Goal: Information Seeking & Learning: Learn about a topic

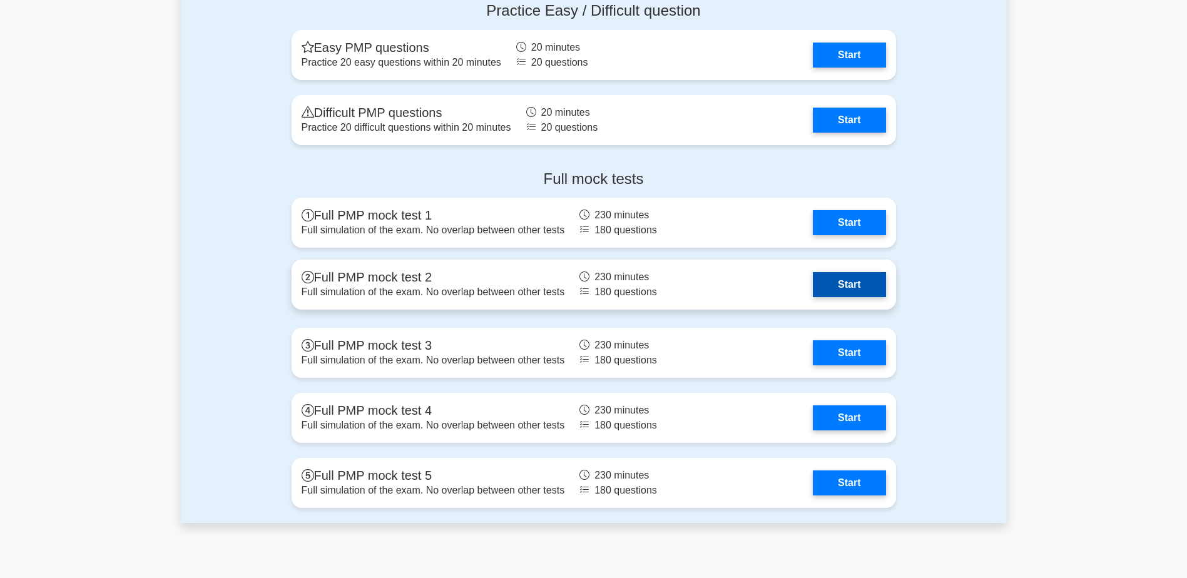
scroll to position [4757, 0]
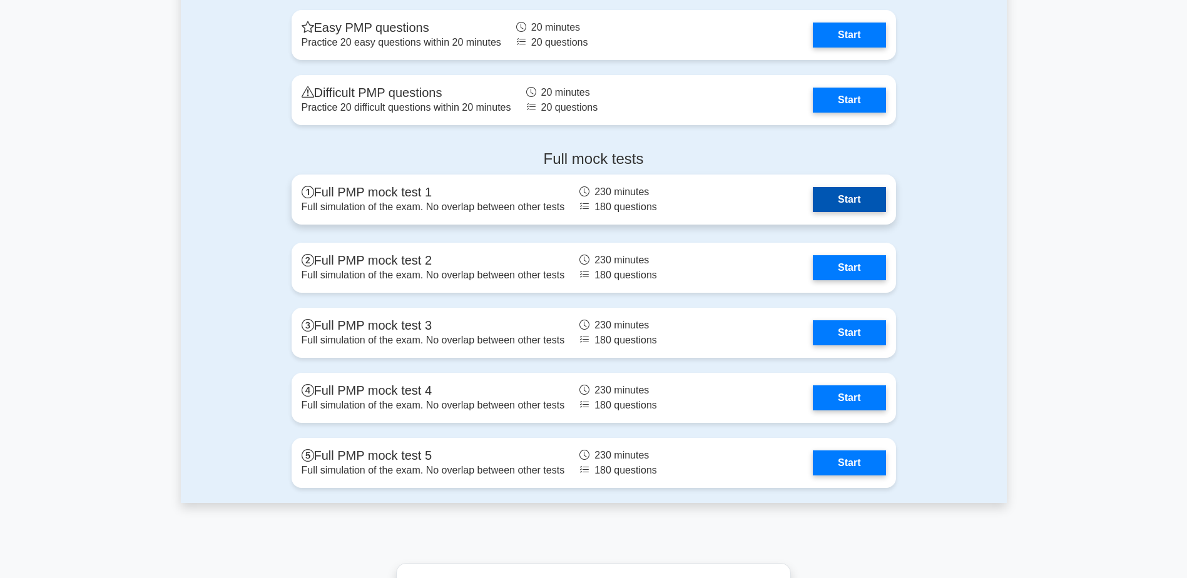
click at [855, 193] on link "Start" at bounding box center [849, 199] width 73 height 25
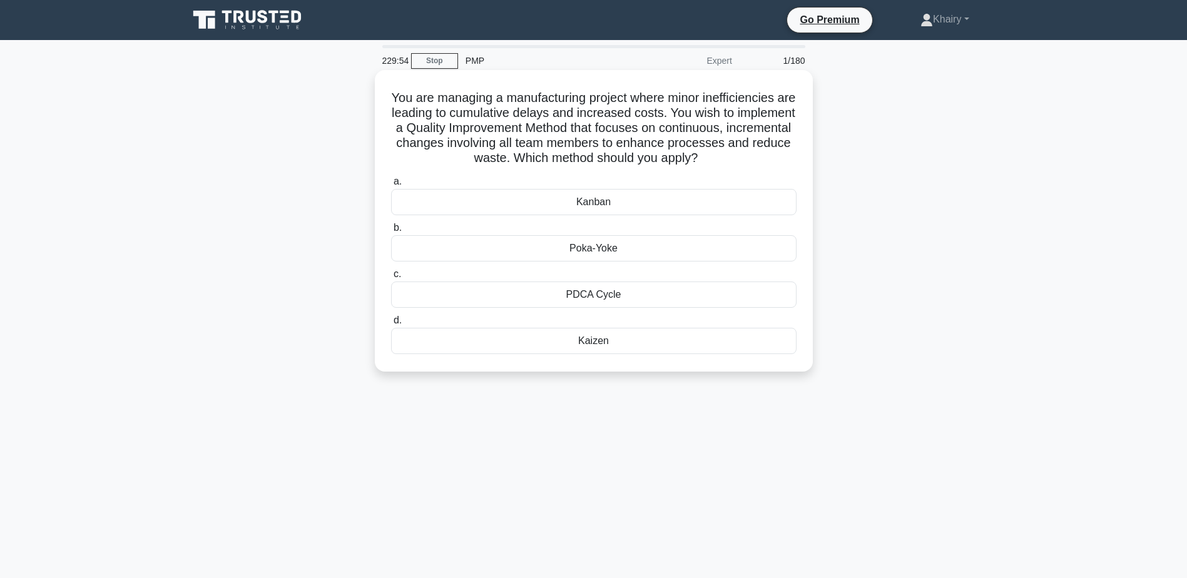
drag, startPoint x: 392, startPoint y: 96, endPoint x: 754, endPoint y: 159, distance: 366.6
click at [754, 159] on h5 "You are managing a manufacturing project where minor inefficiencies are leading…" at bounding box center [594, 128] width 408 height 76
copy h5 "You are managing a manufacturing project where minor inefficiencies are leading…"
click at [585, 298] on div "PDCA Cycle" at bounding box center [594, 295] width 406 height 26
click at [391, 279] on input "c. PDCA Cycle" at bounding box center [391, 274] width 0 height 8
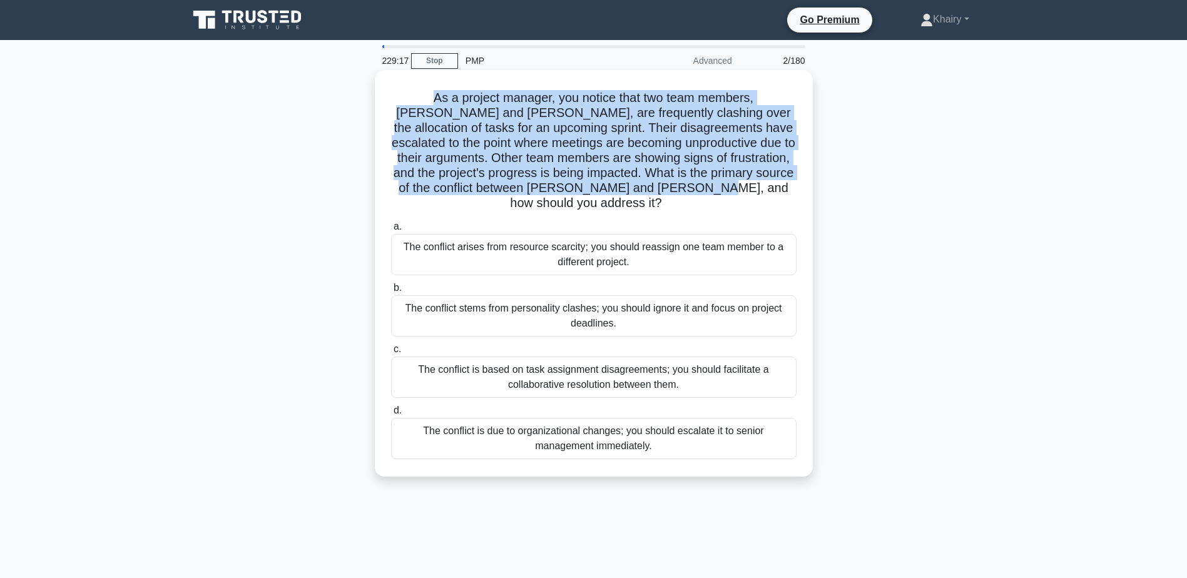
drag, startPoint x: 396, startPoint y: 94, endPoint x: 772, endPoint y: 189, distance: 388.0
click at [772, 189] on h5 "As a project manager, you notice that two team members, [PERSON_NAME] and [PERS…" at bounding box center [594, 150] width 408 height 121
copy h5 "As a project manager, you notice that two team members, [PERSON_NAME] and [PERS…"
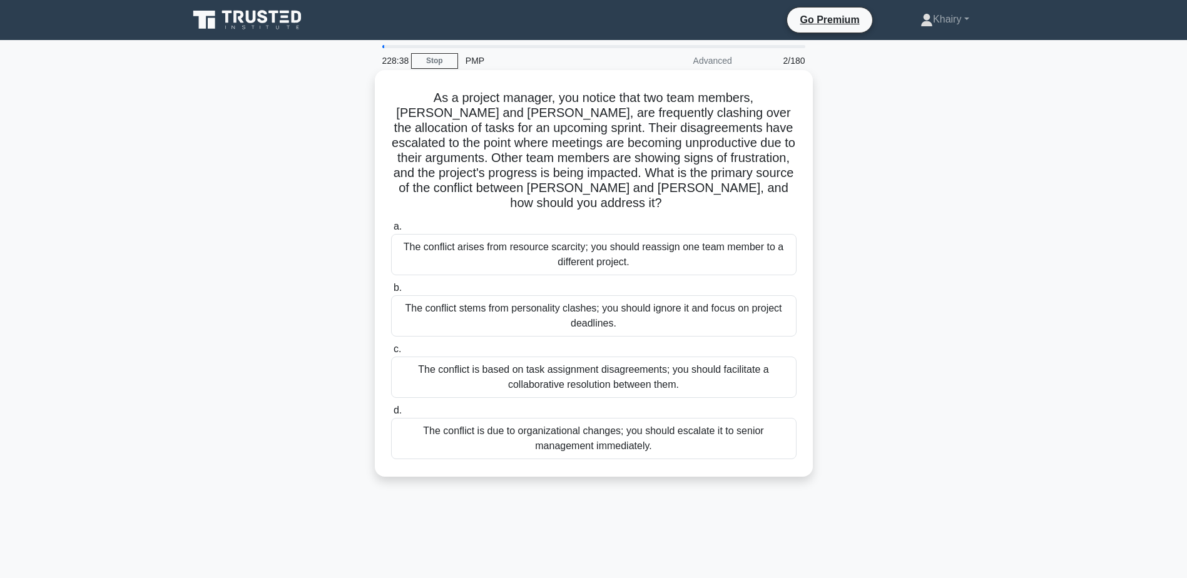
click at [545, 374] on div "The conflict is based on task assignment disagreements; you should facilitate a…" at bounding box center [594, 377] width 406 height 41
click at [391, 354] on input "c. The conflict is based on task assignment disagreements; you should facilitat…" at bounding box center [391, 349] width 0 height 8
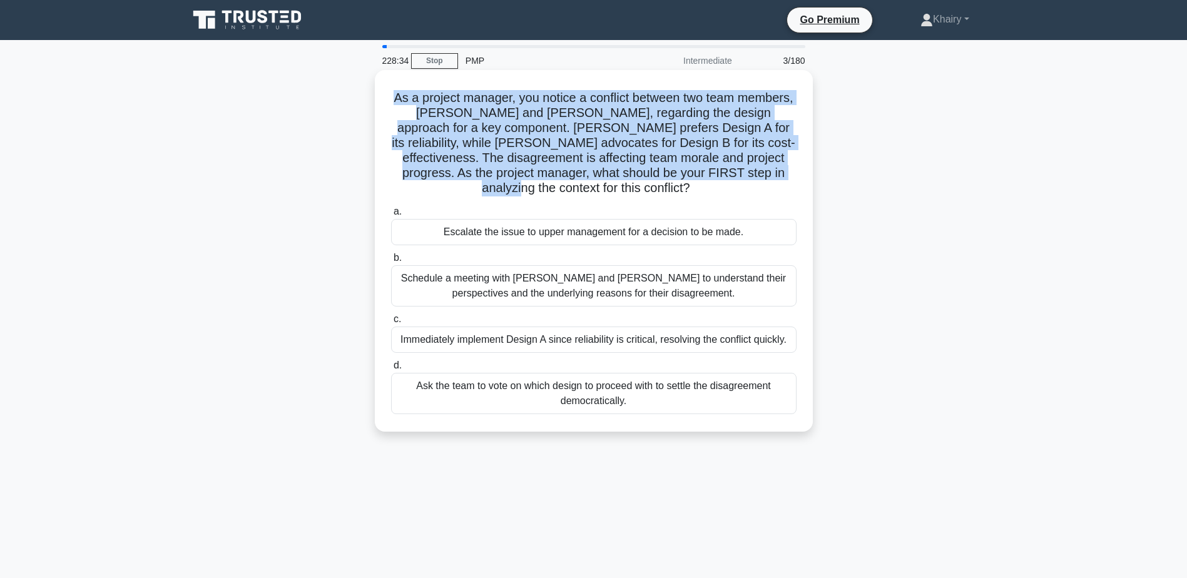
drag, startPoint x: 414, startPoint y: 94, endPoint x: 662, endPoint y: 183, distance: 262.9
click at [662, 183] on h5 "As a project manager, you notice a conflict between two team members, [PERSON_N…" at bounding box center [594, 143] width 408 height 106
copy h5 "As a project manager, you notice a conflict between two team members, [PERSON_N…"
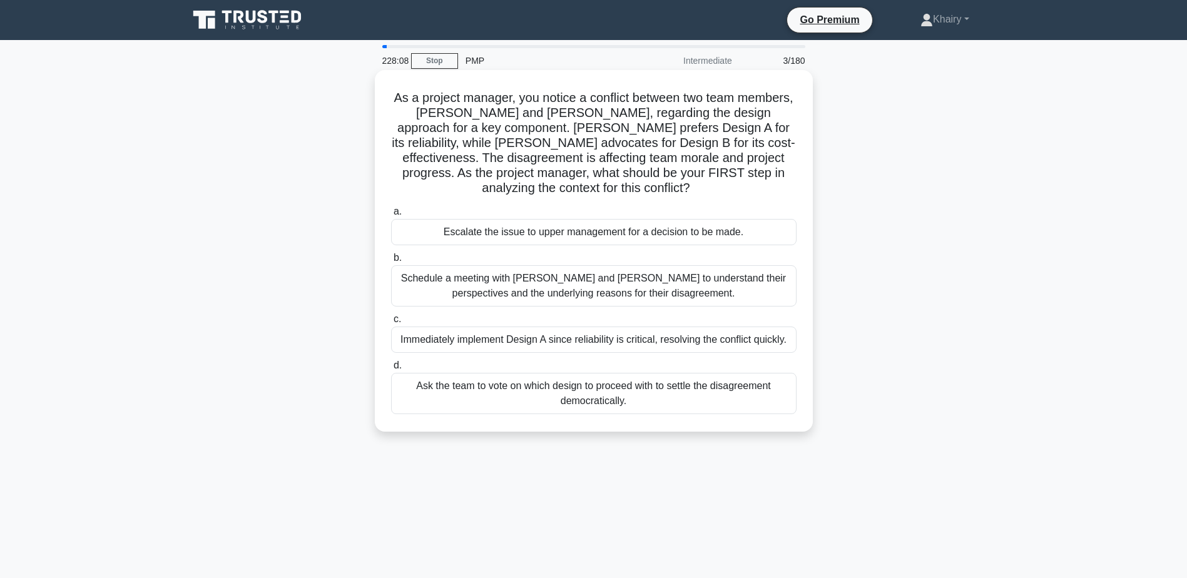
click at [556, 285] on div "Schedule a meeting with [PERSON_NAME] and [PERSON_NAME] to understand their per…" at bounding box center [594, 285] width 406 height 41
click at [391, 262] on input "b. Schedule a meeting with [PERSON_NAME] and [PERSON_NAME] to understand their …" at bounding box center [391, 258] width 0 height 8
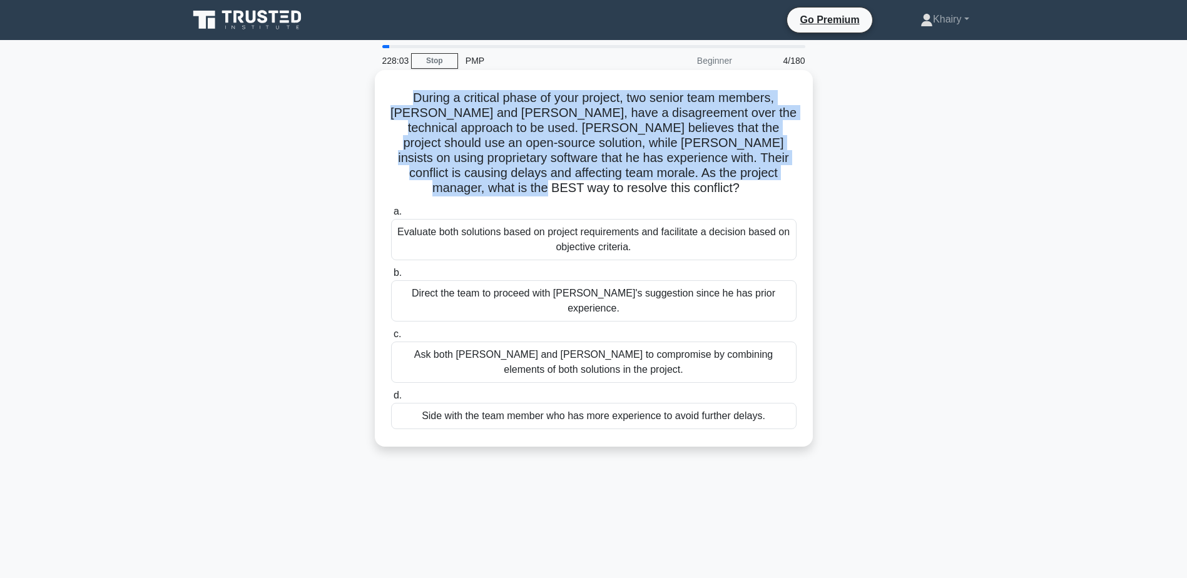
drag, startPoint x: 384, startPoint y: 93, endPoint x: 763, endPoint y: 173, distance: 387.5
click at [763, 173] on div "During a critical phase of your project, two senior team members, [PERSON_NAME]…" at bounding box center [594, 258] width 428 height 367
copy h5 "During a critical phase of your project, two senior team members, [PERSON_NAME]…"
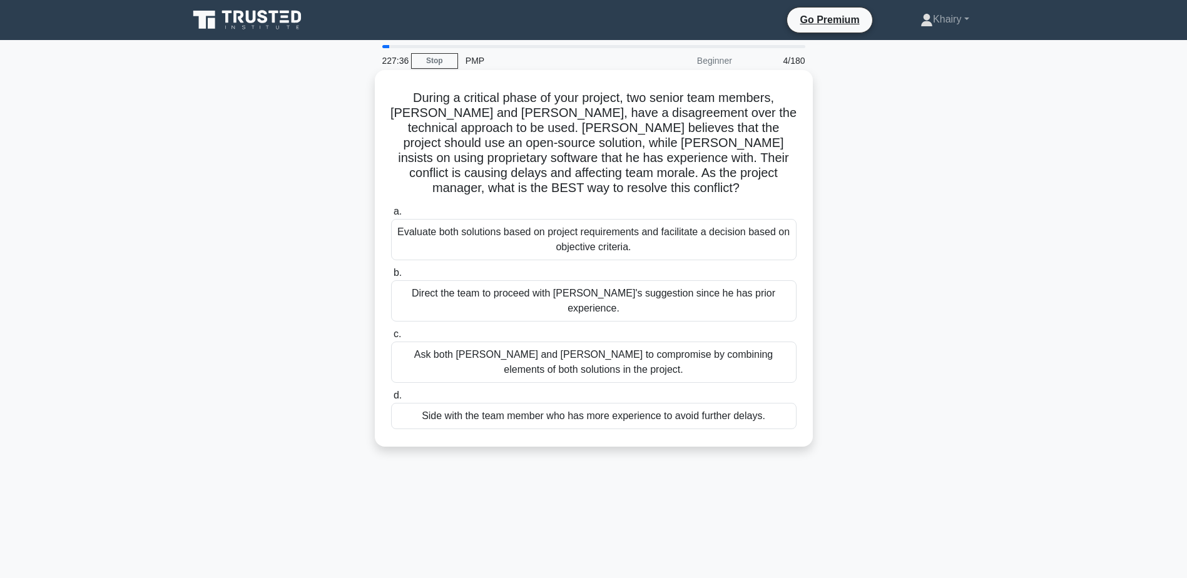
click at [536, 219] on div "Evaluate both solutions based on project requirements and facilitate a decision…" at bounding box center [594, 239] width 406 height 41
click at [391, 216] on input "a. Evaluate both solutions based on project requirements and facilitate a decis…" at bounding box center [391, 212] width 0 height 8
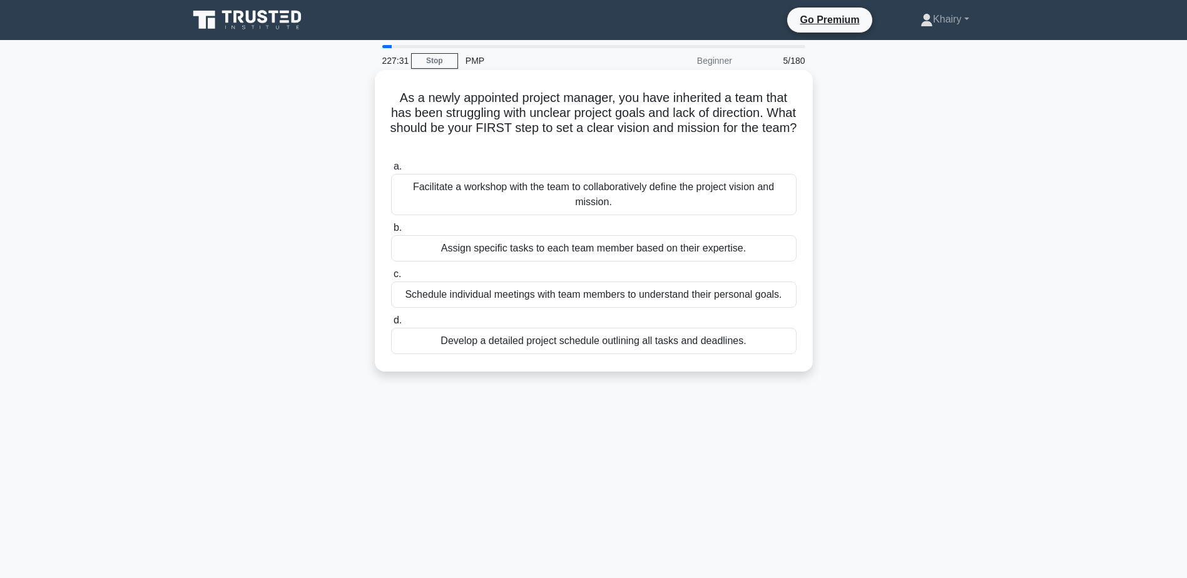
drag, startPoint x: 392, startPoint y: 96, endPoint x: 640, endPoint y: 142, distance: 252.1
click at [640, 142] on h5 "As a newly appointed project manager, you have inherited a team that has been s…" at bounding box center [594, 120] width 408 height 61
copy h5 "As a newly appointed project manager, you have inherited a team that has been s…"
click at [535, 191] on div "Facilitate a workshop with the team to collaboratively define the project visio…" at bounding box center [594, 194] width 406 height 41
click at [391, 171] on input "a. Facilitate a workshop with the team to collaboratively define the project vi…" at bounding box center [391, 167] width 0 height 8
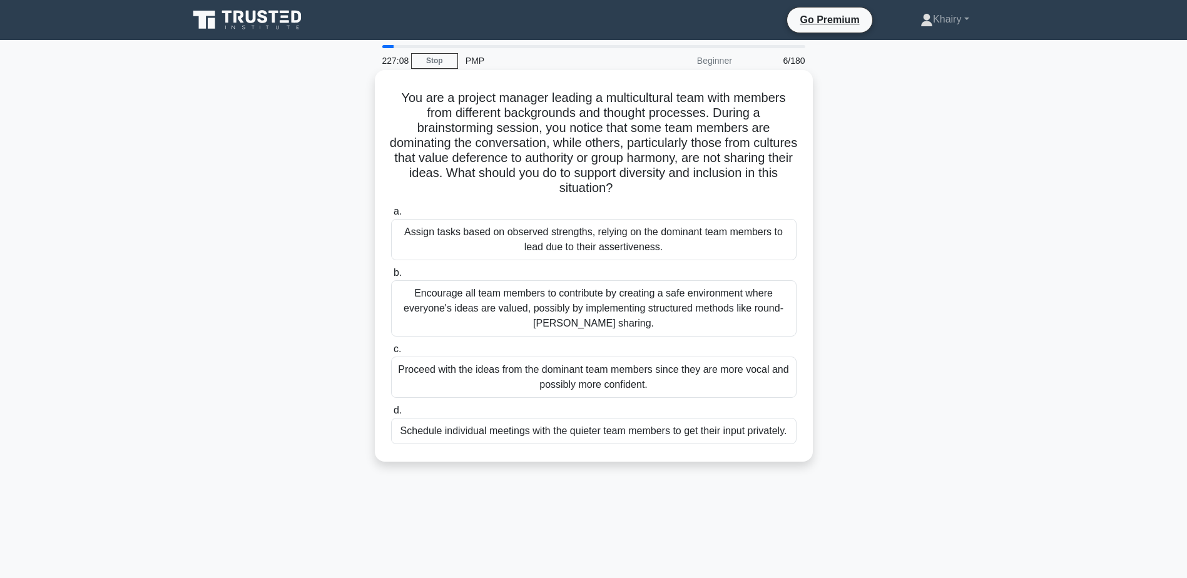
drag, startPoint x: 393, startPoint y: 94, endPoint x: 678, endPoint y: 185, distance: 298.9
click at [678, 185] on h5 "You are a project manager leading a multicultural team with members from differ…" at bounding box center [594, 143] width 408 height 106
copy h5 "You are a project manager leading a multicultural team with members from differ…"
click at [502, 304] on div "Encourage all team members to contribute by creating a safe environment where e…" at bounding box center [594, 308] width 406 height 56
click at [391, 277] on input "b. Encourage all team members to contribute by creating a safe environment wher…" at bounding box center [391, 273] width 0 height 8
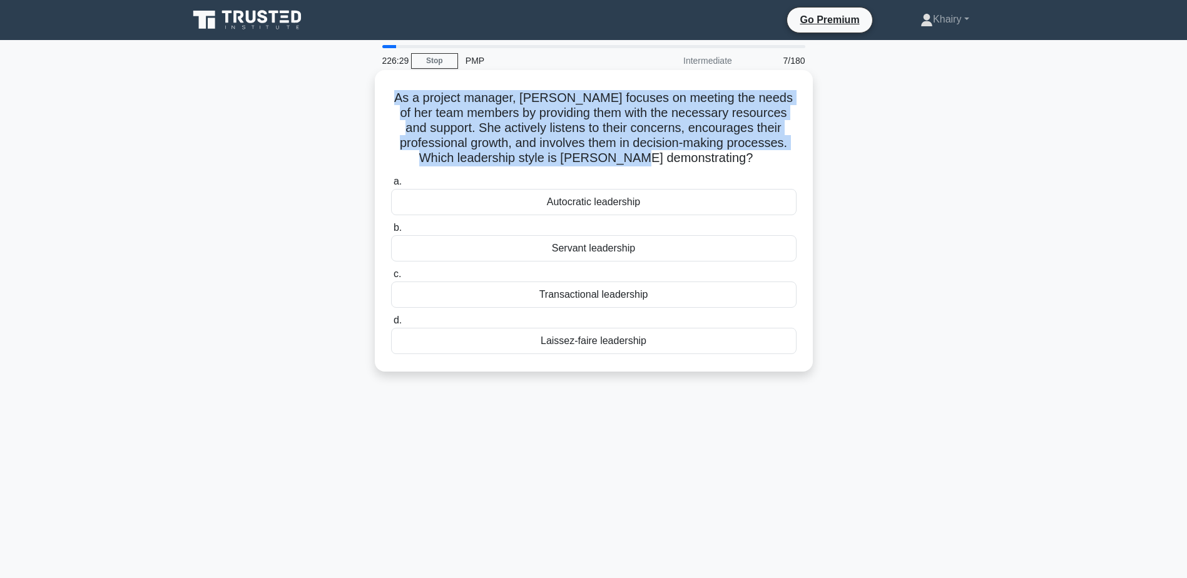
drag, startPoint x: 394, startPoint y: 96, endPoint x: 715, endPoint y: 167, distance: 329.5
click at [715, 166] on h5 "As a project manager, [PERSON_NAME] focuses on meeting the needs of her team me…" at bounding box center [594, 128] width 408 height 76
copy h5 "As a project manager, [PERSON_NAME] focuses on meeting the needs of her team me…"
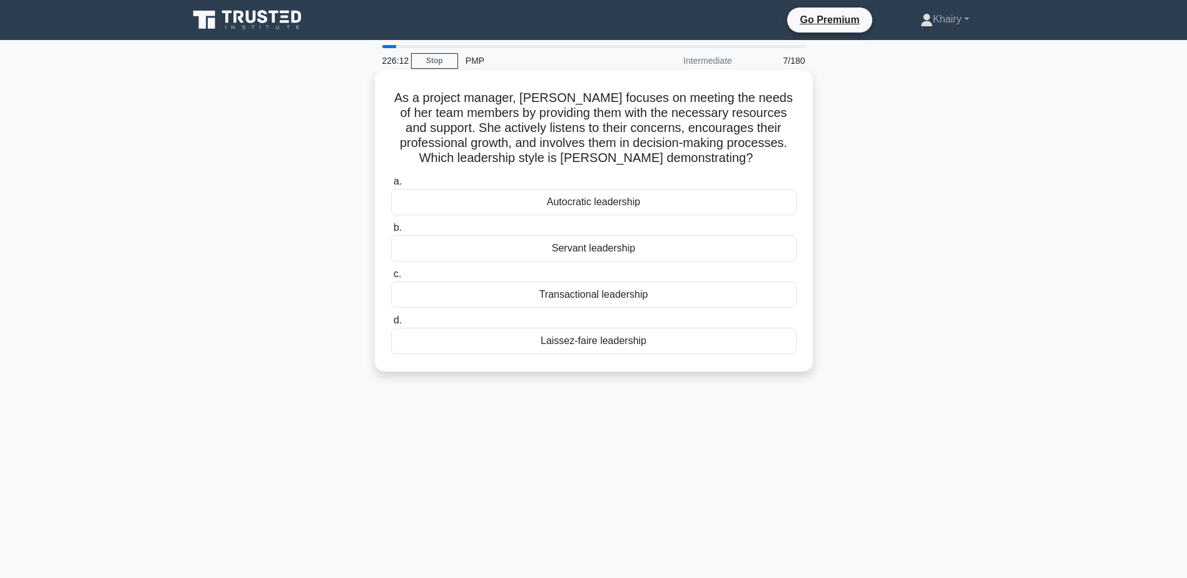
click at [596, 254] on div "Servant leadership" at bounding box center [594, 248] width 406 height 26
click at [391, 232] on input "b. Servant leadership" at bounding box center [391, 228] width 0 height 8
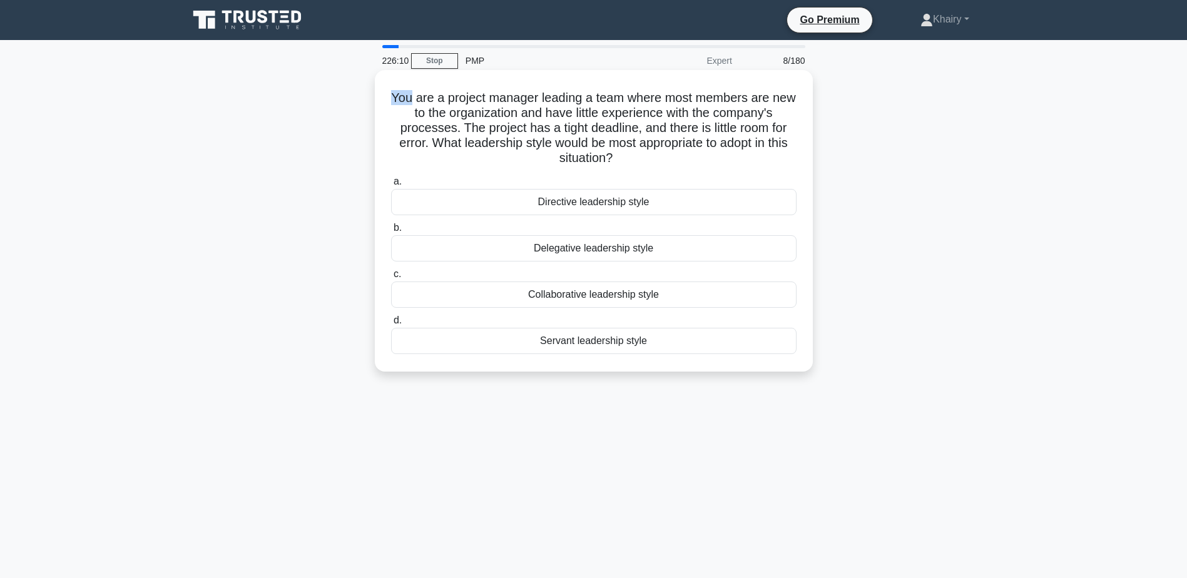
drag, startPoint x: 394, startPoint y: 93, endPoint x: 419, endPoint y: 93, distance: 24.4
click at [419, 93] on h5 "You are a project manager leading a team where most members are new to the orga…" at bounding box center [594, 128] width 408 height 76
click at [445, 112] on h5 "You are a project manager leading a team where most members are new to the orga…" at bounding box center [594, 128] width 408 height 76
drag, startPoint x: 387, startPoint y: 98, endPoint x: 641, endPoint y: 157, distance: 260.4
click at [641, 157] on div "You are a project manager leading a team where most members are new to the orga…" at bounding box center [594, 221] width 428 height 292
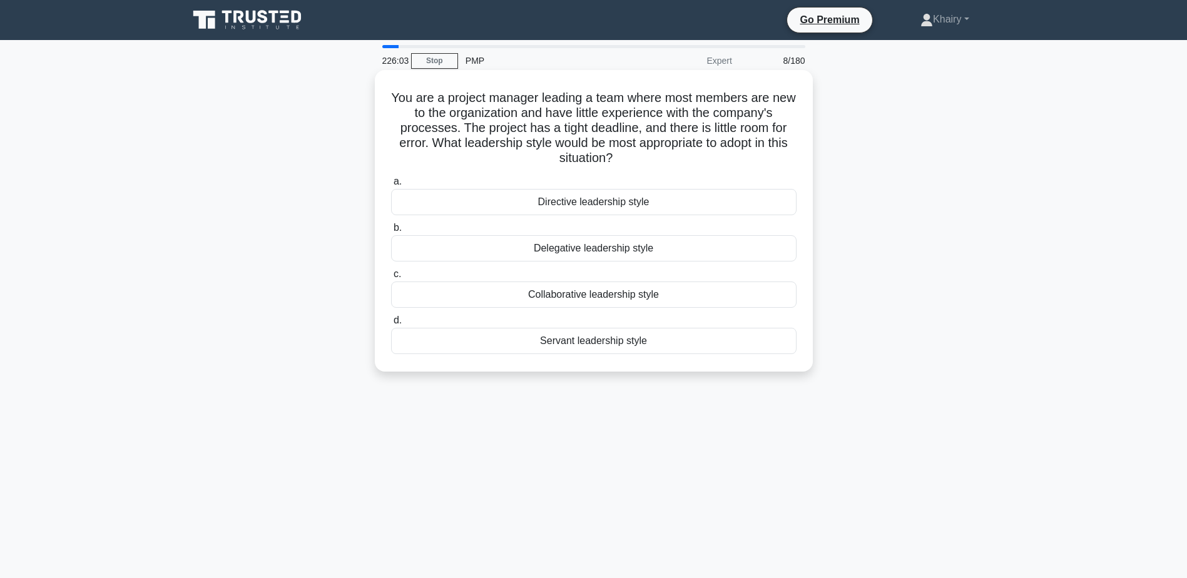
copy h5 "You are a project manager leading a team where most members are new to the orga…"
click at [572, 203] on div "Directive leadership style" at bounding box center [594, 202] width 406 height 26
click at [391, 186] on input "a. Directive leadership style" at bounding box center [391, 182] width 0 height 8
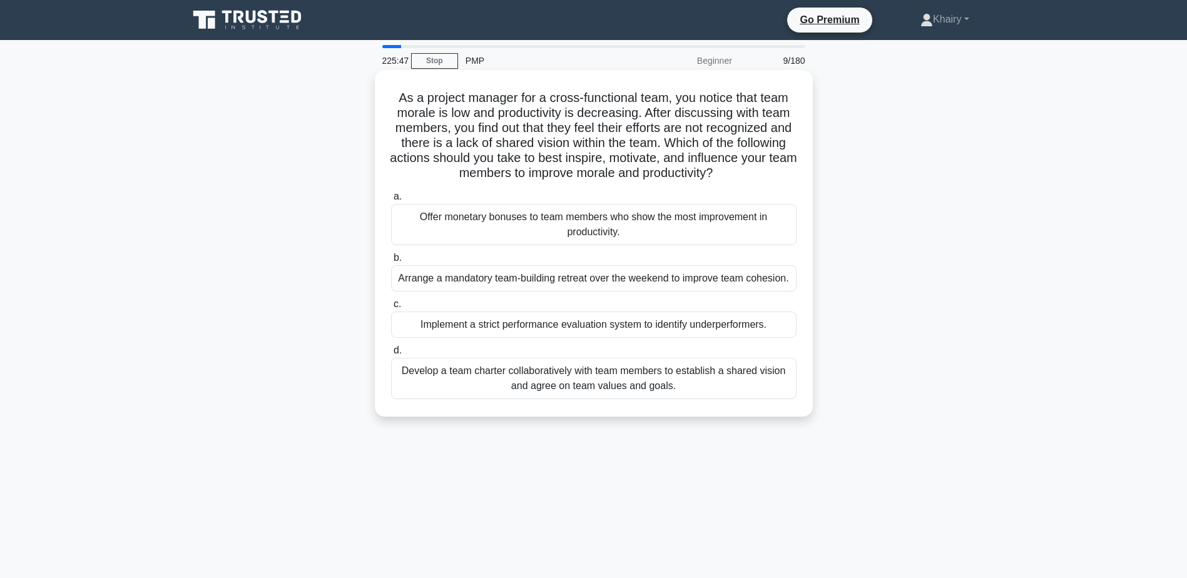
drag, startPoint x: 394, startPoint y: 93, endPoint x: 794, endPoint y: 178, distance: 408.9
click at [794, 178] on h5 "As a project manager for a cross-functional team, you notice that team morale i…" at bounding box center [594, 135] width 408 height 91
copy h5 "As a project manager for a cross-functional team, you notice that team morale i…"
click at [556, 381] on div "Develop a team charter collaboratively with team members to establish a shared …" at bounding box center [594, 378] width 406 height 41
click at [391, 355] on input "d. Develop a team charter collaboratively with team members to establish a shar…" at bounding box center [391, 351] width 0 height 8
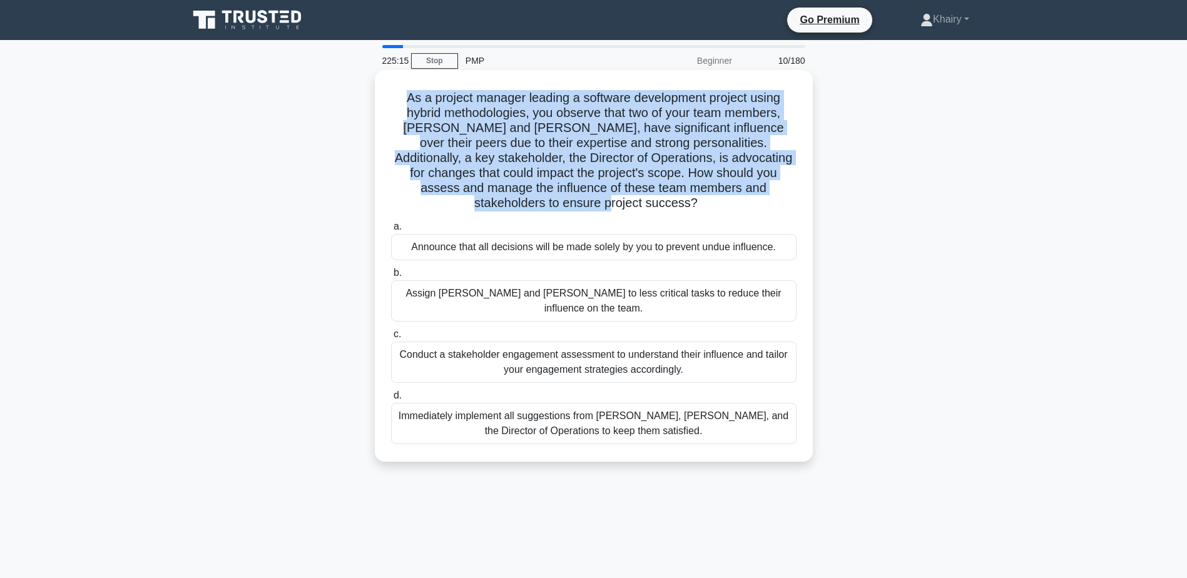
drag, startPoint x: 399, startPoint y: 93, endPoint x: 783, endPoint y: 191, distance: 396.7
click at [783, 191] on h5 "As a project manager leading a software development project using hybrid method…" at bounding box center [594, 150] width 408 height 121
copy h5 "As a project manager leading a software development project using hybrid method…"
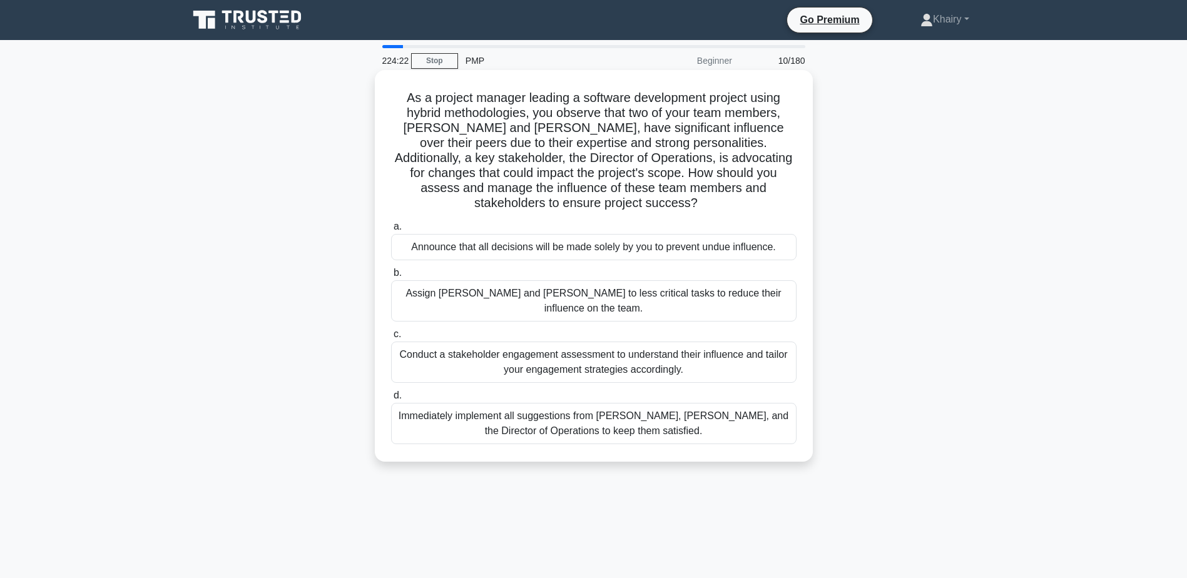
click at [573, 342] on div "Conduct a stakeholder engagement assessment to understand their influence and t…" at bounding box center [594, 362] width 406 height 41
click at [391, 339] on input "c. Conduct a stakeholder engagement assessment to understand their influence an…" at bounding box center [391, 334] width 0 height 8
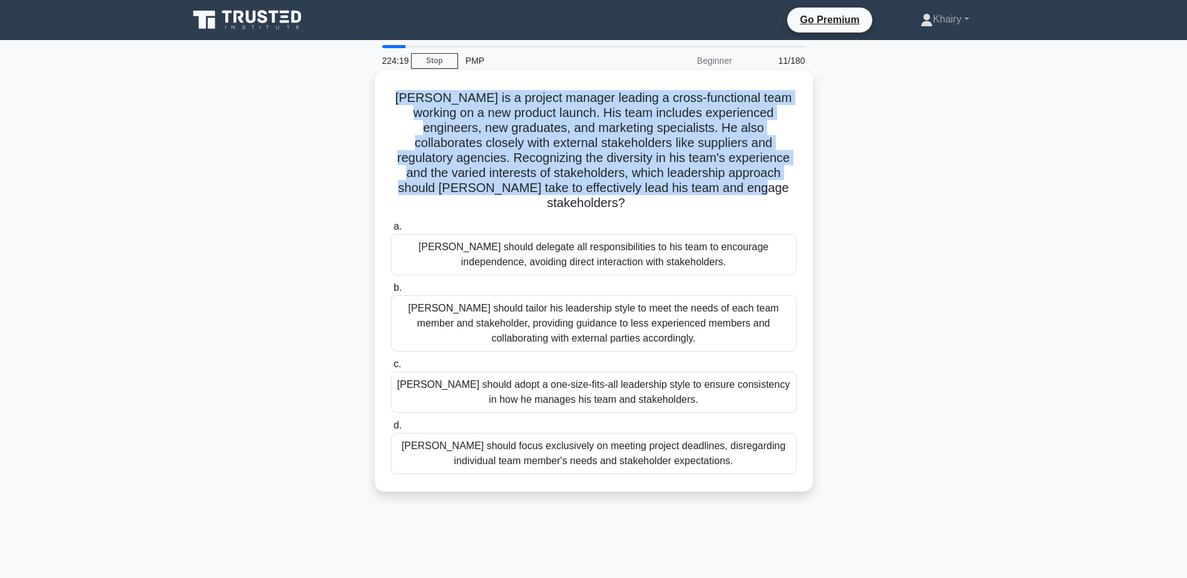
drag, startPoint x: 388, startPoint y: 93, endPoint x: 762, endPoint y: 196, distance: 387.5
click at [762, 196] on div "[PERSON_NAME] is a project manager leading a cross-functional team working on a…" at bounding box center [594, 281] width 428 height 412
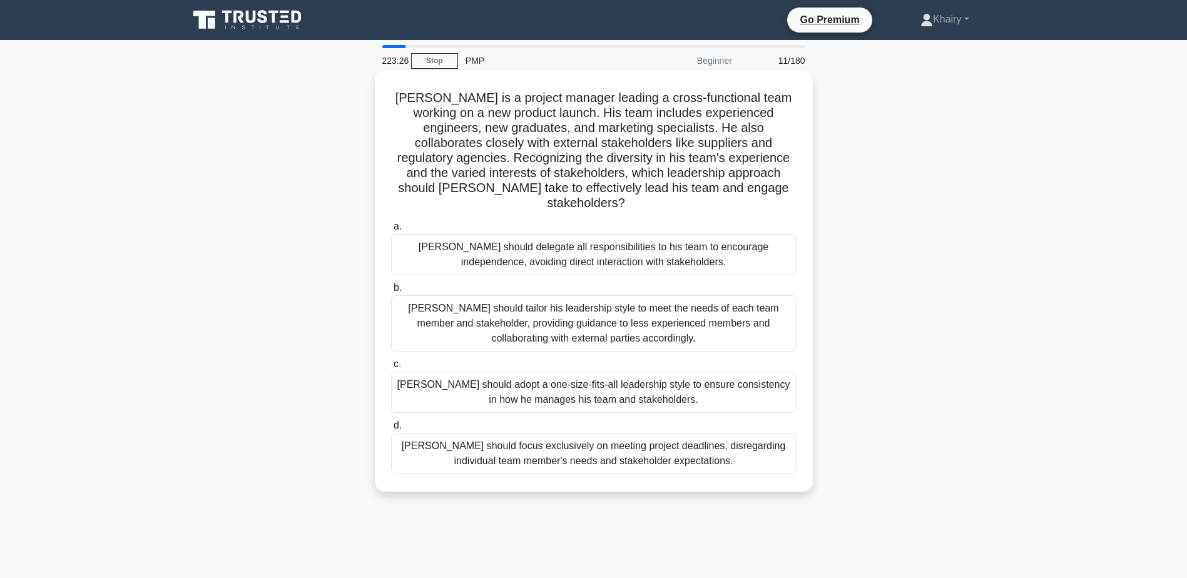
click at [527, 307] on div "[PERSON_NAME] should tailor his leadership style to meet the needs of each team…" at bounding box center [594, 323] width 406 height 56
click at [391, 292] on input "b. [PERSON_NAME] should tailor his leadership style to meet the needs of each t…" at bounding box center [391, 288] width 0 height 8
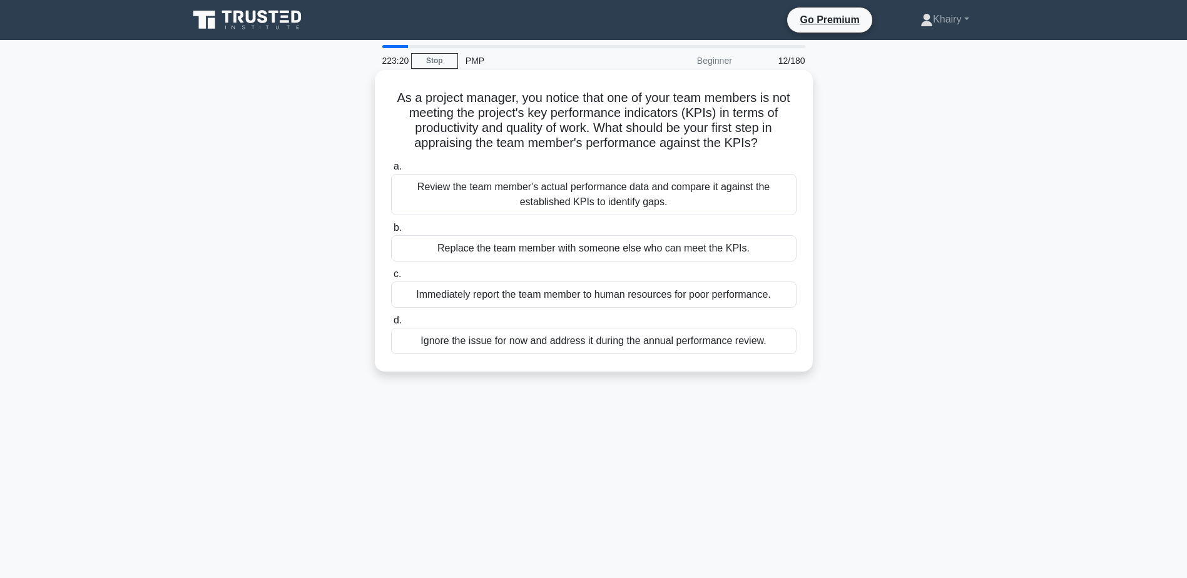
drag, startPoint x: 385, startPoint y: 98, endPoint x: 766, endPoint y: 148, distance: 384.4
click at [766, 148] on div "As a project manager, you notice that one of your team members is not meeting t…" at bounding box center [594, 221] width 428 height 292
click at [551, 198] on div "Review the team member's actual performance data and compare it against the est…" at bounding box center [594, 194] width 406 height 41
click at [391, 171] on input "a. Review the team member's actual performance data and compare it against the …" at bounding box center [391, 167] width 0 height 8
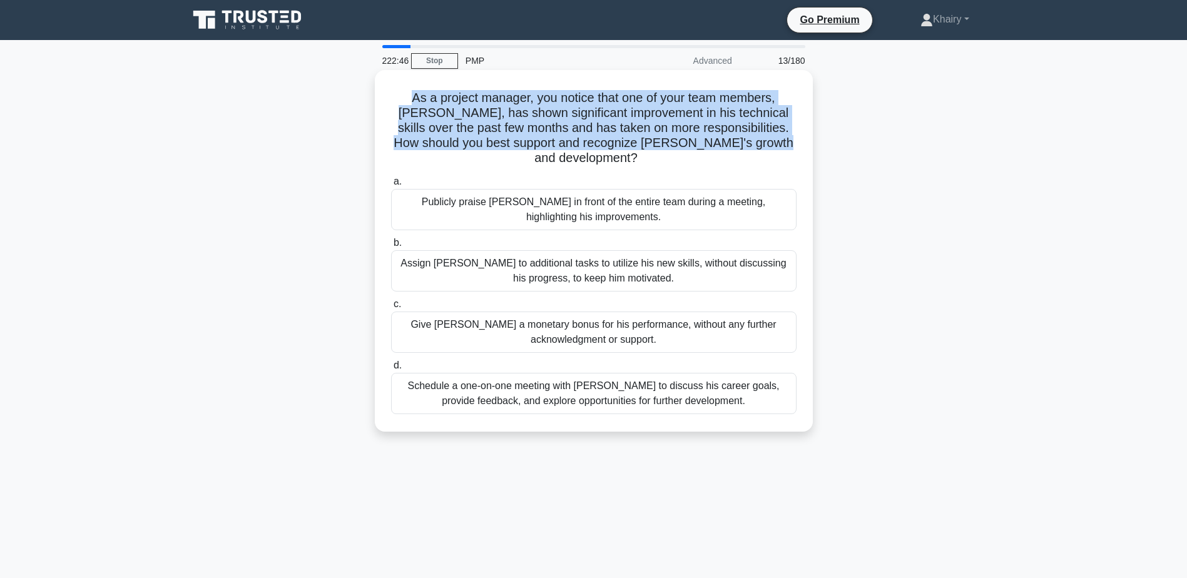
drag, startPoint x: 393, startPoint y: 96, endPoint x: 807, endPoint y: 146, distance: 417.4
click at [807, 146] on div "As a project manager, you notice that one of your team members, [PERSON_NAME], …" at bounding box center [594, 251] width 428 height 352
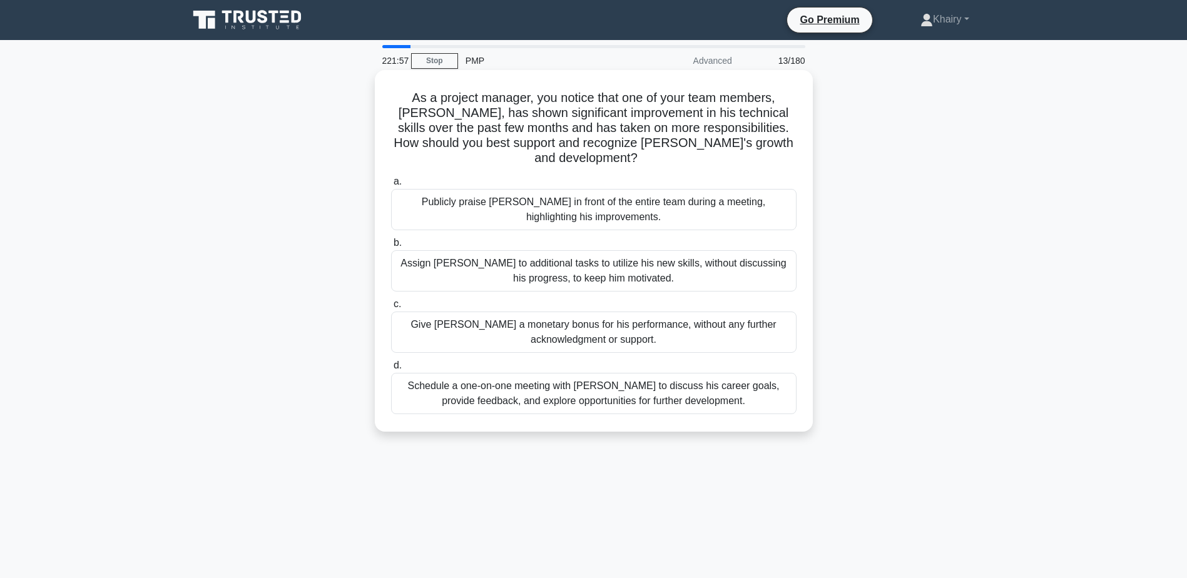
click at [558, 378] on div "Schedule a one-on-one meeting with [PERSON_NAME] to discuss his career goals, p…" at bounding box center [594, 393] width 406 height 41
click at [391, 370] on input "d. Schedule a one-on-one meeting with [PERSON_NAME] to discuss his career goals…" at bounding box center [391, 366] width 0 height 8
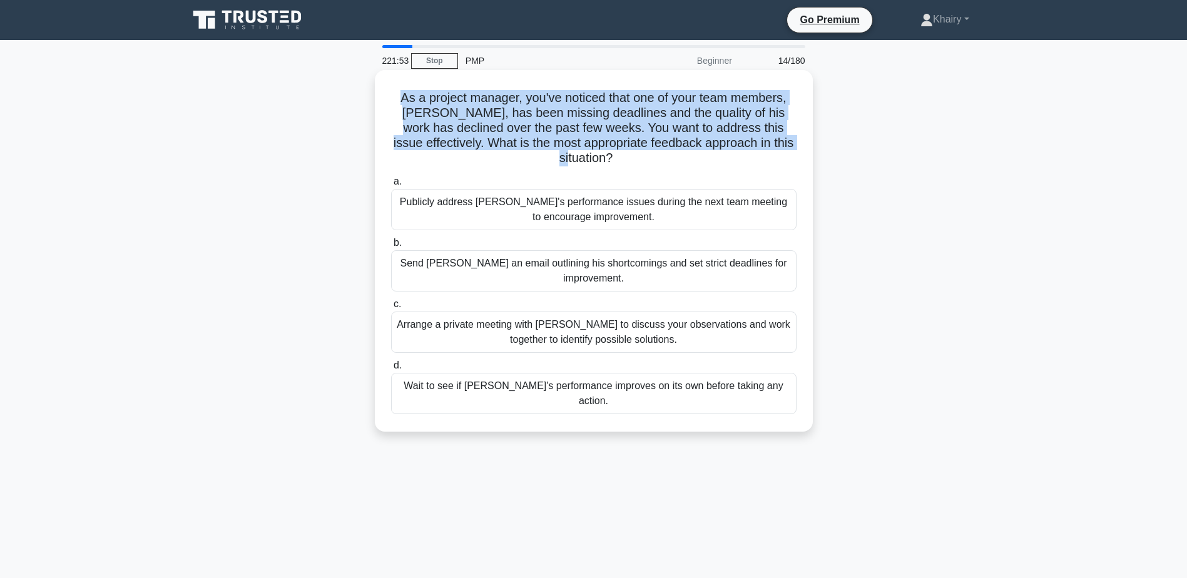
drag, startPoint x: 385, startPoint y: 91, endPoint x: 645, endPoint y: 163, distance: 270.0
click at [645, 163] on div "As a project manager, you've noticed that one of your team members, [PERSON_NAM…" at bounding box center [594, 251] width 428 height 352
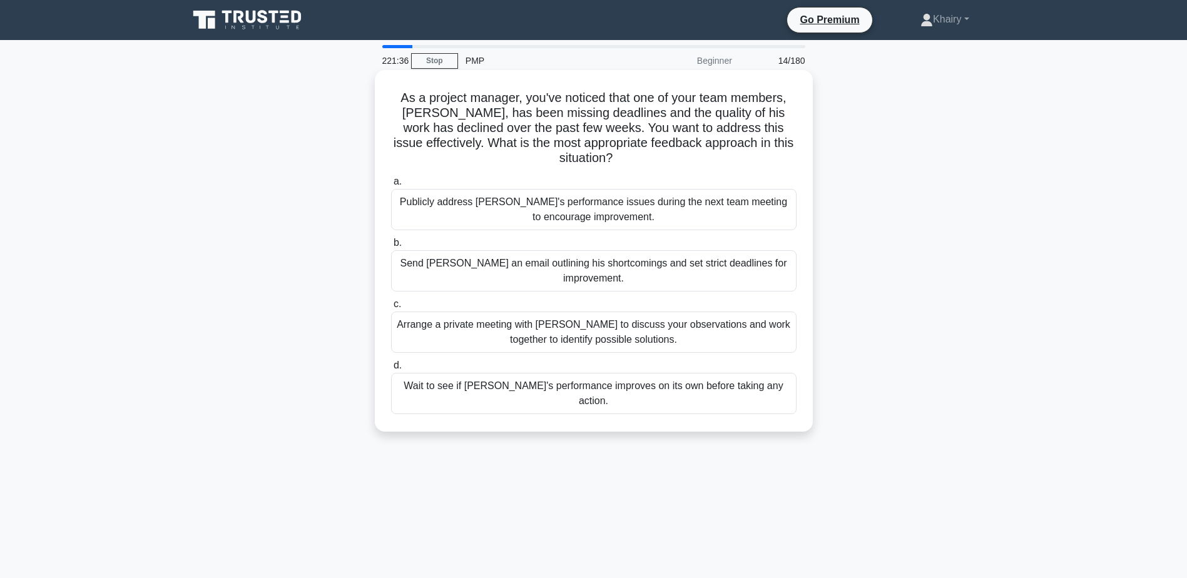
click at [613, 319] on div "Arrange a private meeting with [PERSON_NAME] to discuss your observations and w…" at bounding box center [594, 332] width 406 height 41
click at [391, 309] on input "c. Arrange a private meeting with [PERSON_NAME] to discuss your observations an…" at bounding box center [391, 304] width 0 height 8
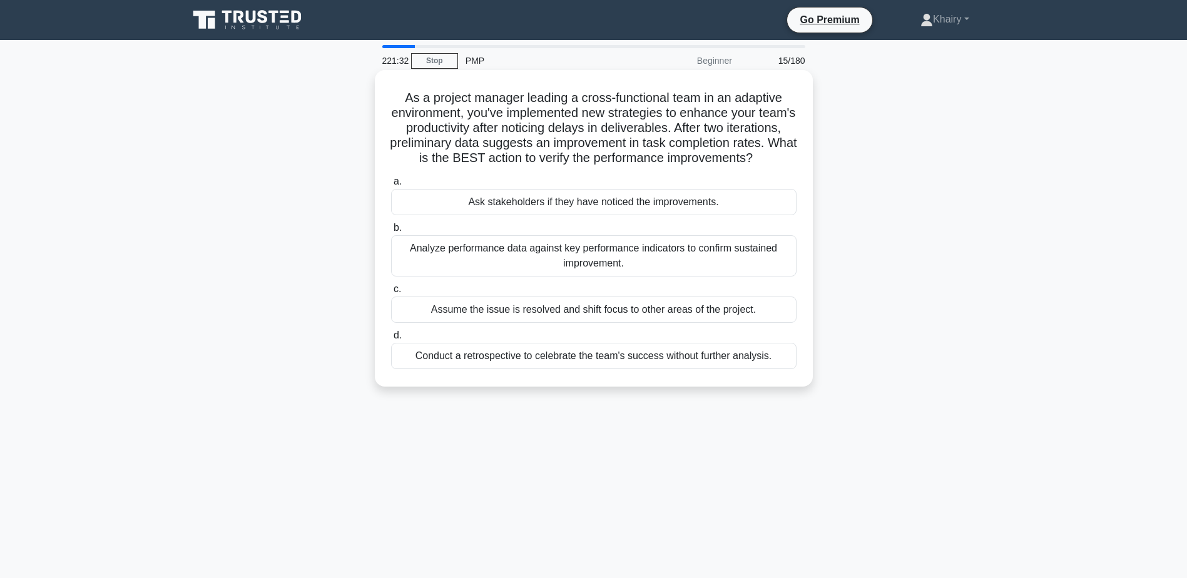
drag, startPoint x: 395, startPoint y: 86, endPoint x: 707, endPoint y: 173, distance: 324.2
click at [707, 173] on div "As a project manager leading a cross-functional team in an adaptive environment…" at bounding box center [594, 228] width 428 height 307
click at [536, 266] on div "Analyze performance data against key performance indicators to confirm sustaine…" at bounding box center [594, 255] width 406 height 41
click at [391, 232] on input "b. Analyze performance data against key performance indicators to confirm susta…" at bounding box center [391, 228] width 0 height 8
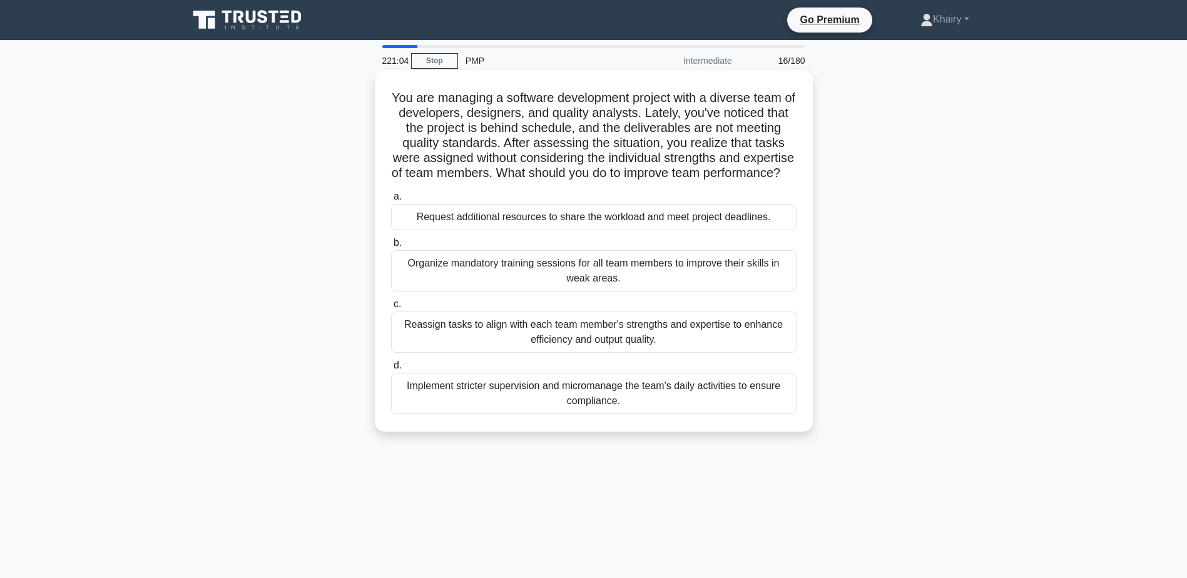
drag, startPoint x: 391, startPoint y: 91, endPoint x: 632, endPoint y: 198, distance: 263.4
click at [632, 198] on div "You are managing a software development project with a diverse team of develope…" at bounding box center [594, 251] width 428 height 352
click at [508, 340] on div "Reassign tasks to align with each team member's strengths and expertise to enha…" at bounding box center [594, 332] width 406 height 41
click at [391, 309] on input "c. Reassign tasks to align with each team member's strengths and expertise to e…" at bounding box center [391, 304] width 0 height 8
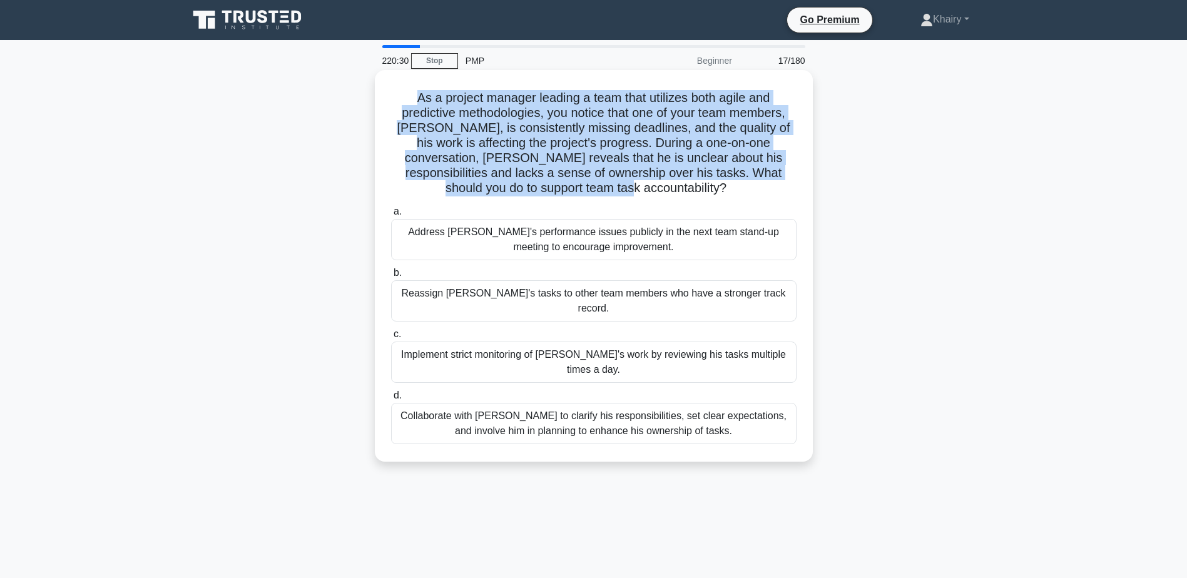
drag, startPoint x: 405, startPoint y: 93, endPoint x: 698, endPoint y: 185, distance: 307.0
click at [698, 185] on h5 "As a project manager leading a team that utilizes both agile and predictive met…" at bounding box center [594, 143] width 408 height 106
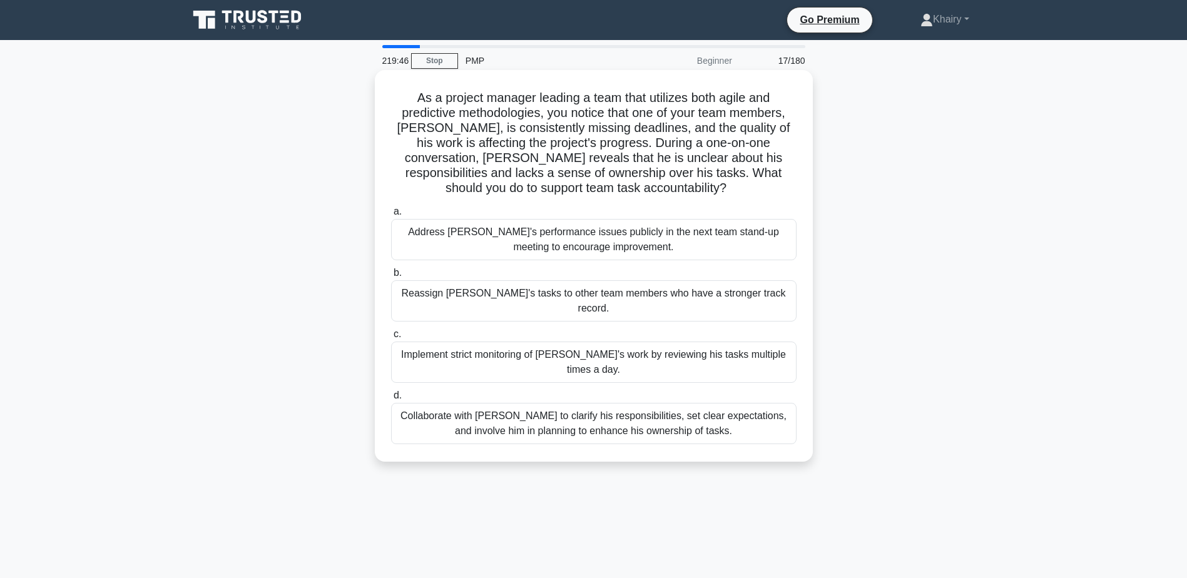
click at [531, 403] on div "Collaborate with [PERSON_NAME] to clarify his responsibilities, set clear expec…" at bounding box center [594, 423] width 406 height 41
click at [391, 400] on input "d. Collaborate with [PERSON_NAME] to clarify his responsibilities, set clear ex…" at bounding box center [391, 396] width 0 height 8
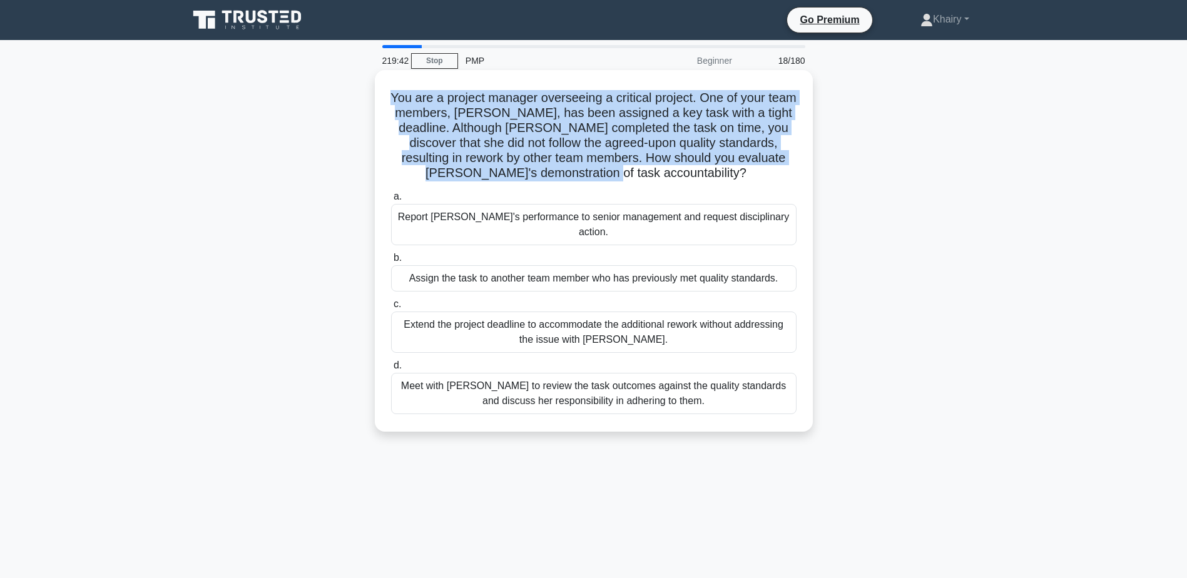
drag, startPoint x: 402, startPoint y: 95, endPoint x: 707, endPoint y: 169, distance: 313.6
click at [707, 169] on h5 "You are a project manager overseeing a critical project. One of your team membe…" at bounding box center [594, 135] width 408 height 91
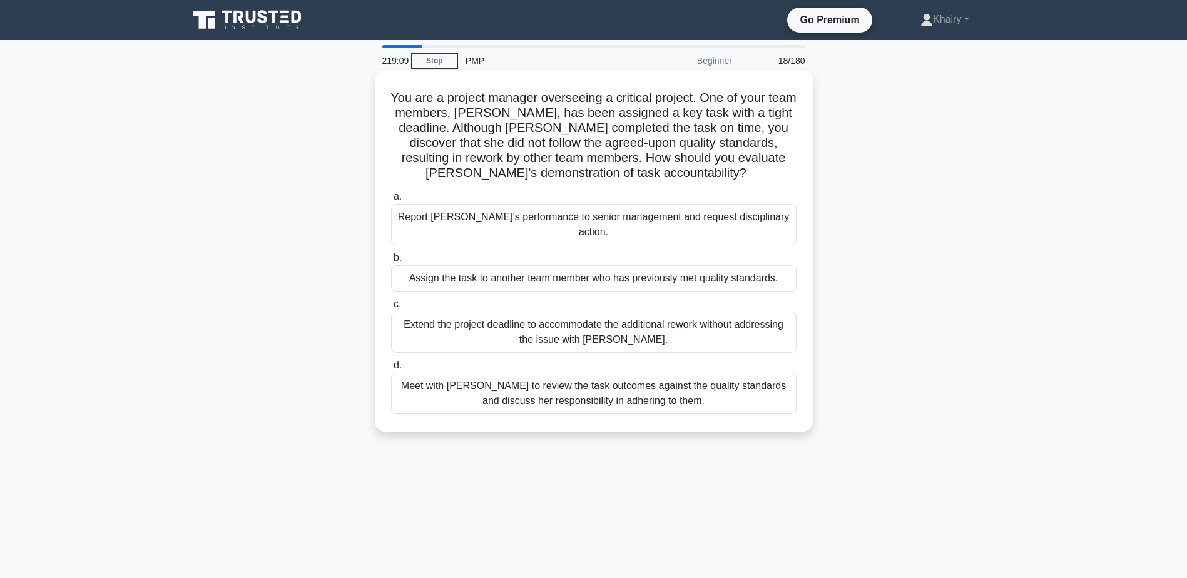
click at [529, 386] on div "Meet with [PERSON_NAME] to review the task outcomes against the quality standar…" at bounding box center [594, 393] width 406 height 41
click at [391, 370] on input "d. Meet with [PERSON_NAME] to review the task outcomes against the quality stan…" at bounding box center [391, 366] width 0 height 8
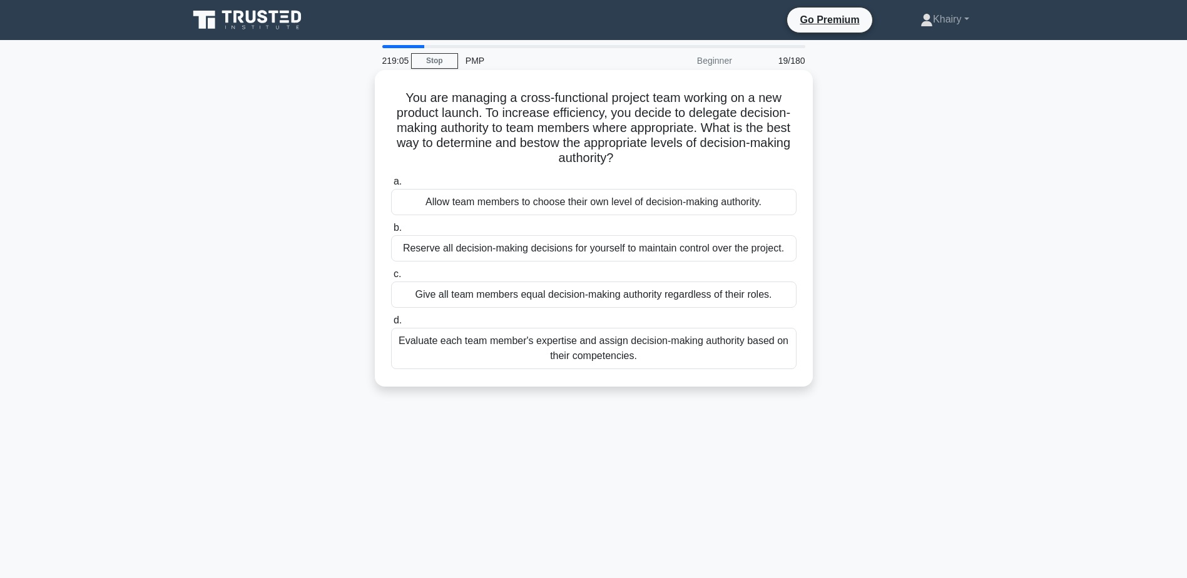
drag, startPoint x: 400, startPoint y: 93, endPoint x: 670, endPoint y: 156, distance: 277.5
click at [670, 156] on h5 "You are managing a cross-functional project team working on a new product launc…" at bounding box center [594, 128] width 408 height 76
click at [573, 352] on div "Evaluate each team member's expertise and assign decision-making authority base…" at bounding box center [594, 348] width 406 height 41
click at [391, 325] on input "d. Evaluate each team member's expertise and assign decision-making authority b…" at bounding box center [391, 321] width 0 height 8
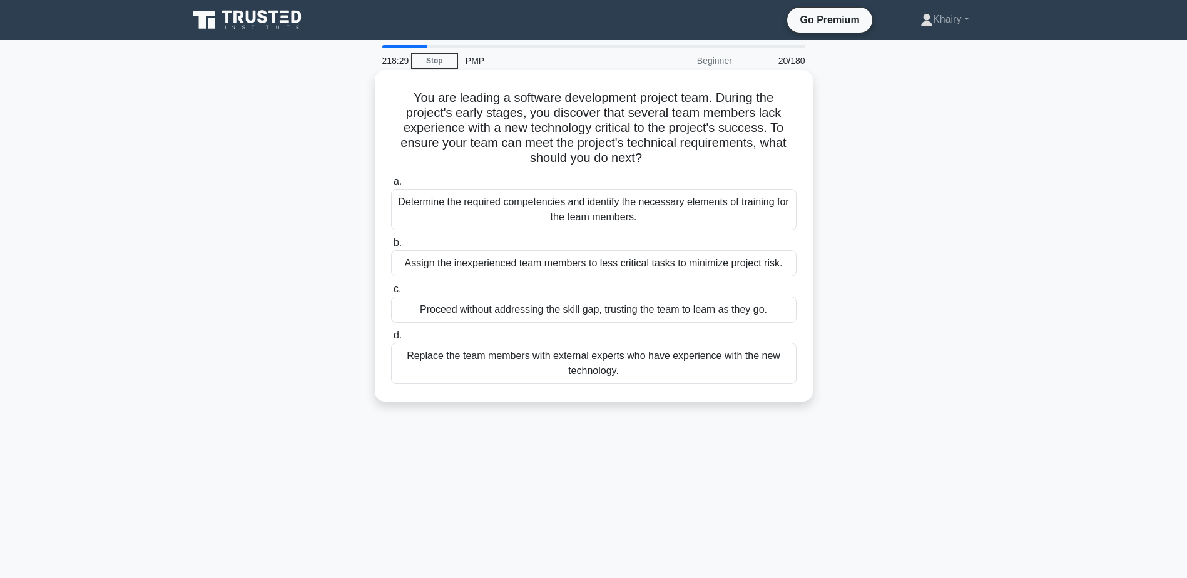
drag, startPoint x: 405, startPoint y: 94, endPoint x: 672, endPoint y: 158, distance: 274.8
click at [672, 158] on h5 "You are leading a software development project team. During the project's early…" at bounding box center [594, 128] width 408 height 76
click at [571, 212] on div "Determine the required competencies and identify the necessary elements of trai…" at bounding box center [594, 209] width 406 height 41
click at [391, 186] on input "a. Determine the required competencies and identify the necessary elements of t…" at bounding box center [391, 182] width 0 height 8
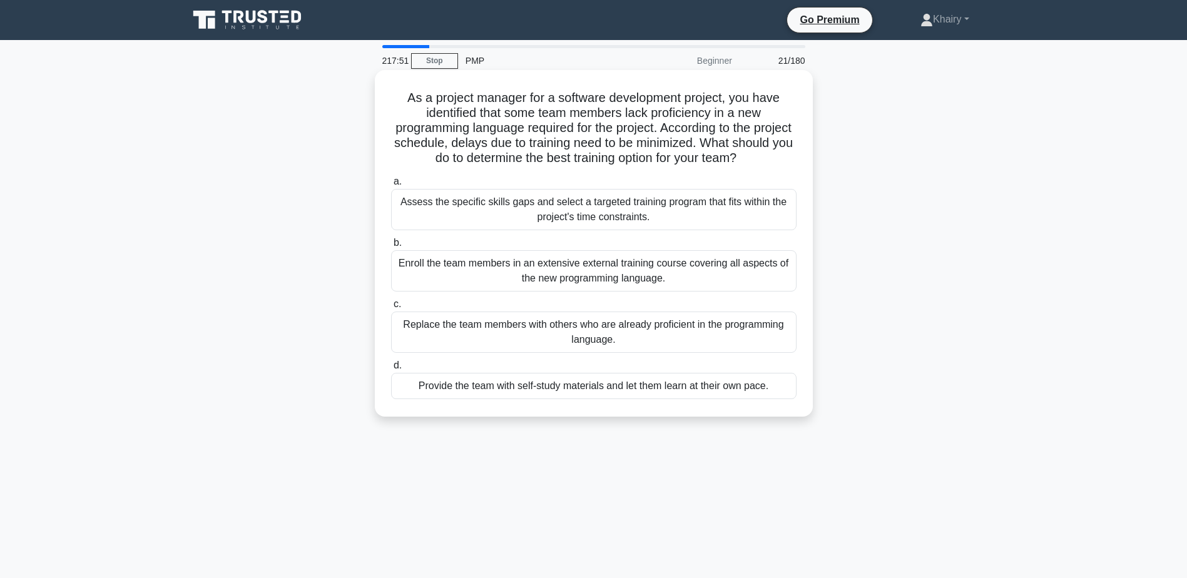
drag, startPoint x: 401, startPoint y: 96, endPoint x: 791, endPoint y: 156, distance: 395.1
click at [791, 156] on h5 "As a project manager for a software development project, you have identified th…" at bounding box center [594, 128] width 408 height 76
click at [576, 212] on div "Assess the specific skills gaps and select a targeted training program that fit…" at bounding box center [594, 209] width 406 height 41
click at [391, 186] on input "a. Assess the specific skills gaps and select a targeted training program that …" at bounding box center [391, 182] width 0 height 8
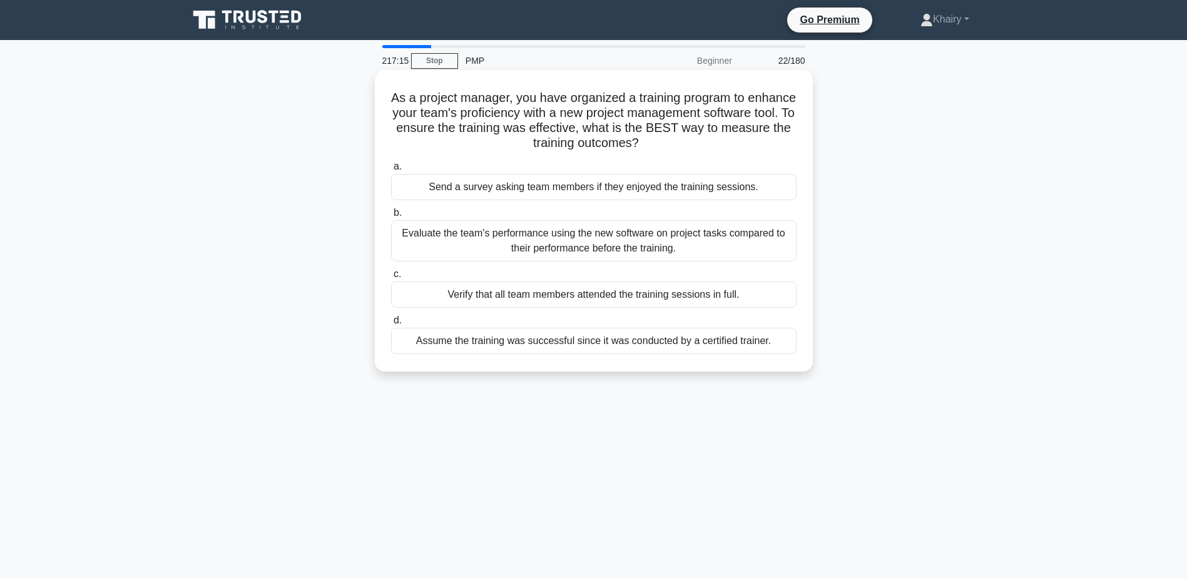
drag, startPoint x: 412, startPoint y: 96, endPoint x: 696, endPoint y: 144, distance: 287.5
click at [696, 144] on h5 "As a project manager, you have organized a training program to enhance your tea…" at bounding box center [594, 120] width 408 height 61
click at [535, 238] on div "Evaluate the team's performance using the new software on project tasks compare…" at bounding box center [594, 240] width 406 height 41
click at [391, 217] on input "b. Evaluate the team's performance using the new software on project tasks comp…" at bounding box center [391, 213] width 0 height 8
drag, startPoint x: 397, startPoint y: 91, endPoint x: 742, endPoint y: 153, distance: 350.5
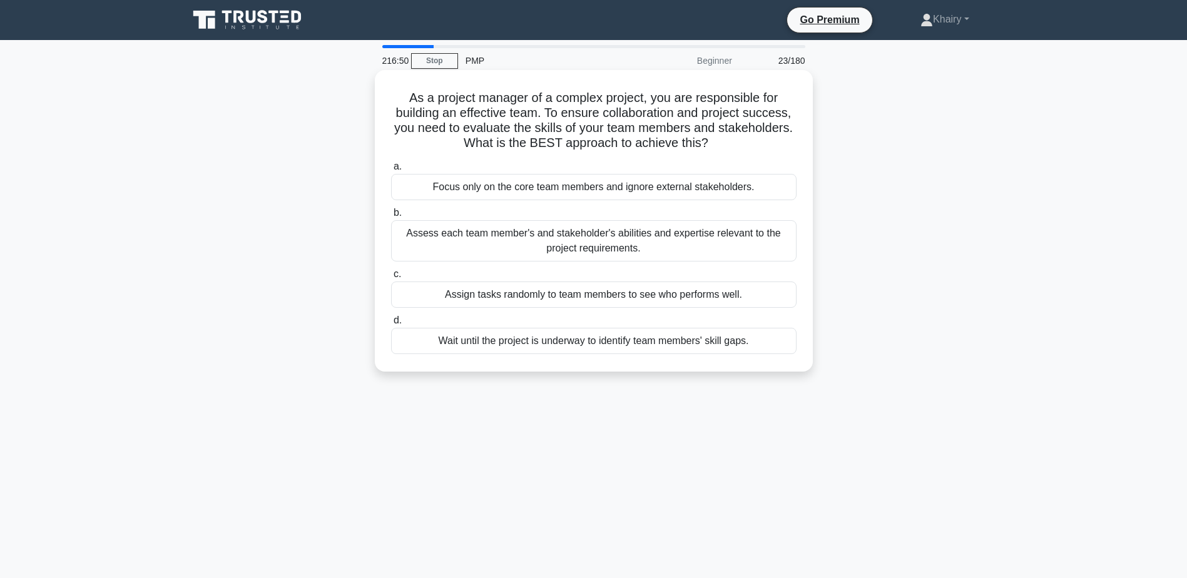
click at [742, 153] on div "As a project manager of a complex project, you are responsible for building an …" at bounding box center [594, 221] width 428 height 292
click at [519, 235] on div "Assess each team member's and stakeholder's abilities and expertise relevant to…" at bounding box center [594, 240] width 406 height 41
click at [391, 217] on input "b. Assess each team member's and stakeholder's abilities and expertise relevant…" at bounding box center [391, 213] width 0 height 8
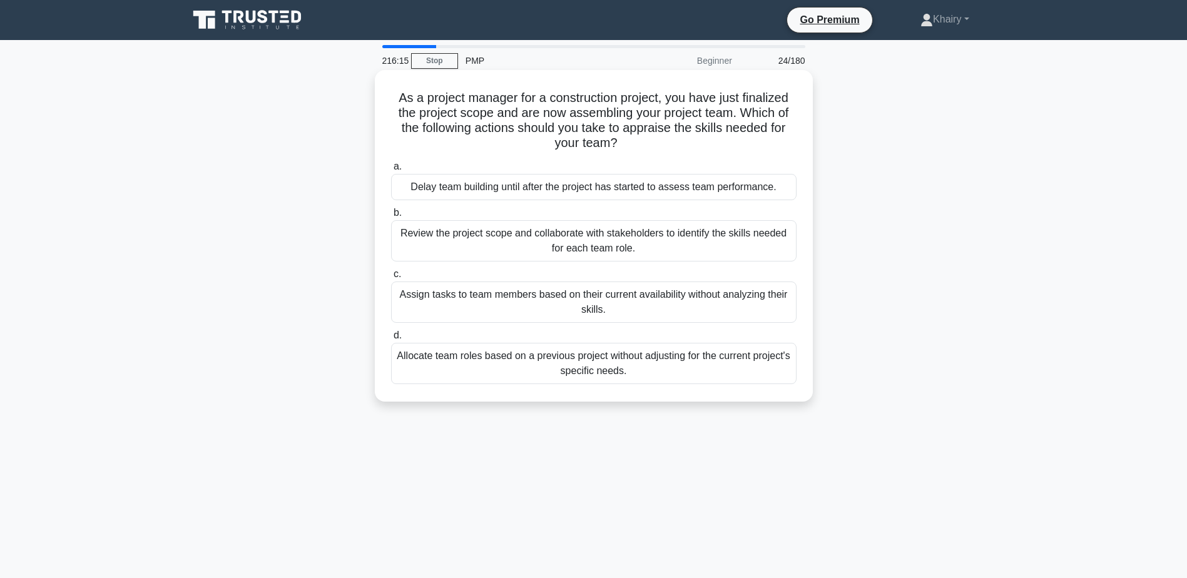
drag, startPoint x: 389, startPoint y: 93, endPoint x: 643, endPoint y: 146, distance: 259.5
click at [643, 146] on div "As a project manager for a construction project, you have just finalized the pr…" at bounding box center [594, 236] width 428 height 322
click at [566, 242] on div "Review the project scope and collaborate with stakeholders to identify the skil…" at bounding box center [594, 240] width 406 height 41
click at [391, 217] on input "b. Review the project scope and collaborate with stakeholders to identify the s…" at bounding box center [391, 213] width 0 height 8
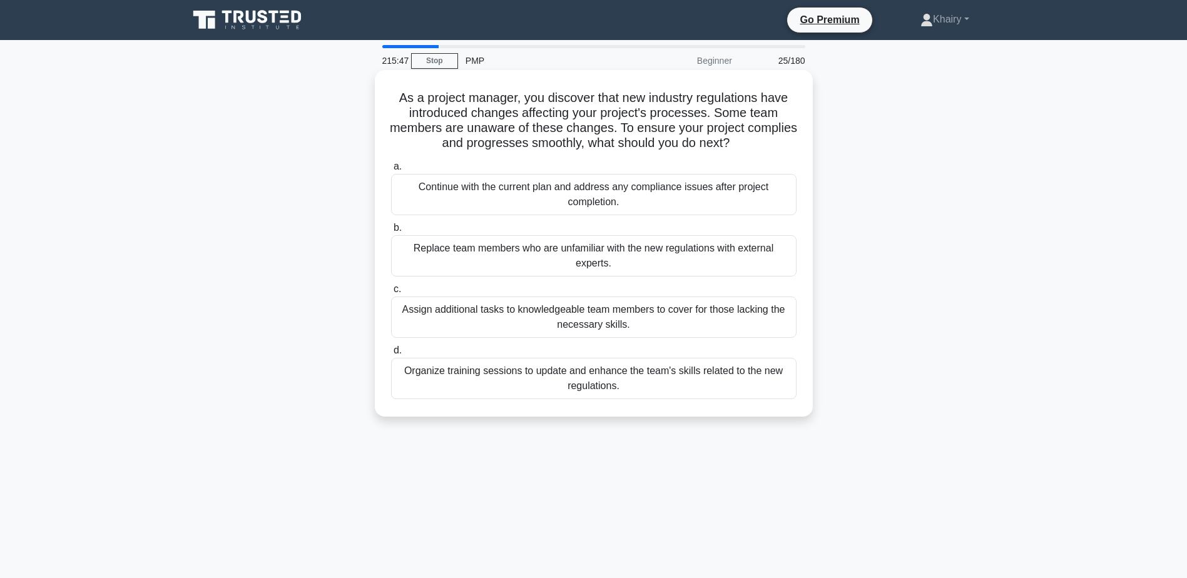
drag, startPoint x: 394, startPoint y: 91, endPoint x: 782, endPoint y: 145, distance: 391.8
click at [782, 145] on h5 "As a project manager, you discover that new industry regulations have introduce…" at bounding box center [594, 120] width 408 height 61
click at [499, 385] on div "Organize training sessions to update and enhance the team's skills related to t…" at bounding box center [594, 378] width 406 height 41
click at [391, 355] on input "d. Organize training sessions to update and enhance the team's skills related t…" at bounding box center [391, 351] width 0 height 8
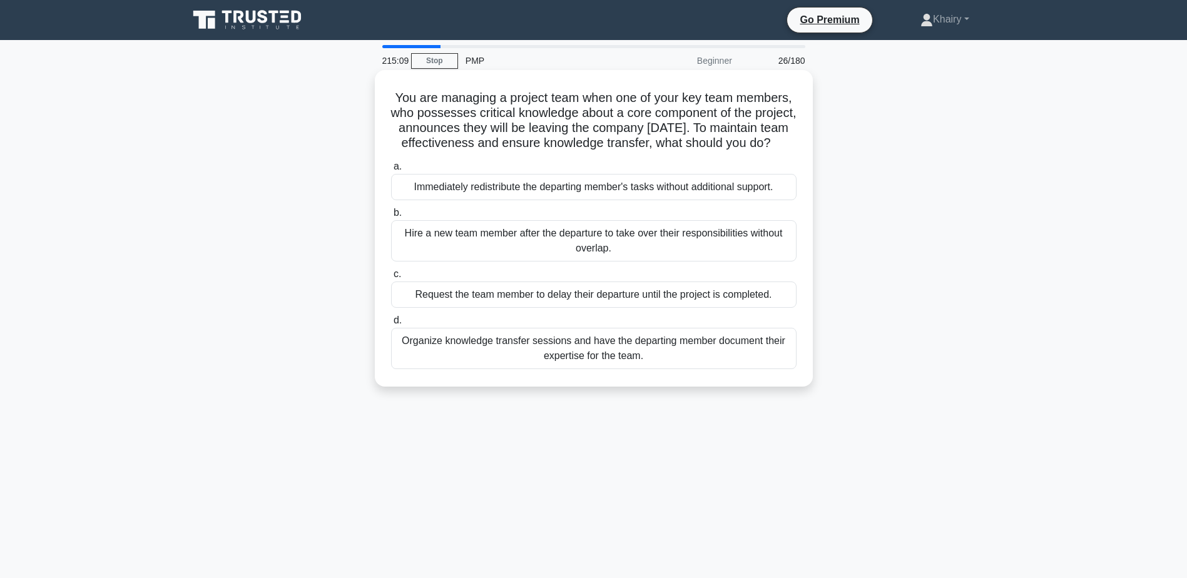
drag, startPoint x: 391, startPoint y: 93, endPoint x: 654, endPoint y: 160, distance: 271.9
click at [654, 151] on h5 "You are managing a project team when one of your key team members, who possesse…" at bounding box center [594, 120] width 408 height 61
click at [593, 369] on div "Organize knowledge transfer sessions and have the departing member document the…" at bounding box center [594, 348] width 406 height 41
click at [391, 325] on input "d. Organize knowledge transfer sessions and have the departing member document …" at bounding box center [391, 321] width 0 height 8
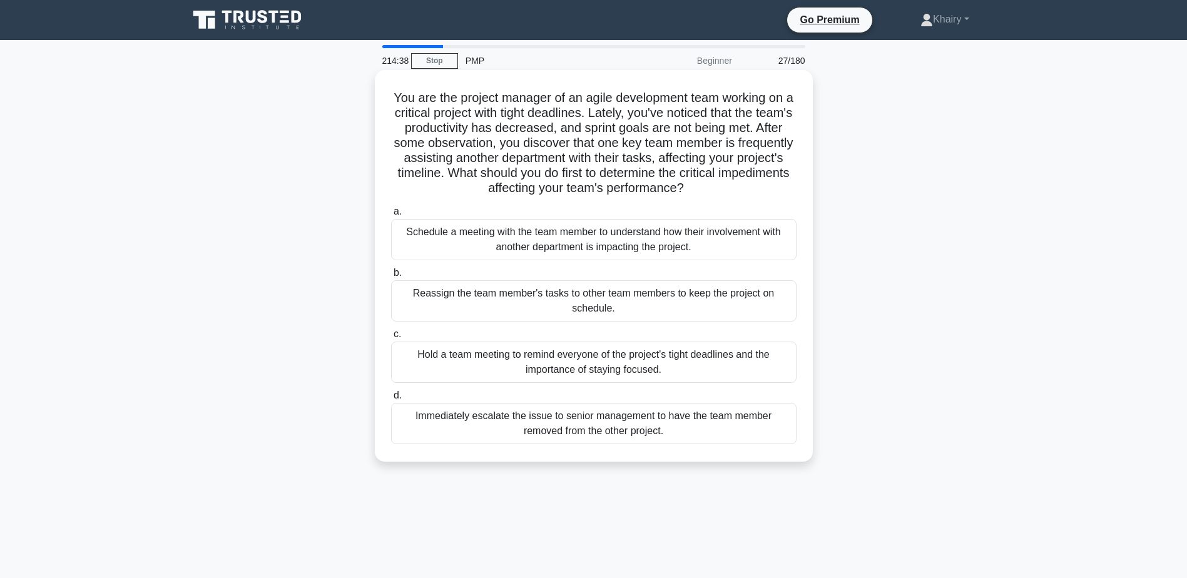
drag, startPoint x: 394, startPoint y: 94, endPoint x: 759, endPoint y: 197, distance: 379.1
click at [759, 197] on h5 "You are the project manager of an agile development team working on a critical …" at bounding box center [594, 143] width 408 height 106
click at [530, 245] on div "Schedule a meeting with the team member to understand how their involvement wit…" at bounding box center [594, 239] width 406 height 41
click at [391, 216] on input "a. Schedule a meeting with the team member to understand how their involvement …" at bounding box center [391, 212] width 0 height 8
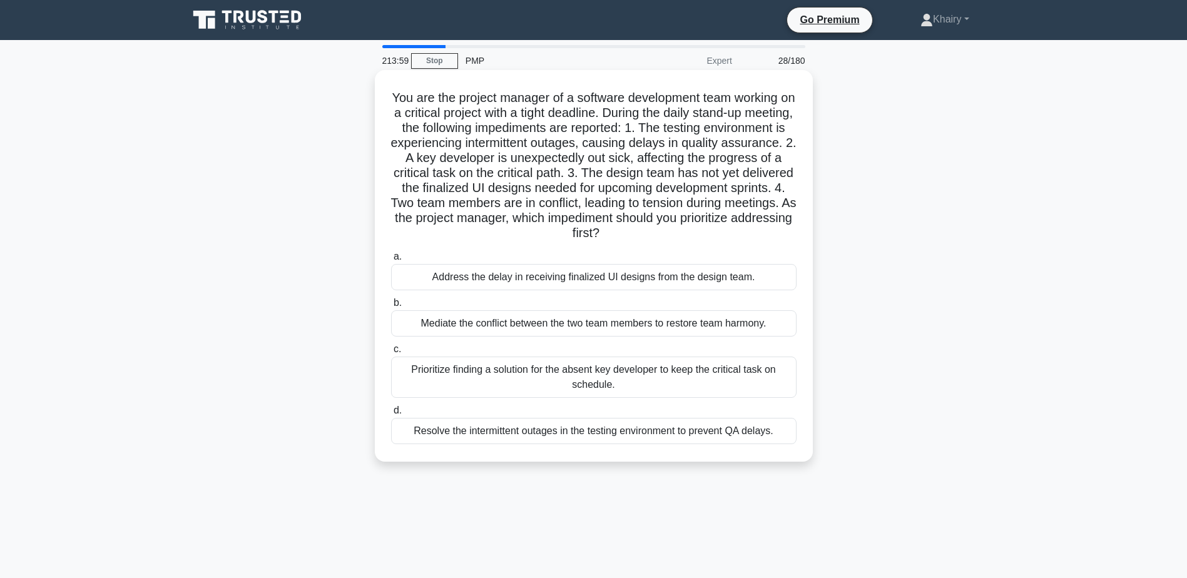
drag, startPoint x: 386, startPoint y: 95, endPoint x: 707, endPoint y: 237, distance: 351.4
click at [707, 237] on div "You are the project manager of a software development team working on a critica…" at bounding box center [594, 266] width 428 height 382
click at [588, 378] on div "Prioritize finding a solution for the absent key developer to keep the critical…" at bounding box center [594, 377] width 406 height 41
click at [391, 354] on input "c. Prioritize finding a solution for the absent key developer to keep the criti…" at bounding box center [391, 349] width 0 height 8
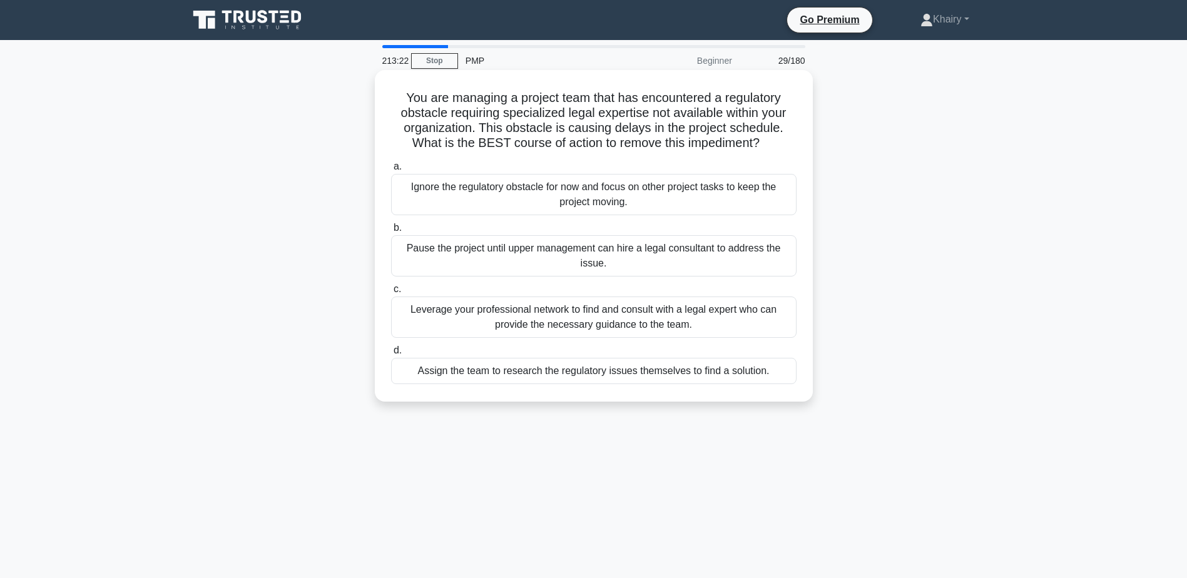
drag, startPoint x: 399, startPoint y: 92, endPoint x: 764, endPoint y: 152, distance: 369.2
click at [764, 151] on h5 "You are managing a project team that has encountered a regulatory obstacle requ…" at bounding box center [594, 120] width 408 height 61
click at [521, 324] on div "Leverage your professional network to find and consult with a legal expert who …" at bounding box center [594, 317] width 406 height 41
click at [391, 294] on input "c. Leverage your professional network to find and consult with a legal expert w…" at bounding box center [391, 289] width 0 height 8
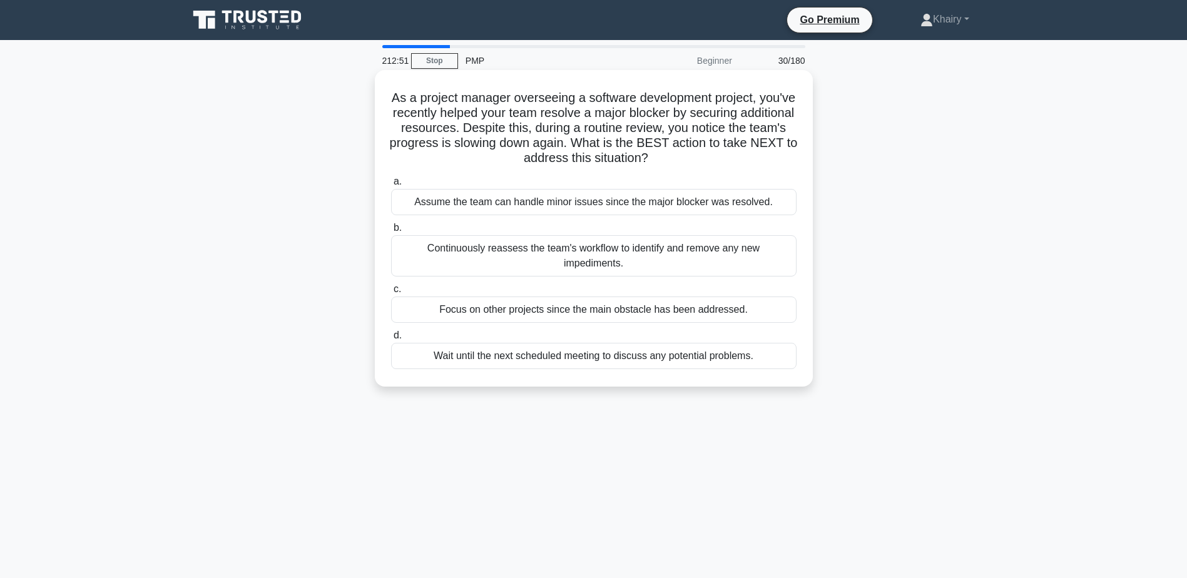
drag, startPoint x: 401, startPoint y: 95, endPoint x: 756, endPoint y: 159, distance: 360.7
click at [756, 159] on h5 "As a project manager overseeing a software development project, you've recently…" at bounding box center [594, 128] width 408 height 76
click at [499, 245] on div "Continuously reassess the team's workflow to identify and remove any new impedi…" at bounding box center [594, 255] width 406 height 41
click at [391, 232] on input "b. Continuously reassess the team's workflow to identify and remove any new imp…" at bounding box center [391, 228] width 0 height 8
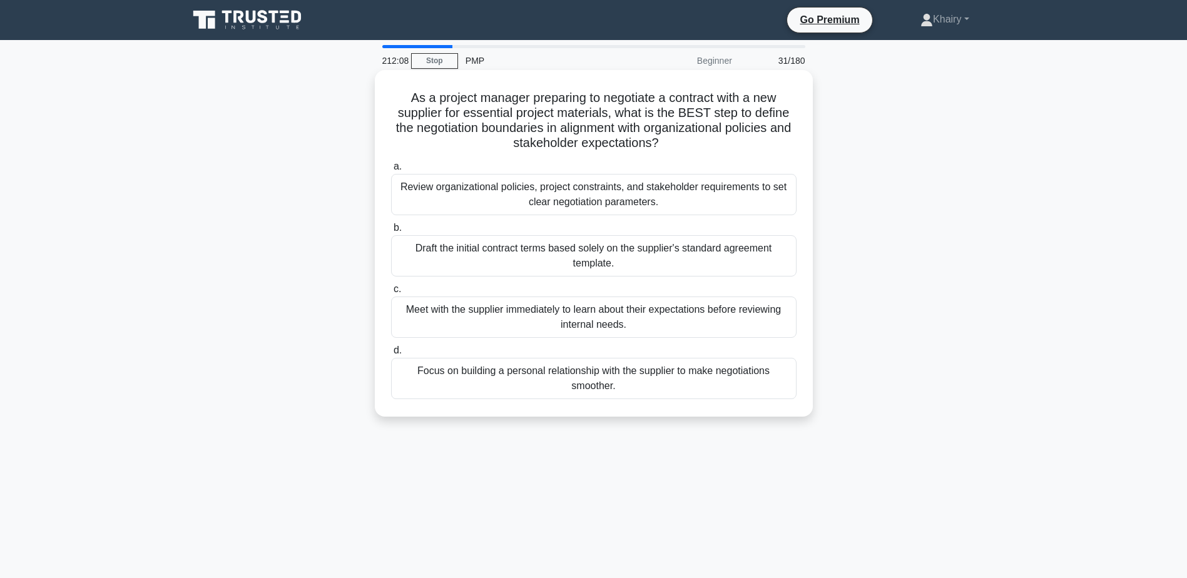
drag, startPoint x: 406, startPoint y: 93, endPoint x: 725, endPoint y: 147, distance: 323.7
click at [725, 147] on h5 "As a project manager preparing to negotiate a contract with a new supplier for …" at bounding box center [594, 120] width 408 height 61
click at [513, 188] on div "Review organizational policies, project constraints, and stakeholder requiremen…" at bounding box center [594, 194] width 406 height 41
click at [391, 171] on input "a. Review organizational policies, project constraints, and stakeholder require…" at bounding box center [391, 167] width 0 height 8
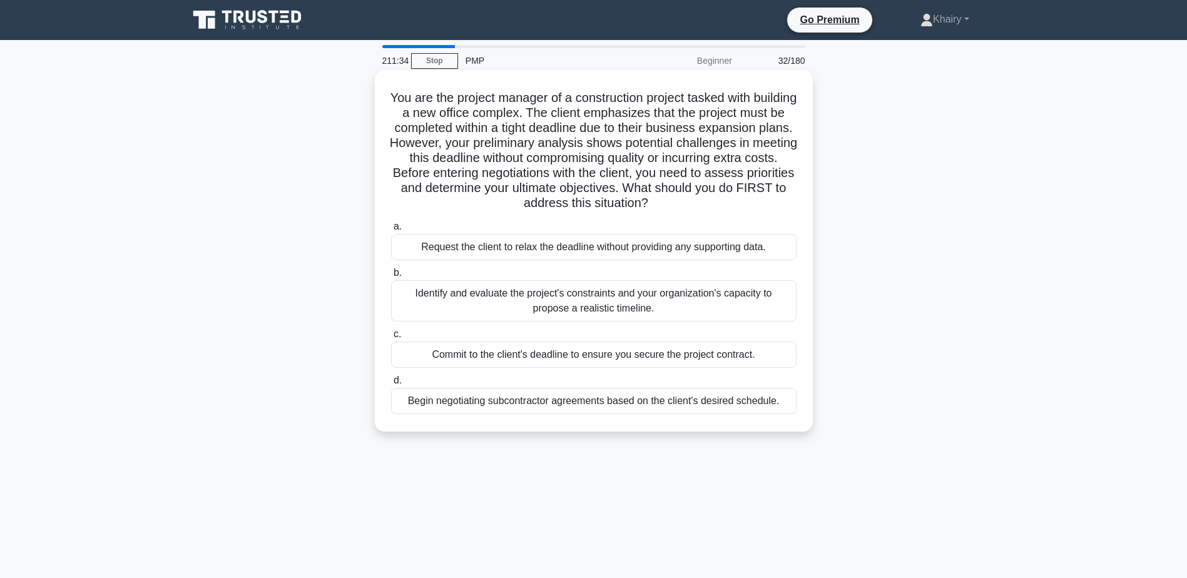
drag, startPoint x: 412, startPoint y: 91, endPoint x: 766, endPoint y: 203, distance: 371.1
click at [766, 203] on h5 "You are the project manager of a construction project tasked with building a ne…" at bounding box center [594, 150] width 408 height 121
click at [510, 304] on div "Identify and evaluate the project's constraints and your organization's capacit…" at bounding box center [594, 300] width 406 height 41
click at [391, 277] on input "b. Identify and evaluate the project's constraints and your organization's capa…" at bounding box center [391, 273] width 0 height 8
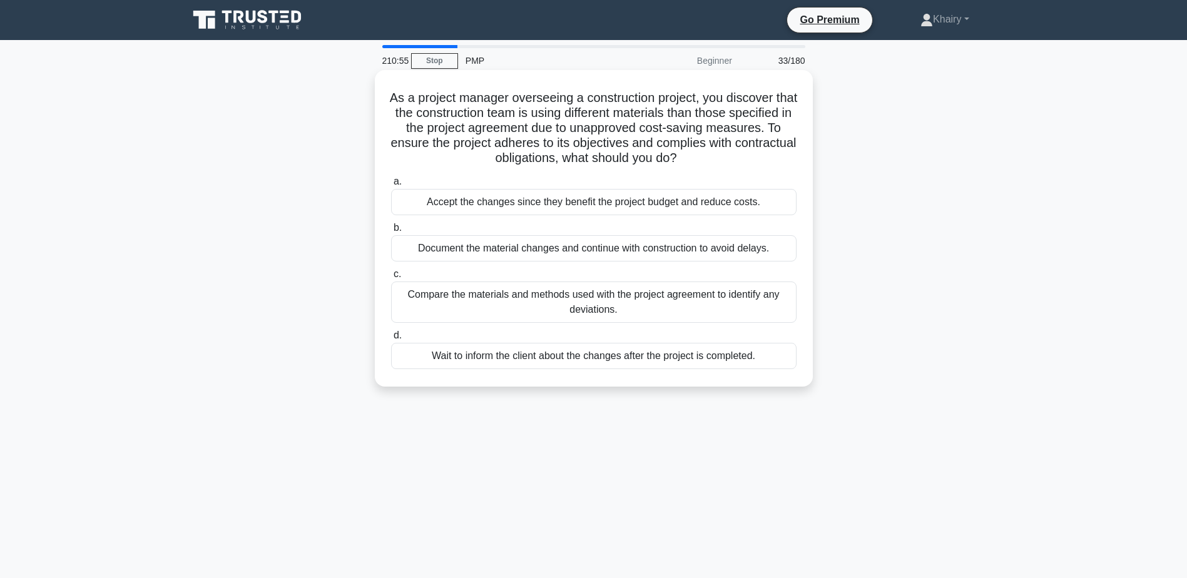
drag, startPoint x: 396, startPoint y: 94, endPoint x: 729, endPoint y: 166, distance: 340.8
click at [729, 166] on h5 "As a project manager overseeing a construction project, you discover that the c…" at bounding box center [594, 128] width 408 height 76
click at [573, 302] on div "Compare the materials and methods used with the project agreement to identify a…" at bounding box center [594, 302] width 406 height 41
click at [391, 279] on input "c. Compare the materials and methods used with the project agreement to identif…" at bounding box center [391, 274] width 0 height 8
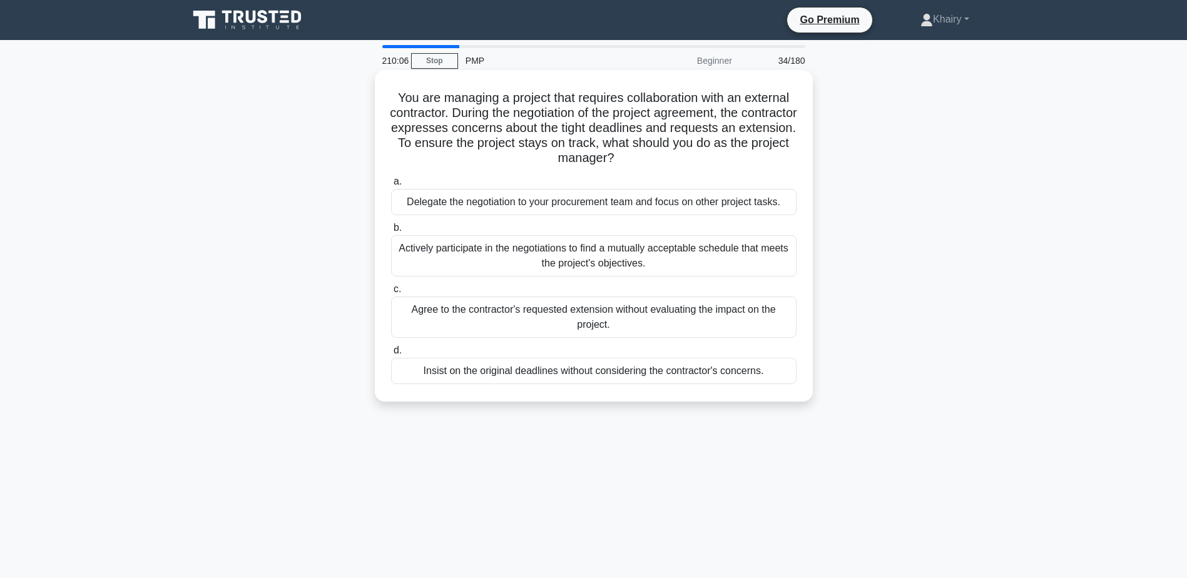
drag, startPoint x: 384, startPoint y: 95, endPoint x: 667, endPoint y: 160, distance: 289.8
click at [667, 160] on div "You are managing a project that requires collaboration with an external contrac…" at bounding box center [594, 236] width 428 height 322
click at [486, 250] on div "Actively participate in the negotiations to find a mutually acceptable schedule…" at bounding box center [594, 255] width 406 height 41
click at [391, 232] on input "b. Actively participate in the negotiations to find a mutually acceptable sched…" at bounding box center [391, 228] width 0 height 8
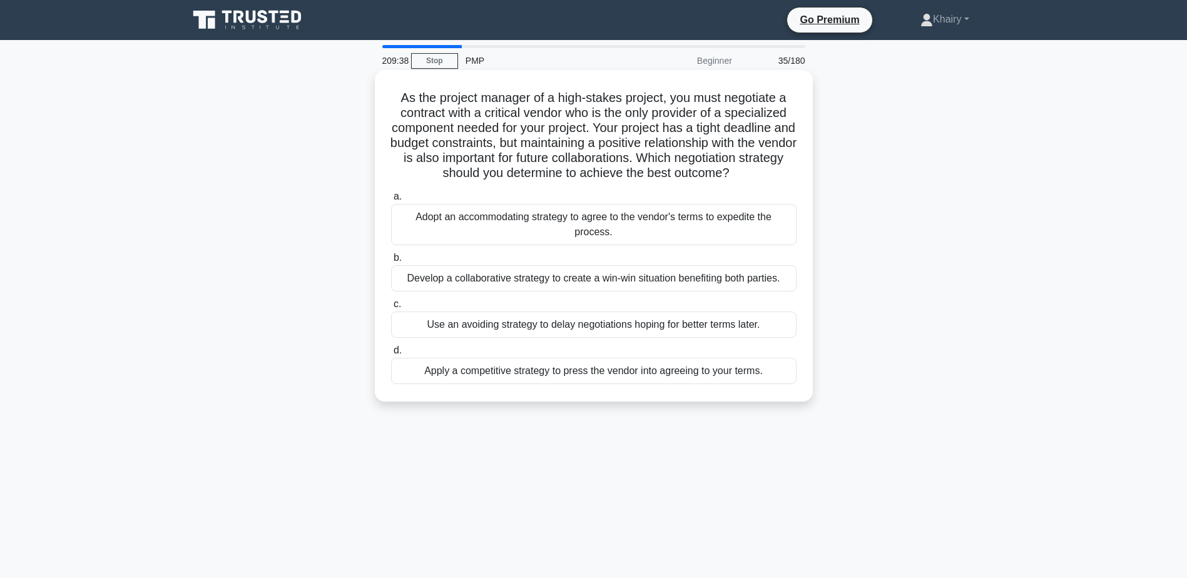
drag, startPoint x: 392, startPoint y: 98, endPoint x: 764, endPoint y: 171, distance: 379.4
click at [764, 171] on h5 "As the project manager of a high-stakes project, you must negotiate a contract …" at bounding box center [594, 135] width 408 height 91
click at [531, 282] on div "Develop a collaborative strategy to create a win-win situation benefiting both …" at bounding box center [594, 278] width 406 height 26
click at [391, 262] on input "b. Develop a collaborative strategy to create a win-win situation benefiting bo…" at bounding box center [391, 258] width 0 height 8
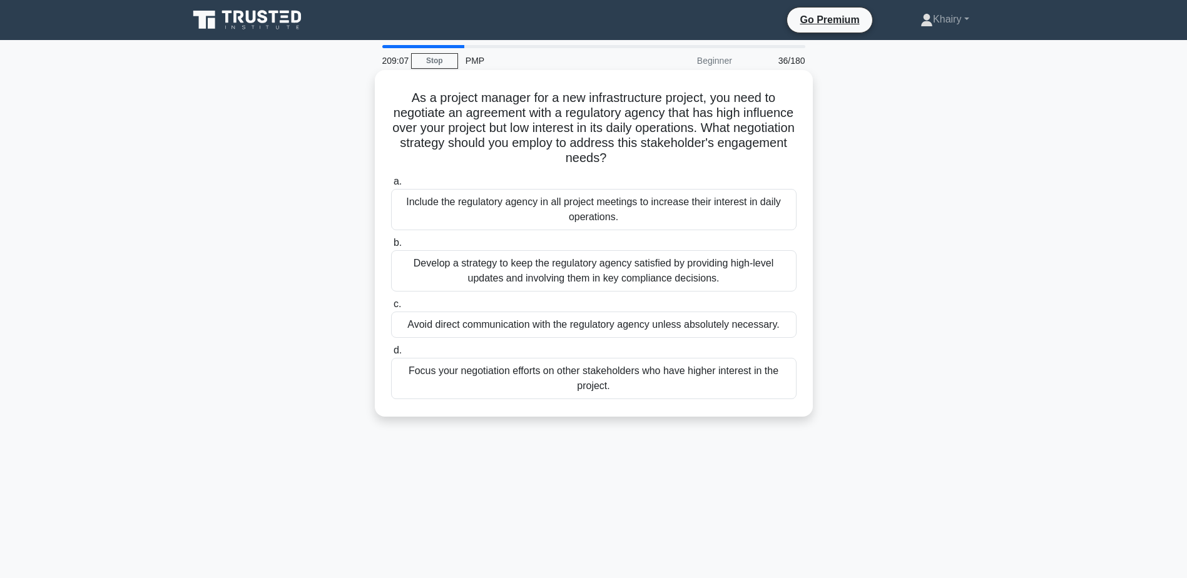
drag, startPoint x: 401, startPoint y: 98, endPoint x: 700, endPoint y: 158, distance: 304.7
click at [700, 158] on h5 "As a project manager for a new infrastructure project, you need to negotiate an…" at bounding box center [594, 128] width 408 height 76
click at [502, 270] on div "Develop a strategy to keep the regulatory agency satisfied by providing high-le…" at bounding box center [594, 270] width 406 height 41
click at [391, 247] on input "b. Develop a strategy to keep the regulatory agency satisfied by providing high…" at bounding box center [391, 243] width 0 height 8
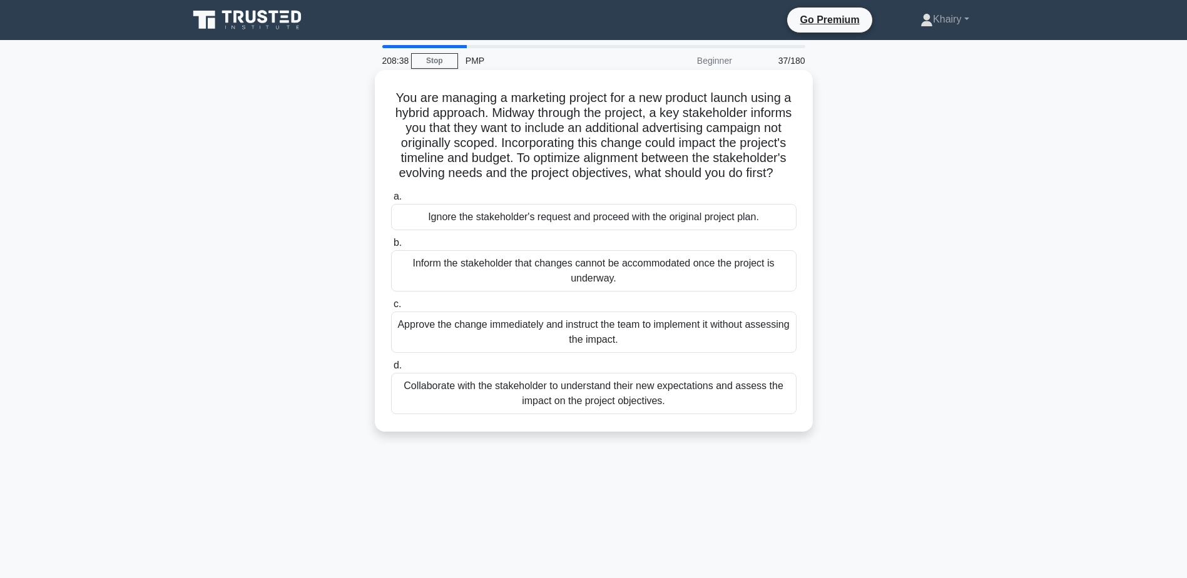
drag, startPoint x: 389, startPoint y: 96, endPoint x: 677, endPoint y: 185, distance: 300.9
click at [677, 182] on h5 "You are managing a marketing project for a new product launch using a hybrid ap…" at bounding box center [594, 135] width 408 height 91
click at [550, 414] on div "Collaborate with the stakeholder to understand their new expectations and asses…" at bounding box center [594, 393] width 406 height 41
click at [391, 370] on input "d. Collaborate with the stakeholder to understand their new expectations and as…" at bounding box center [391, 366] width 0 height 8
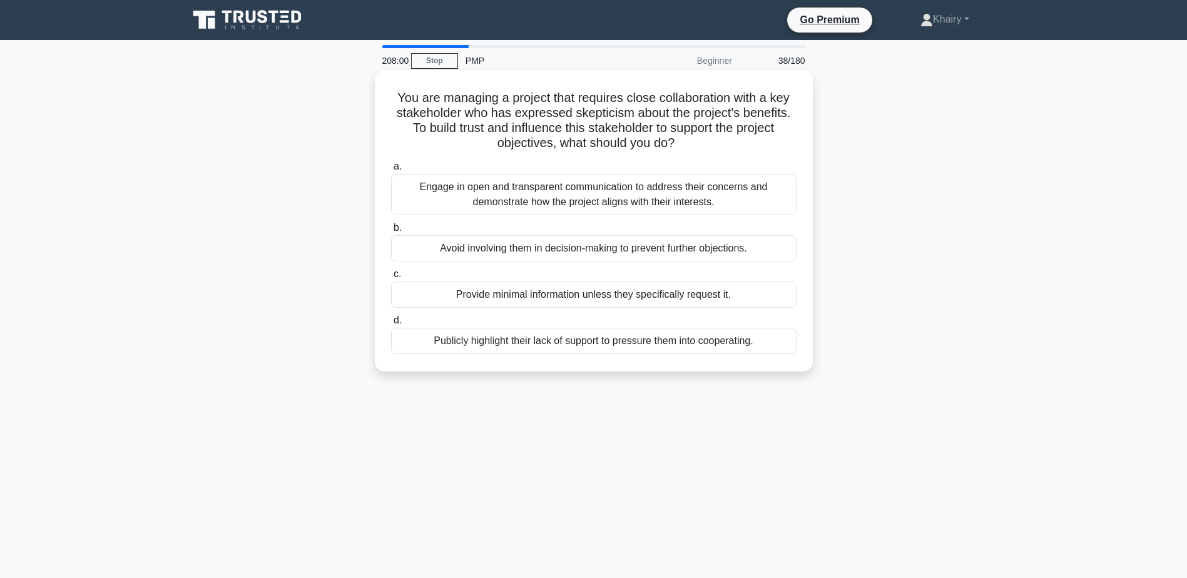
drag, startPoint x: 386, startPoint y: 94, endPoint x: 713, endPoint y: 140, distance: 330.5
click at [713, 140] on div "You are managing a project that requires close collaboration with a key stakeho…" at bounding box center [594, 221] width 428 height 292
click at [526, 195] on div "Engage in open and transparent communication to address their concerns and demo…" at bounding box center [594, 194] width 406 height 41
click at [391, 171] on input "a. Engage in open and transparent communication to address their concerns and d…" at bounding box center [391, 167] width 0 height 8
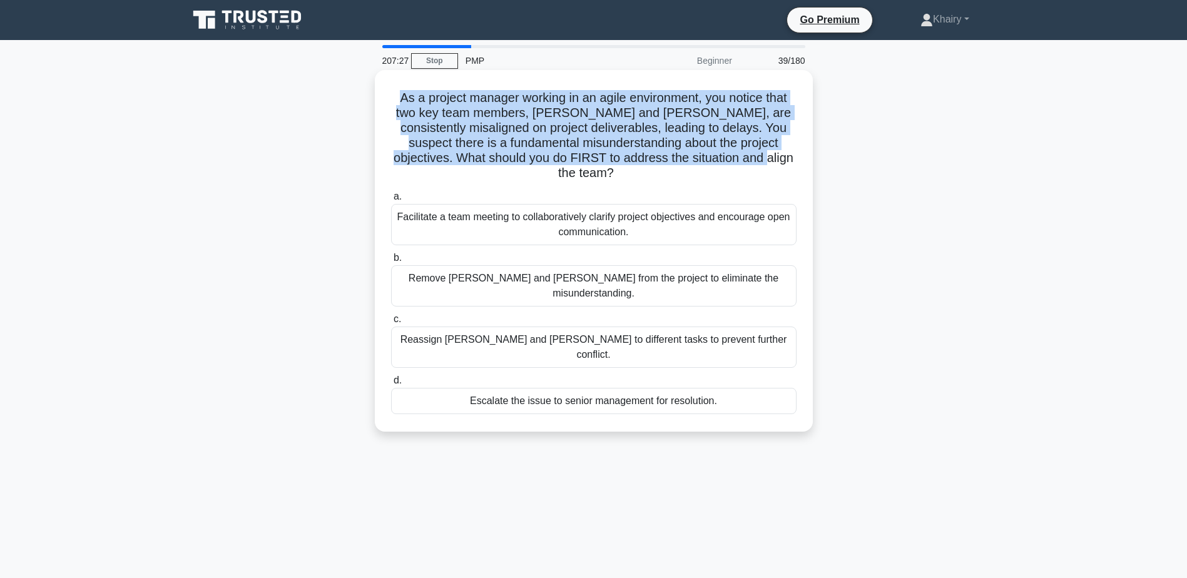
drag, startPoint x: 394, startPoint y: 94, endPoint x: 780, endPoint y: 156, distance: 391.8
click at [780, 156] on h5 "As a project manager working in an agile environment, you notice that two key t…" at bounding box center [594, 135] width 408 height 91
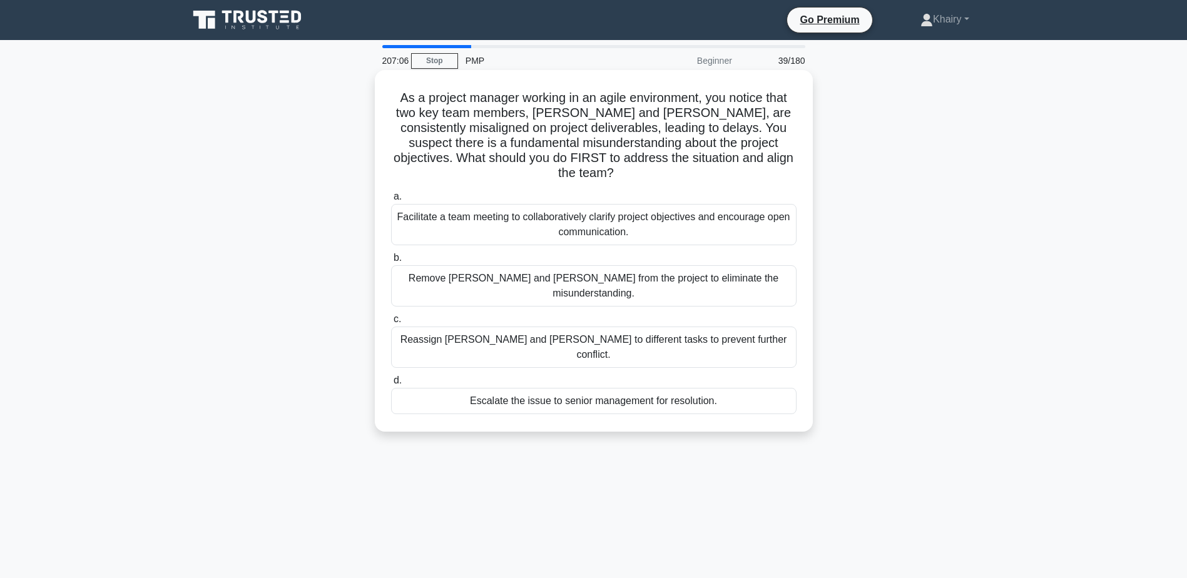
click at [518, 208] on div "Facilitate a team meeting to collaboratively clarify project objectives and enc…" at bounding box center [594, 224] width 406 height 41
click at [391, 201] on input "a. Facilitate a team meeting to collaboratively clarify project objectives and …" at bounding box center [391, 197] width 0 height 8
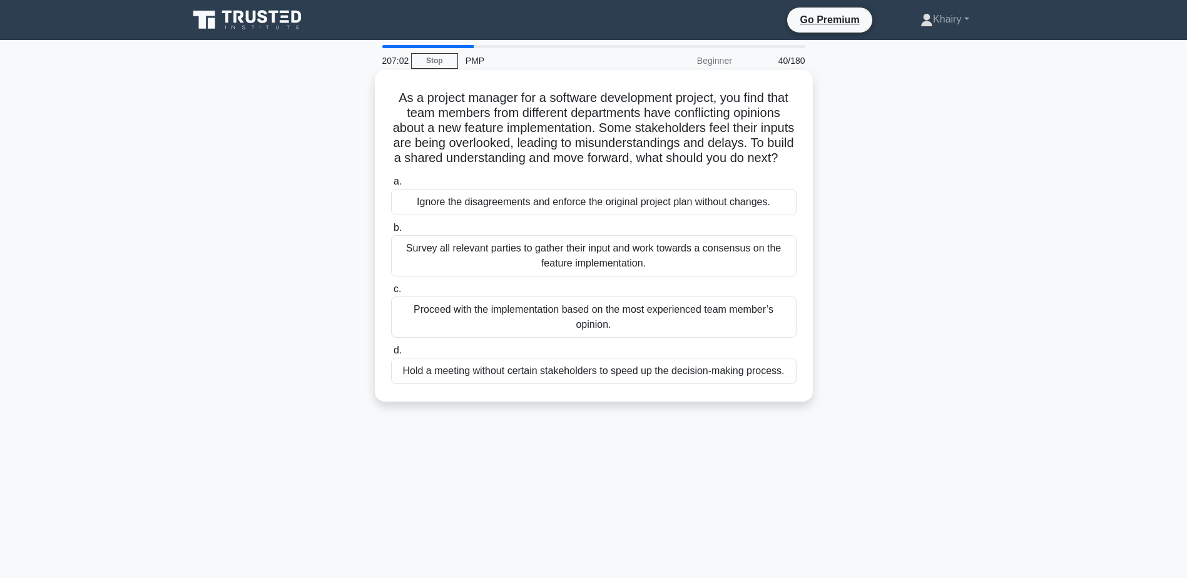
drag, startPoint x: 385, startPoint y: 90, endPoint x: 717, endPoint y: 173, distance: 342.0
click at [717, 173] on div "As a project manager for a software development project, you find that team mem…" at bounding box center [594, 236] width 428 height 322
click at [569, 269] on div "Survey all relevant parties to gather their input and work towards a consensus …" at bounding box center [594, 255] width 406 height 41
click at [391, 232] on input "b. Survey all relevant parties to gather their input and work towards a consens…" at bounding box center [391, 228] width 0 height 8
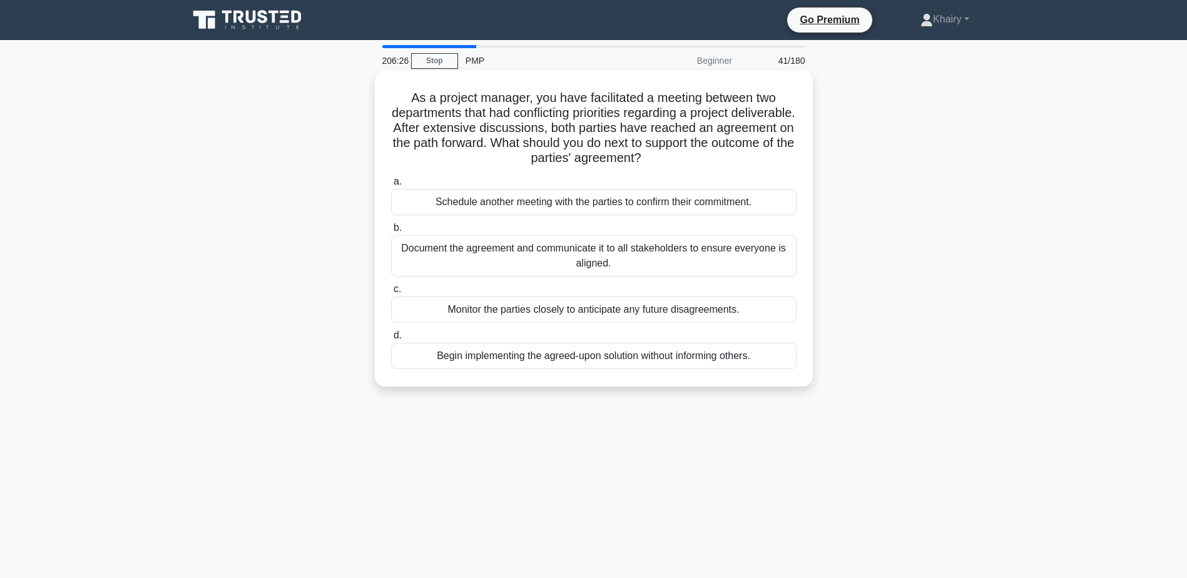
drag, startPoint x: 406, startPoint y: 95, endPoint x: 708, endPoint y: 161, distance: 309.5
click at [708, 161] on h5 "As a project manager, you have facilitated a meeting between two departments th…" at bounding box center [594, 128] width 408 height 76
click at [591, 310] on div "Monitor the parties closely to anticipate any future disagreements." at bounding box center [594, 310] width 406 height 26
click at [391, 294] on input "c. Monitor the parties closely to anticipate any future disagreements." at bounding box center [391, 289] width 0 height 8
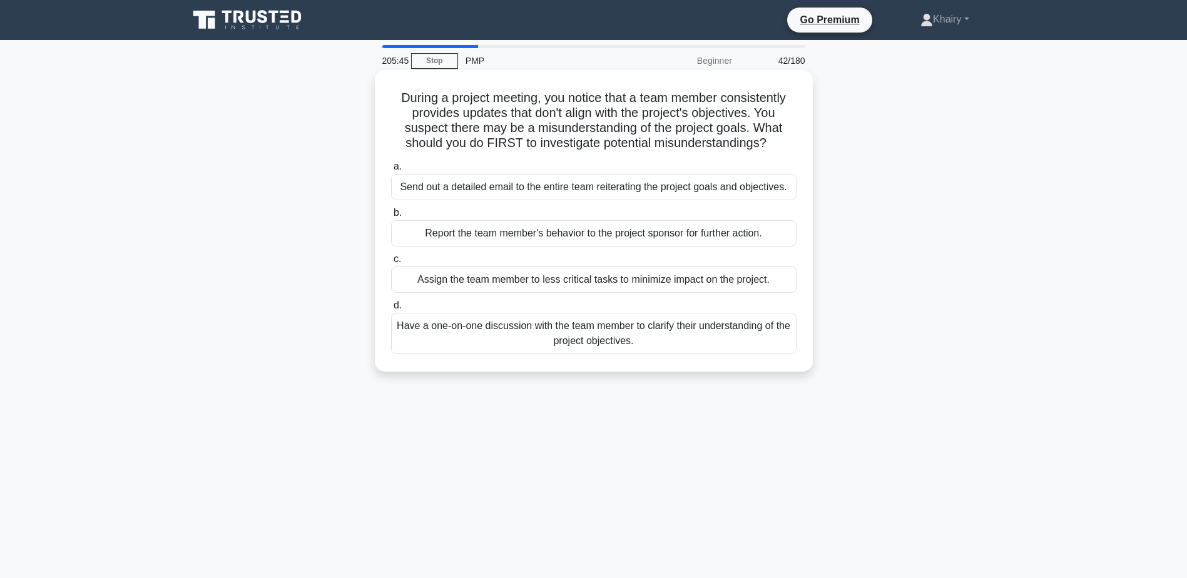
drag, startPoint x: 392, startPoint y: 90, endPoint x: 792, endPoint y: 136, distance: 402.7
click at [792, 136] on div "During a project meeting, you notice that a team member consistently provides u…" at bounding box center [594, 221] width 428 height 292
click at [565, 339] on div "Have a one-on-one discussion with the team member to clarify their understandin…" at bounding box center [594, 333] width 406 height 41
click at [391, 310] on input "d. Have a one-on-one discussion with the team member to clarify their understan…" at bounding box center [391, 306] width 0 height 8
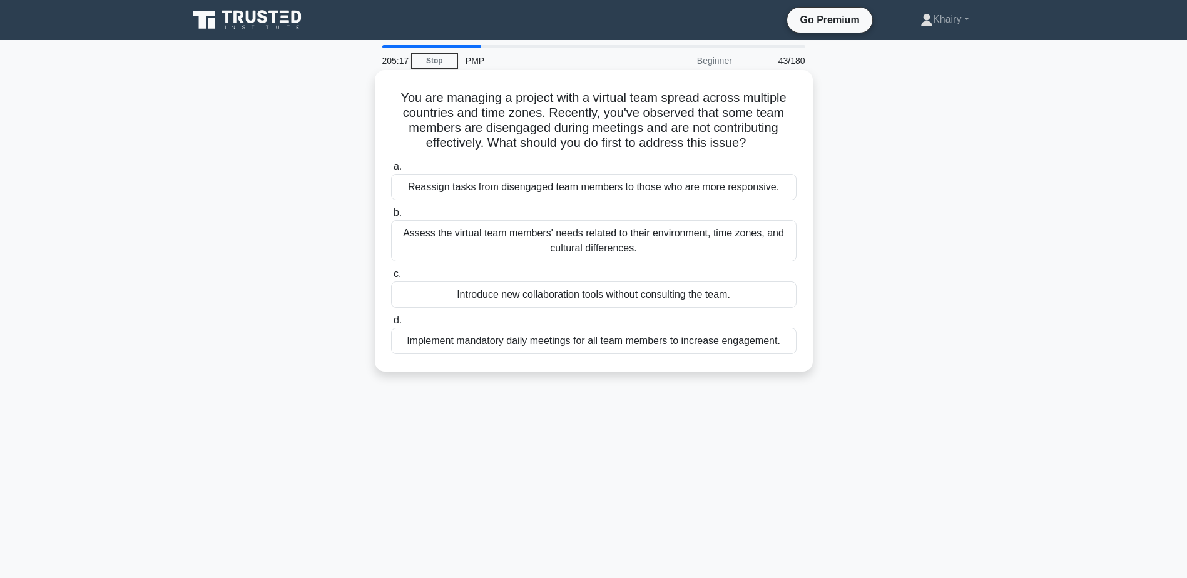
drag, startPoint x: 395, startPoint y: 95, endPoint x: 754, endPoint y: 141, distance: 361.5
click at [754, 141] on h5 "You are managing a project with a virtual team spread across multiple countries…" at bounding box center [594, 120] width 408 height 61
click at [524, 241] on div "Assess the virtual team members' needs related to their environment, time zones…" at bounding box center [594, 240] width 406 height 41
click at [391, 217] on input "b. Assess the virtual team members' needs related to their environment, time zo…" at bounding box center [391, 213] width 0 height 8
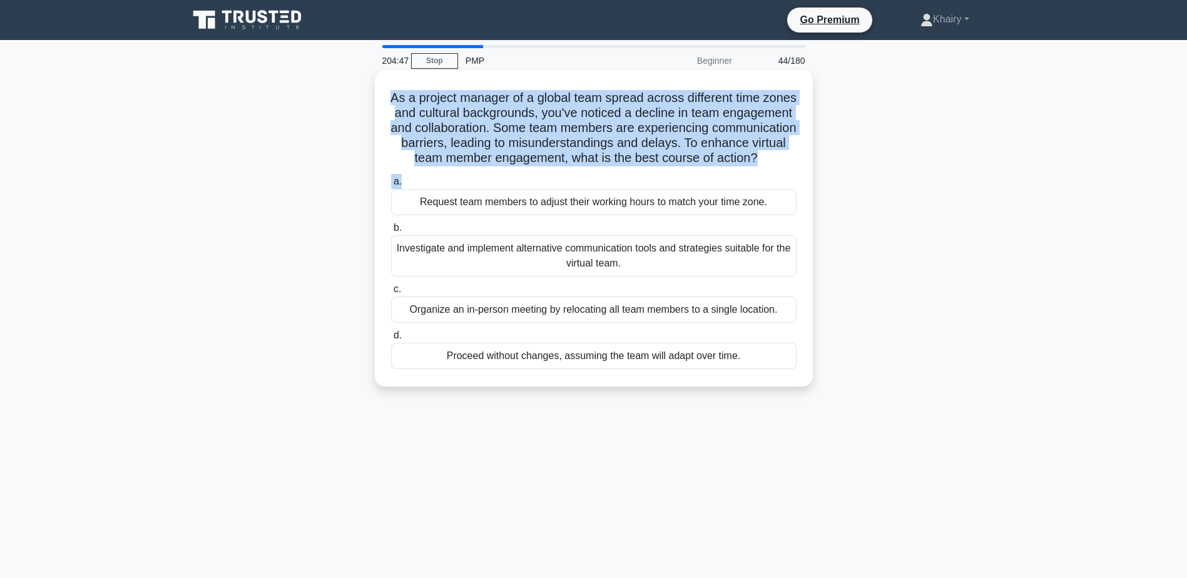
drag, startPoint x: 402, startPoint y: 96, endPoint x: 653, endPoint y: 185, distance: 265.5
click at [653, 185] on div "As a project manager of a global team spread across different time zones and cu…" at bounding box center [594, 228] width 428 height 307
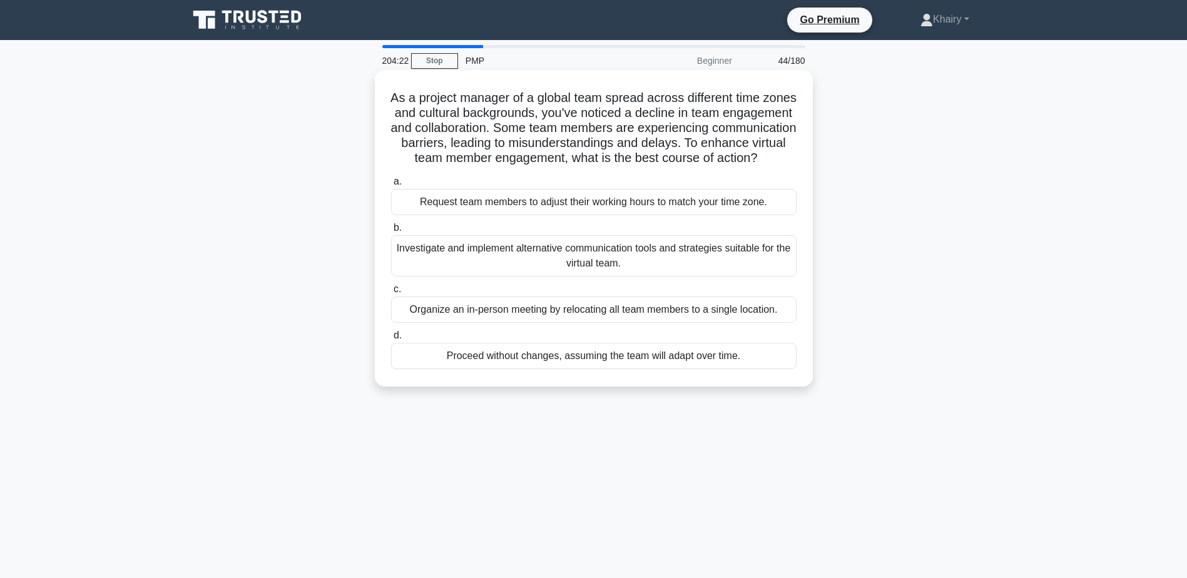
click at [517, 269] on div "Investigate and implement alternative communication tools and strategies suitab…" at bounding box center [594, 255] width 406 height 41
click at [391, 232] on input "b. Investigate and implement alternative communication tools and strategies sui…" at bounding box center [391, 228] width 0 height 8
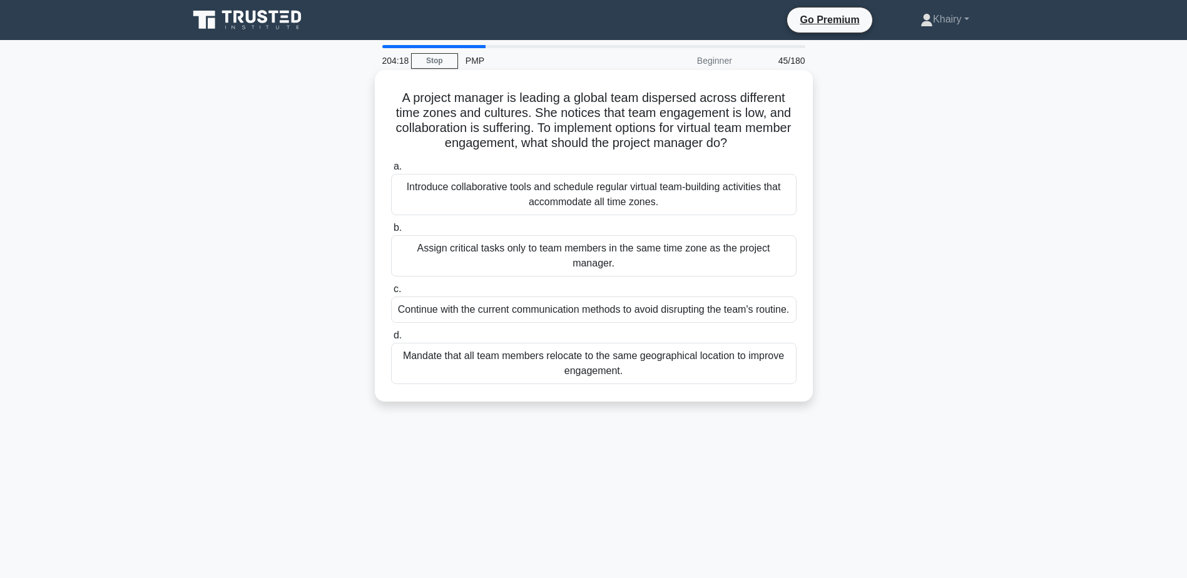
drag, startPoint x: 392, startPoint y: 92, endPoint x: 759, endPoint y: 145, distance: 370.6
click at [759, 145] on h5 "A project manager is leading a global team dispersed across different time zone…" at bounding box center [594, 120] width 408 height 61
click at [536, 196] on div "Introduce collaborative tools and schedule regular virtual team-building activi…" at bounding box center [594, 194] width 406 height 41
click at [391, 171] on input "a. Introduce collaborative tools and schedule regular virtual team-building act…" at bounding box center [391, 167] width 0 height 8
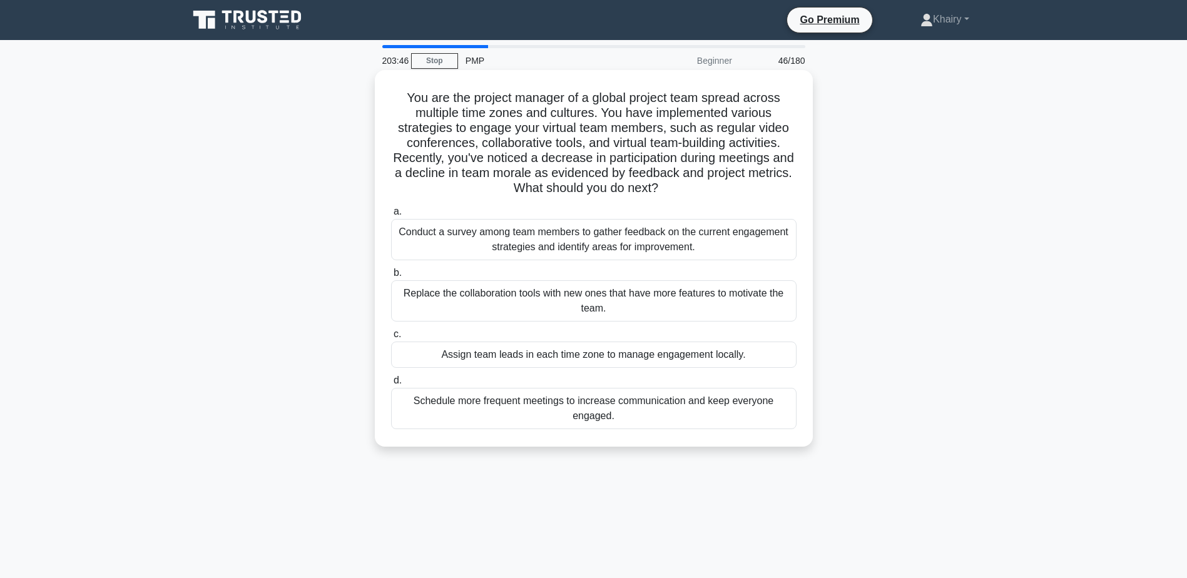
drag, startPoint x: 402, startPoint y: 93, endPoint x: 700, endPoint y: 192, distance: 313.9
click at [700, 192] on h5 "You are the project manager of a global project team spread across multiple tim…" at bounding box center [594, 143] width 408 height 106
click at [519, 247] on div "Conduct a survey among team members to gather feedback on the current engagemen…" at bounding box center [594, 239] width 406 height 41
click at [391, 216] on input "a. Conduct a survey among team members to gather feedback on the current engage…" at bounding box center [391, 212] width 0 height 8
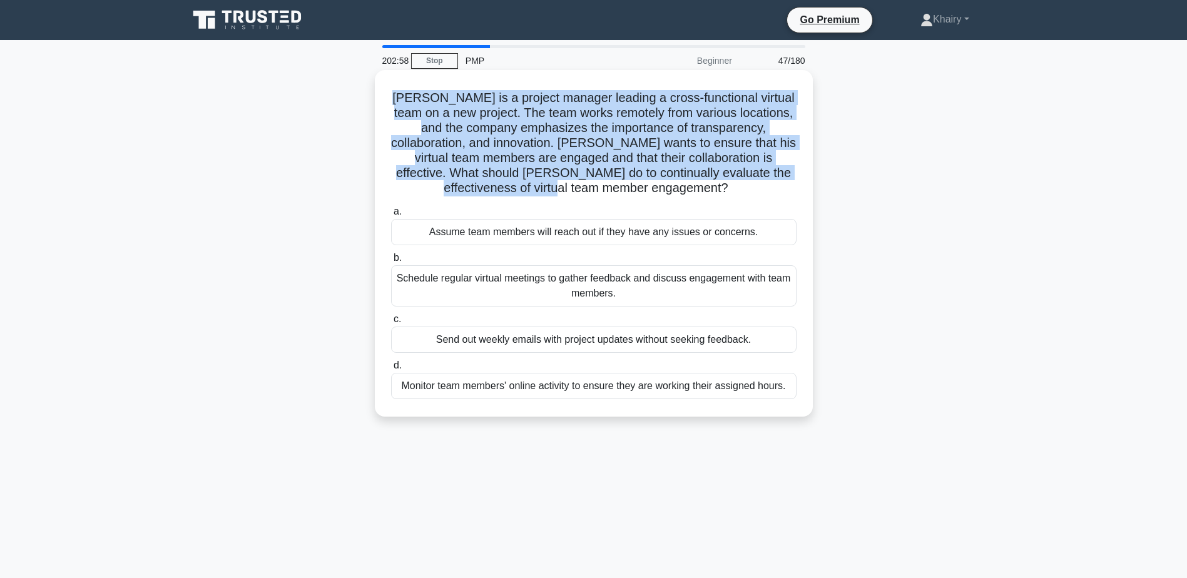
drag, startPoint x: 390, startPoint y: 89, endPoint x: 660, endPoint y: 185, distance: 286.8
click at [660, 185] on div "[PERSON_NAME] is a project manager leading a cross-functional virtual team on a…" at bounding box center [594, 243] width 428 height 337
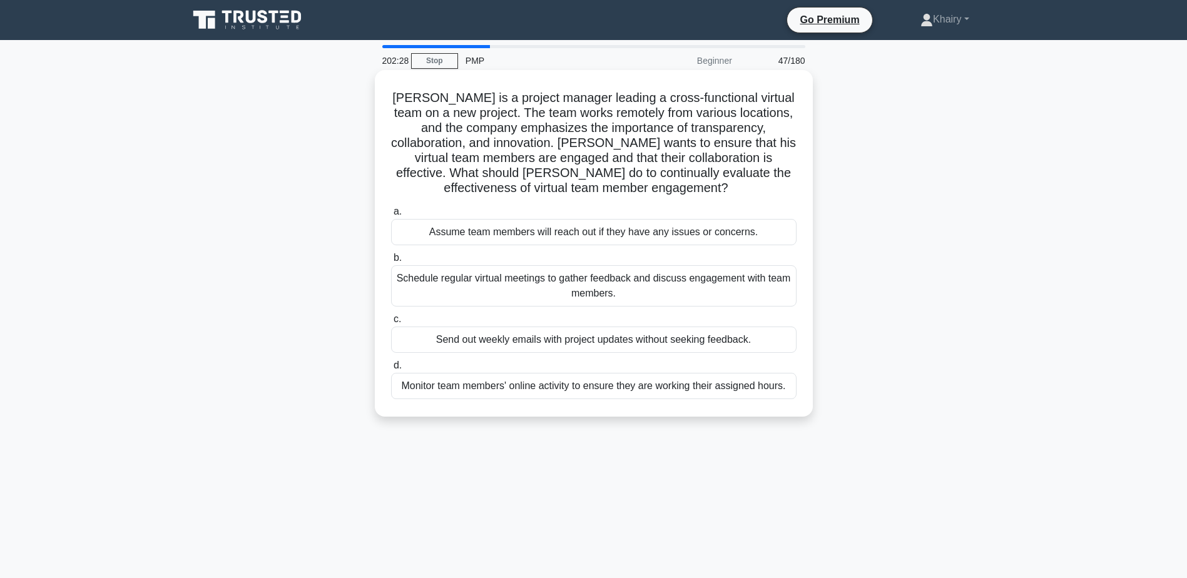
click at [503, 279] on div "Schedule regular virtual meetings to gather feedback and discuss engagement wit…" at bounding box center [594, 285] width 406 height 41
click at [391, 262] on input "b. Schedule regular virtual meetings to gather feedback and discuss engagement …" at bounding box center [391, 258] width 0 height 8
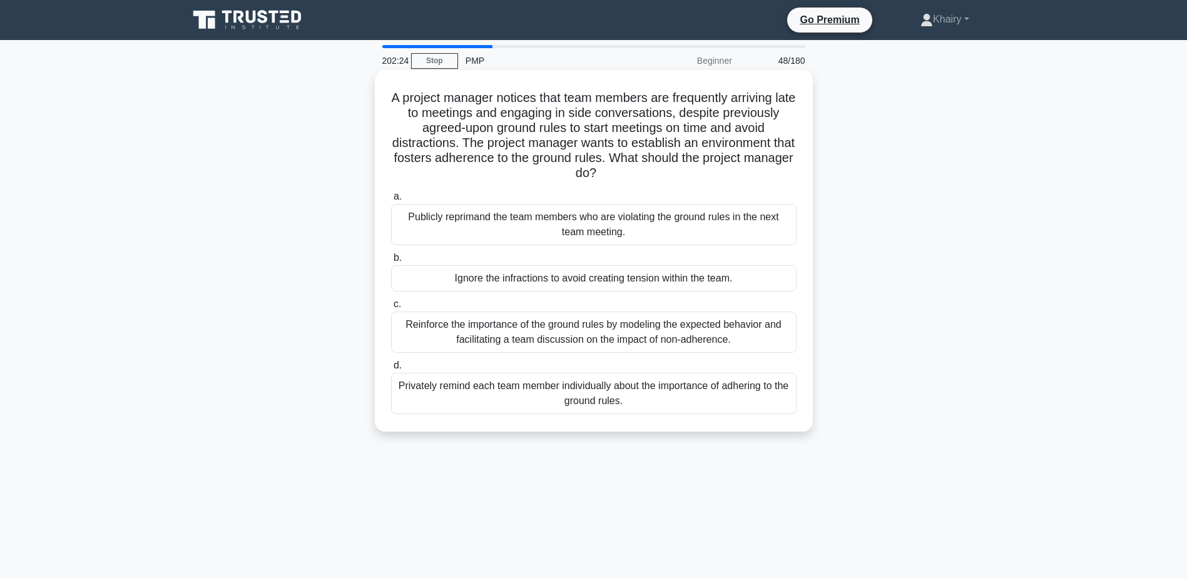
drag, startPoint x: 398, startPoint y: 93, endPoint x: 655, endPoint y: 175, distance: 269.6
click at [655, 175] on h5 "A project manager notices that team members are frequently arriving late to mee…" at bounding box center [594, 135] width 408 height 91
click at [550, 334] on div "Reinforce the importance of the ground rules by modeling the expected behavior …" at bounding box center [594, 332] width 406 height 41
click at [391, 309] on input "c. Reinforce the importance of the ground rules by modeling the expected behavi…" at bounding box center [391, 304] width 0 height 8
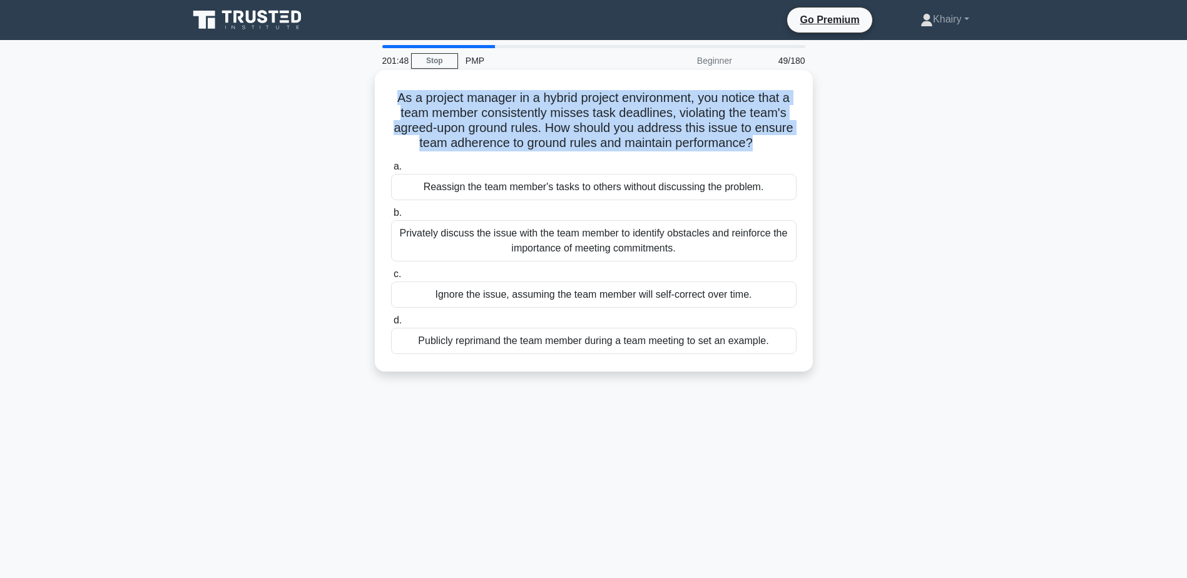
drag, startPoint x: 386, startPoint y: 95, endPoint x: 757, endPoint y: 148, distance: 375.6
click at [757, 148] on div "As a project manager in a hybrid project environment, you notice that a team me…" at bounding box center [594, 221] width 428 height 292
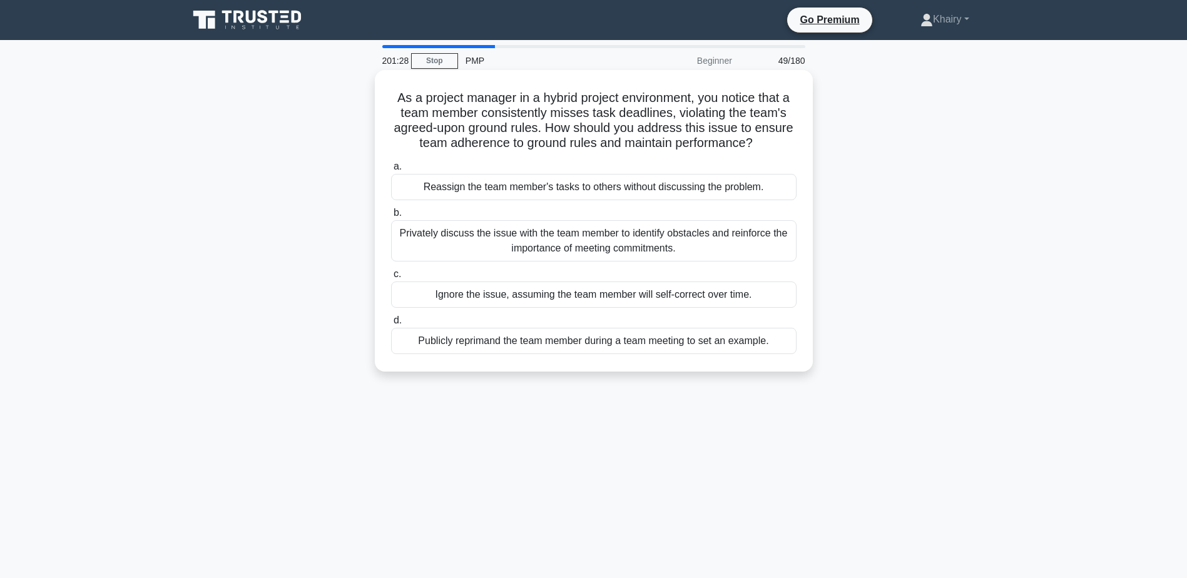
click at [562, 245] on div "Privately discuss the issue with the team member to identify obstacles and rein…" at bounding box center [594, 240] width 406 height 41
click at [391, 217] on input "b. Privately discuss the issue with the team member to identify obstacles and r…" at bounding box center [391, 213] width 0 height 8
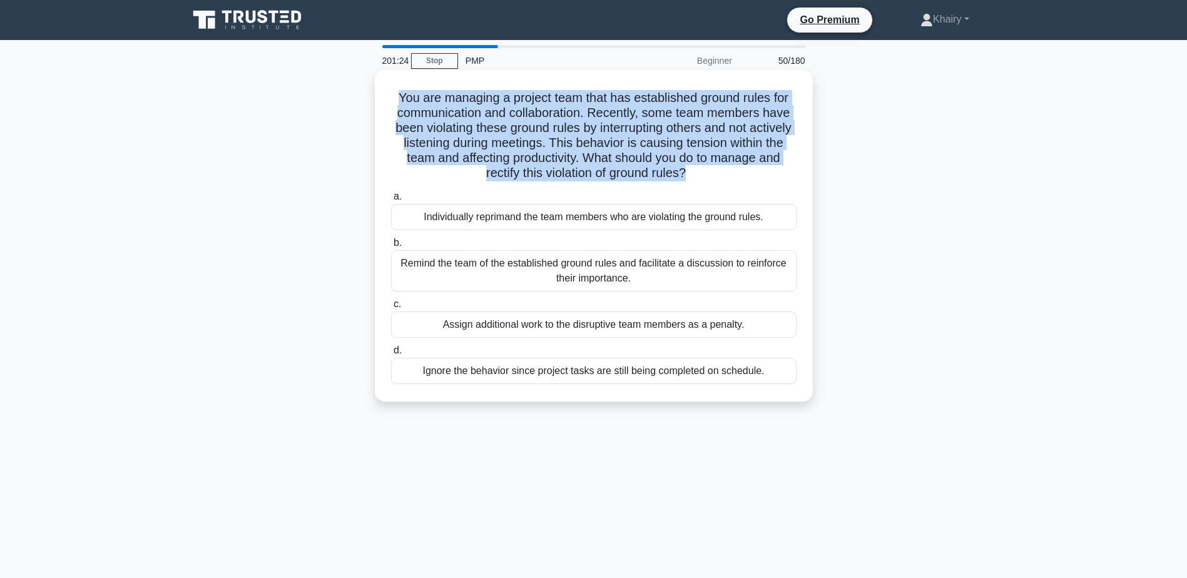
drag, startPoint x: 391, startPoint y: 91, endPoint x: 725, endPoint y: 173, distance: 343.4
click at [725, 173] on h5 "You are managing a project team that has established ground rules for communica…" at bounding box center [594, 135] width 408 height 91
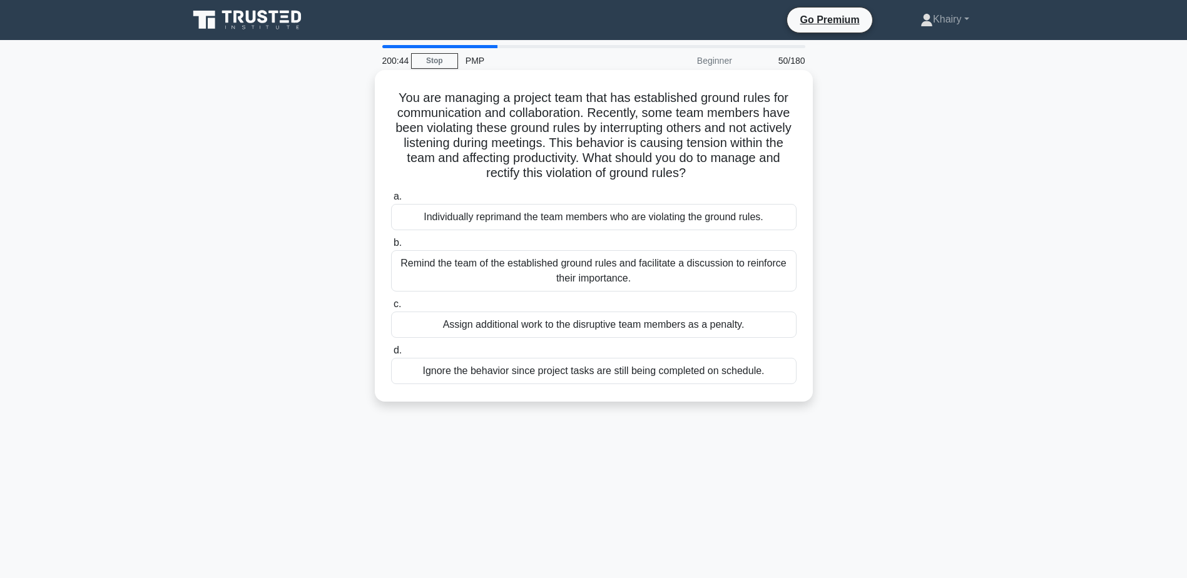
click at [573, 269] on div "Remind the team of the established ground rules and facilitate a discussion to …" at bounding box center [594, 270] width 406 height 41
click at [391, 247] on input "b. Remind the team of the established ground rules and facilitate a discussion …" at bounding box center [391, 243] width 0 height 8
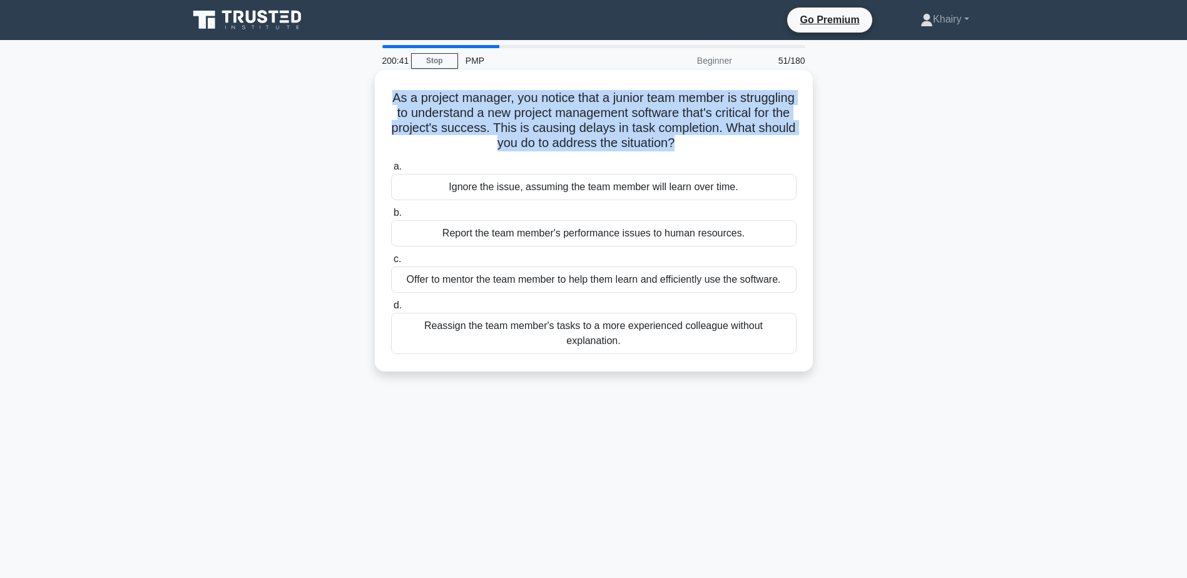
drag, startPoint x: 410, startPoint y: 93, endPoint x: 749, endPoint y: 145, distance: 343.3
click at [749, 145] on h5 "As a project manager, you notice that a junior team member is struggling to und…" at bounding box center [594, 120] width 408 height 61
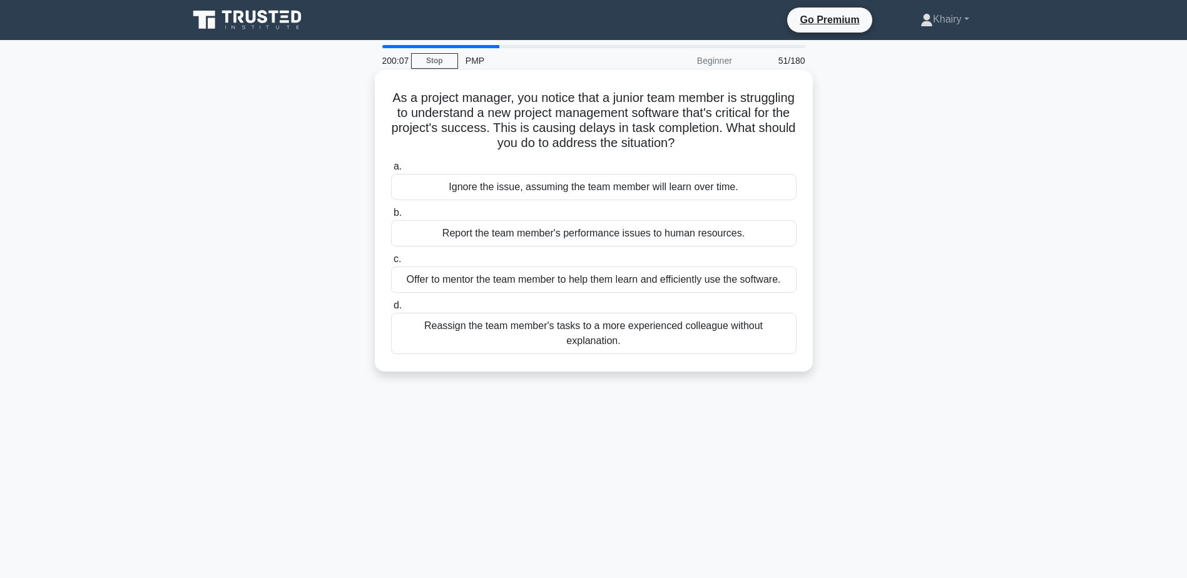
click at [528, 282] on div "Offer to mentor the team member to help them learn and efficiently use the soft…" at bounding box center [594, 280] width 406 height 26
click at [391, 264] on input "c. Offer to mentor the team member to help them learn and efficiently use the s…" at bounding box center [391, 259] width 0 height 8
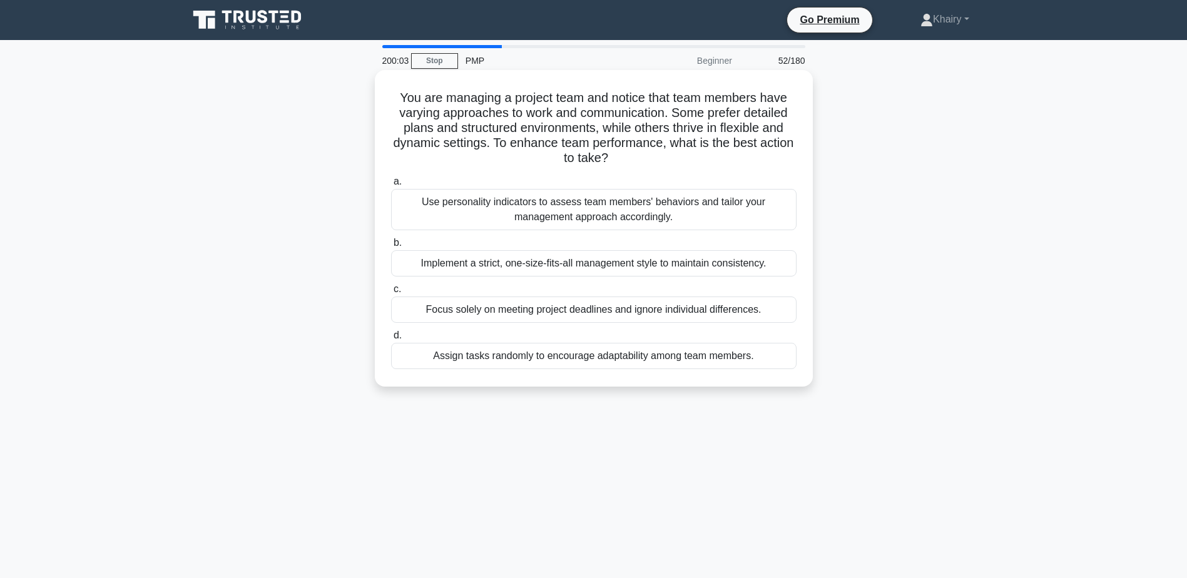
drag, startPoint x: 389, startPoint y: 92, endPoint x: 672, endPoint y: 161, distance: 291.3
click at [672, 161] on h5 "You are managing a project team and notice that team members have varying appro…" at bounding box center [594, 128] width 408 height 76
click at [542, 207] on div "Use personality indicators to assess team members' behaviors and tailor your ma…" at bounding box center [594, 209] width 406 height 41
click at [391, 186] on input "a. Use personality indicators to assess team members' behaviors and tailor your…" at bounding box center [391, 182] width 0 height 8
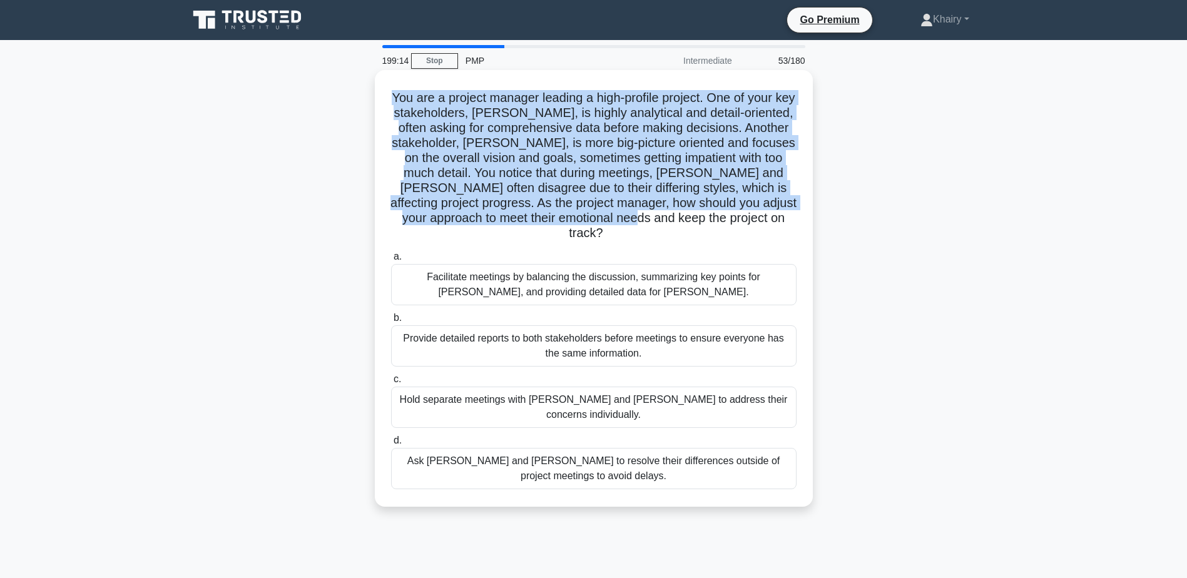
drag, startPoint x: 393, startPoint y: 88, endPoint x: 739, endPoint y: 217, distance: 368.8
click at [739, 217] on div "You are a project manager leading a high-profile project. One of your key stake…" at bounding box center [594, 288] width 428 height 427
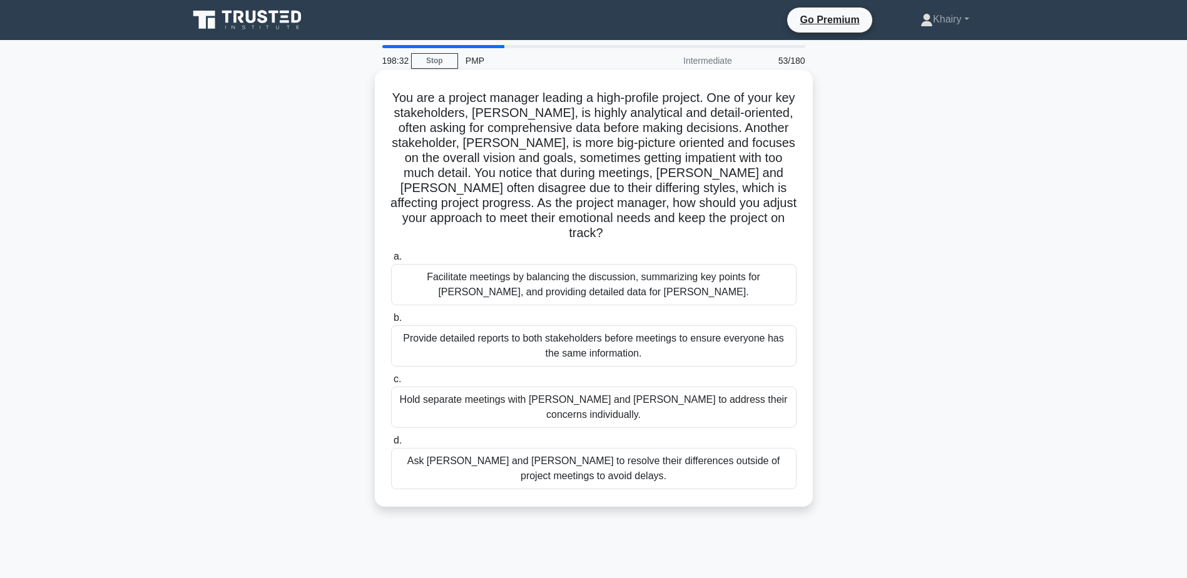
click at [579, 271] on div "Facilitate meetings by balancing the discussion, summarizing key points for [PE…" at bounding box center [594, 284] width 406 height 41
click at [391, 261] on input "a. Facilitate meetings by balancing the discussion, summarizing key points for …" at bounding box center [391, 257] width 0 height 8
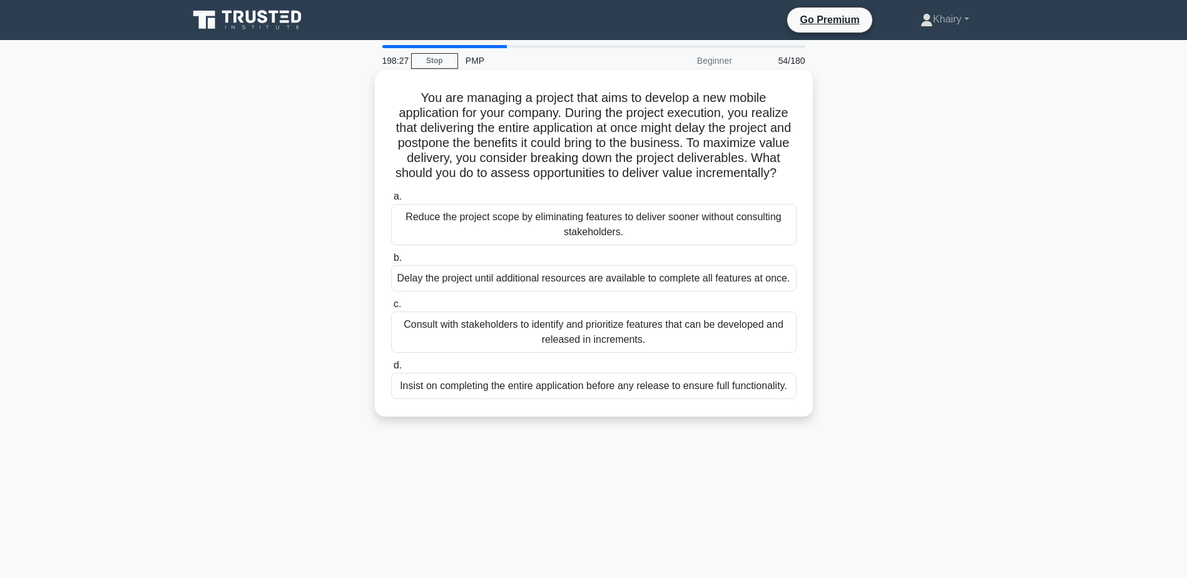
drag, startPoint x: 406, startPoint y: 93, endPoint x: 663, endPoint y: 188, distance: 274.3
click at [663, 182] on h5 "You are managing a project that aims to develop a new mobile application for yo…" at bounding box center [594, 135] width 408 height 91
click at [566, 349] on div "Consult with stakeholders to identify and prioritize features that can be devel…" at bounding box center [594, 332] width 406 height 41
click at [391, 309] on input "c. Consult with stakeholders to identify and prioritize features that can be de…" at bounding box center [391, 304] width 0 height 8
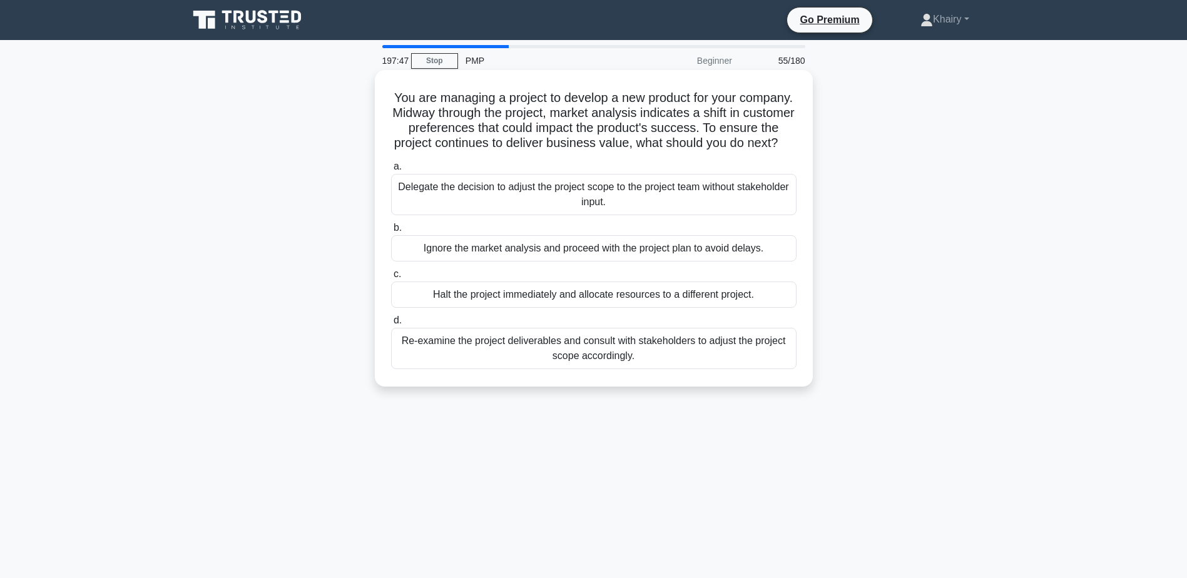
drag, startPoint x: 411, startPoint y: 95, endPoint x: 646, endPoint y: 160, distance: 244.2
click at [646, 151] on h5 "You are managing a project to develop a new product for your company. Midway th…" at bounding box center [594, 120] width 408 height 61
click at [532, 361] on div "Re-examine the project deliverables and consult with stakeholders to adjust the…" at bounding box center [594, 348] width 406 height 41
click at [391, 325] on input "d. Re-examine the project deliverables and consult with stakeholders to adjust …" at bounding box center [391, 321] width 0 height 8
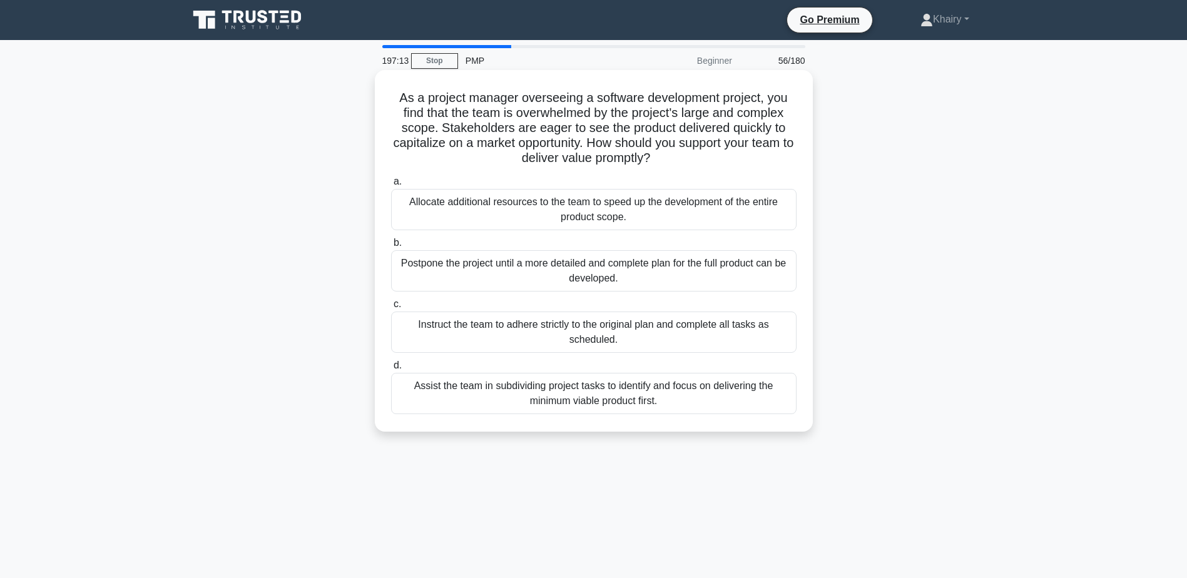
drag, startPoint x: 396, startPoint y: 95, endPoint x: 675, endPoint y: 152, distance: 284.9
click at [675, 152] on h5 "As a project manager overseeing a software development project, you find that t…" at bounding box center [594, 128] width 408 height 76
click at [554, 399] on div "Assist the team in subdividing project tasks to identify and focus on deliverin…" at bounding box center [594, 393] width 406 height 41
click at [391, 370] on input "d. Assist the team in subdividing project tasks to identify and focus on delive…" at bounding box center [391, 366] width 0 height 8
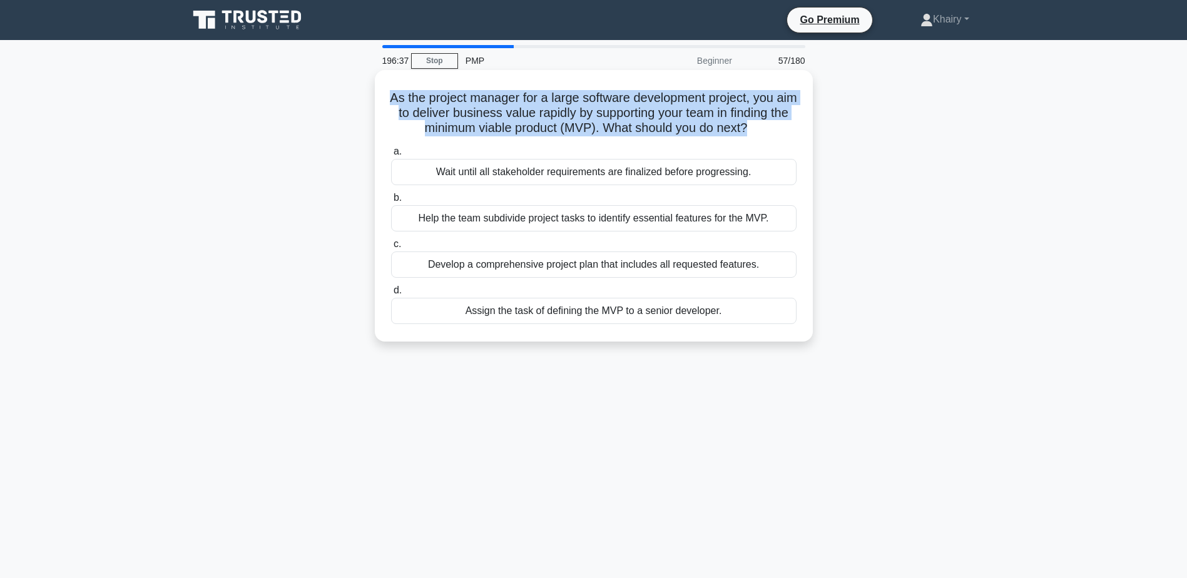
drag, startPoint x: 396, startPoint y: 100, endPoint x: 796, endPoint y: 130, distance: 401.1
click at [796, 130] on h5 "As the project manager for a large software development project, you aim to del…" at bounding box center [594, 113] width 408 height 46
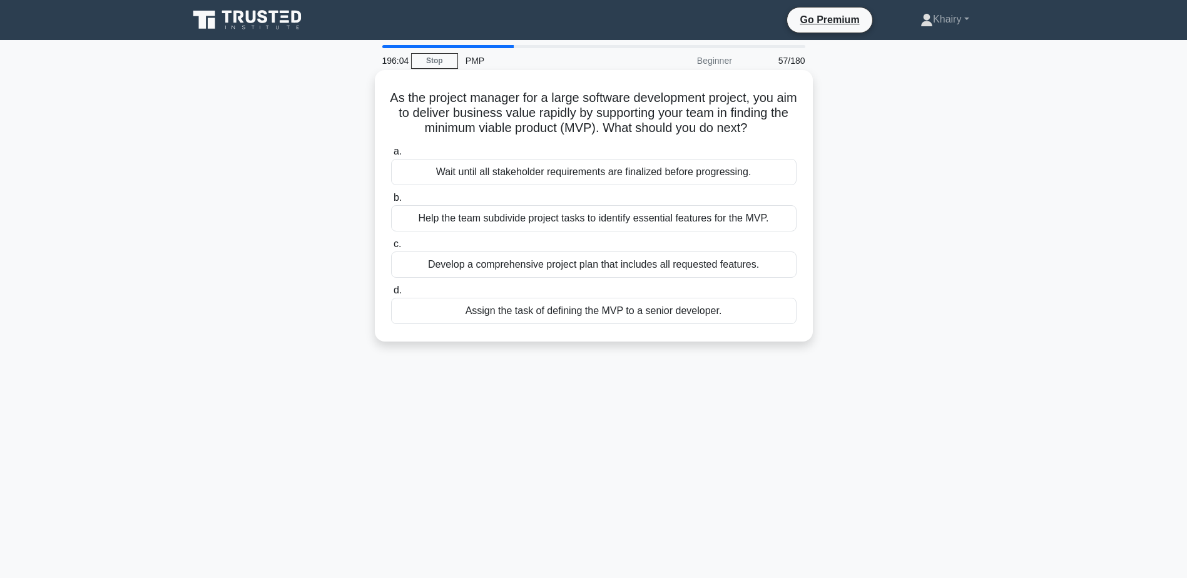
click at [513, 232] on div "Help the team subdivide project tasks to identify essential features for the MV…" at bounding box center [594, 218] width 406 height 26
click at [391, 202] on input "b. Help the team subdivide project tasks to identify essential features for the…" at bounding box center [391, 198] width 0 height 8
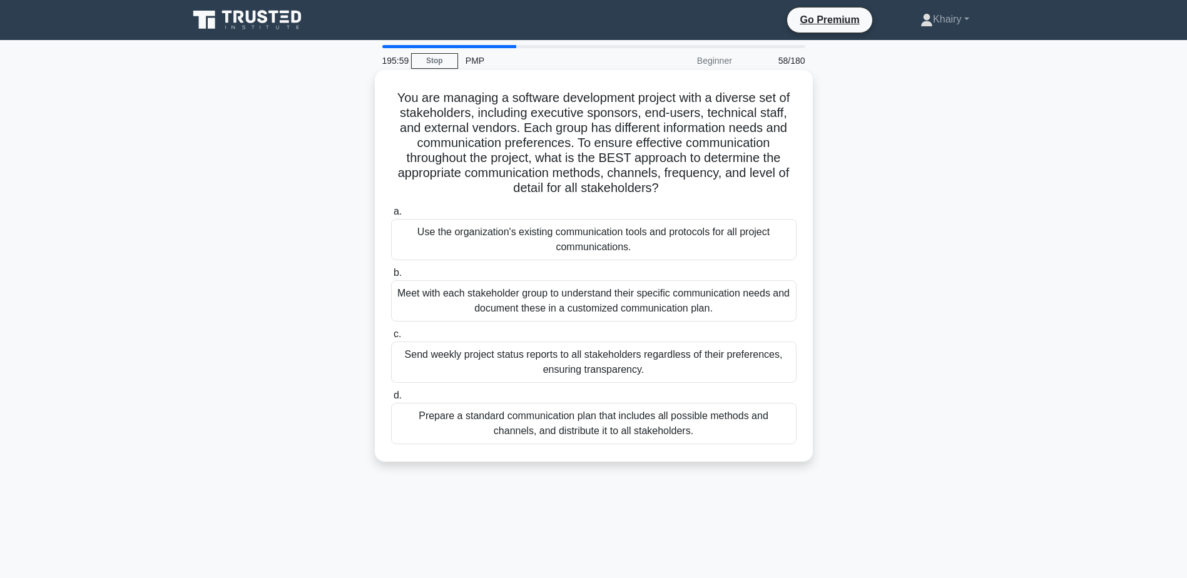
drag, startPoint x: 391, startPoint y: 95, endPoint x: 696, endPoint y: 194, distance: 321.2
click at [696, 194] on h5 "You are managing a software development project with a diverse set of stakehold…" at bounding box center [594, 143] width 408 height 106
click at [533, 294] on div "Meet with each stakeholder group to understand their specific communication nee…" at bounding box center [594, 300] width 406 height 41
click at [391, 277] on input "b. Meet with each stakeholder group to understand their specific communication …" at bounding box center [391, 273] width 0 height 8
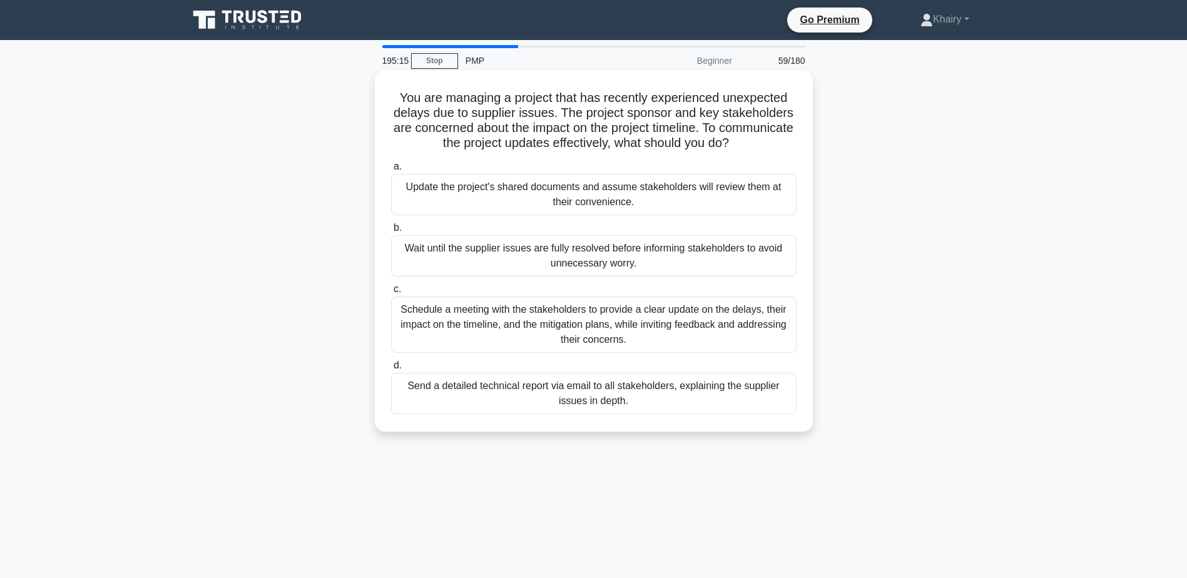
drag, startPoint x: 387, startPoint y: 88, endPoint x: 779, endPoint y: 143, distance: 395.6
click at [779, 143] on div "You are managing a project that has recently experienced unexpected delays due …" at bounding box center [594, 251] width 428 height 352
click at [740, 143] on icon at bounding box center [733, 142] width 13 height 15
drag, startPoint x: 394, startPoint y: 91, endPoint x: 780, endPoint y: 153, distance: 391.7
click at [780, 153] on div "You are managing a project that has recently experienced unexpected delays due …" at bounding box center [594, 251] width 428 height 352
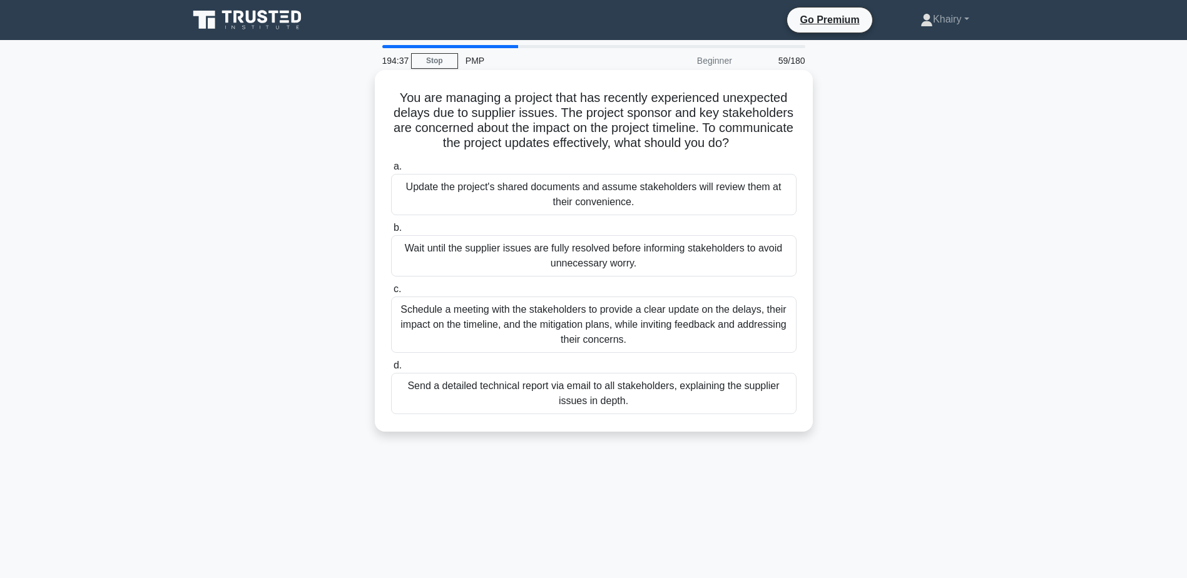
click at [618, 319] on div "Schedule a meeting with the stakeholders to provide a clear update on the delay…" at bounding box center [594, 325] width 406 height 56
click at [391, 294] on input "c. Schedule a meeting with the stakeholders to provide a clear update on the de…" at bounding box center [391, 289] width 0 height 8
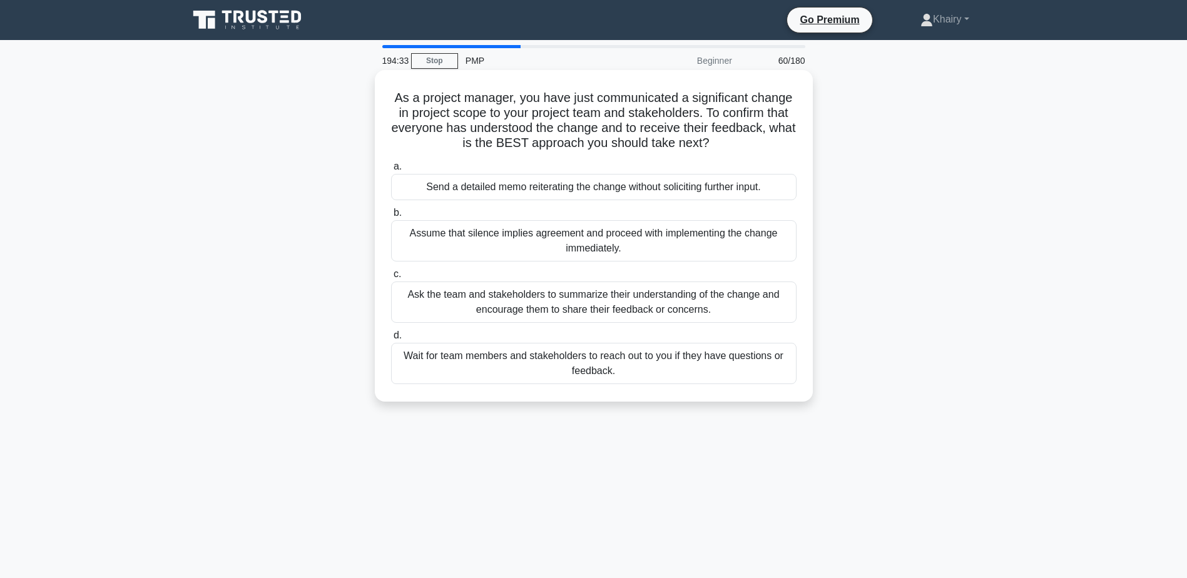
drag, startPoint x: 390, startPoint y: 90, endPoint x: 778, endPoint y: 138, distance: 391.0
click at [778, 138] on h5 "As a project manager, you have just communicated a significant change in projec…" at bounding box center [594, 120] width 408 height 61
click at [522, 305] on div "Ask the team and stakeholders to summarize their understanding of the change an…" at bounding box center [594, 302] width 406 height 41
click at [391, 279] on input "c. Ask the team and stakeholders to summarize their understanding of the change…" at bounding box center [391, 274] width 0 height 8
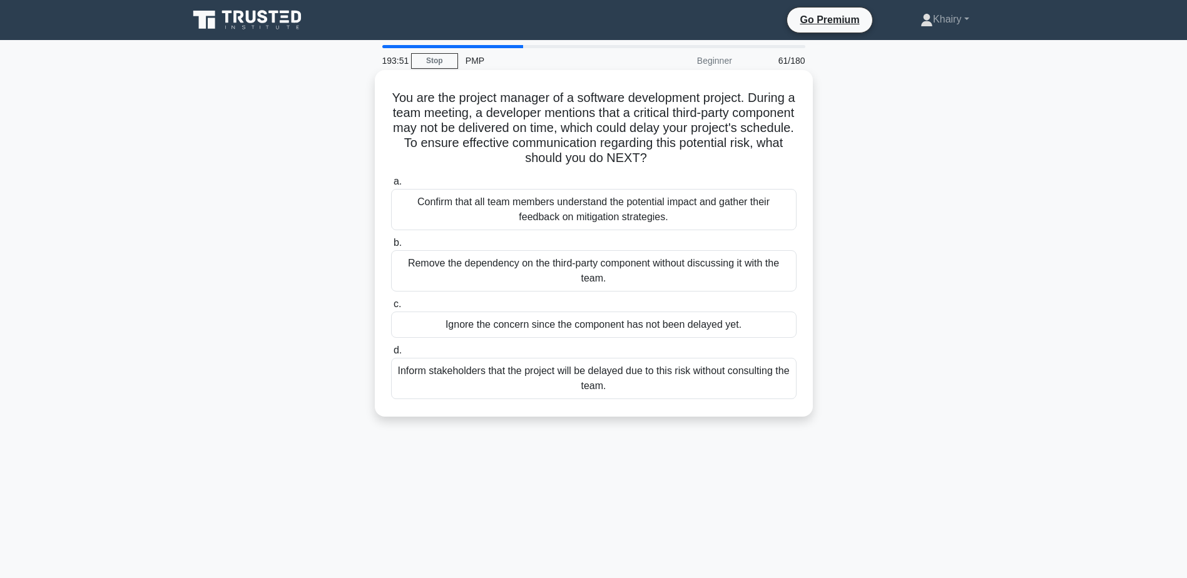
drag, startPoint x: 388, startPoint y: 93, endPoint x: 724, endPoint y: 163, distance: 342.7
click at [724, 163] on div "You are the project manager of a software development project. During a team me…" at bounding box center [594, 243] width 428 height 337
click at [551, 213] on div "Confirm that all team members understand the potential impact and gather their …" at bounding box center [594, 209] width 406 height 41
click at [391, 186] on input "a. Confirm that all team members understand the potential impact and gather the…" at bounding box center [391, 182] width 0 height 8
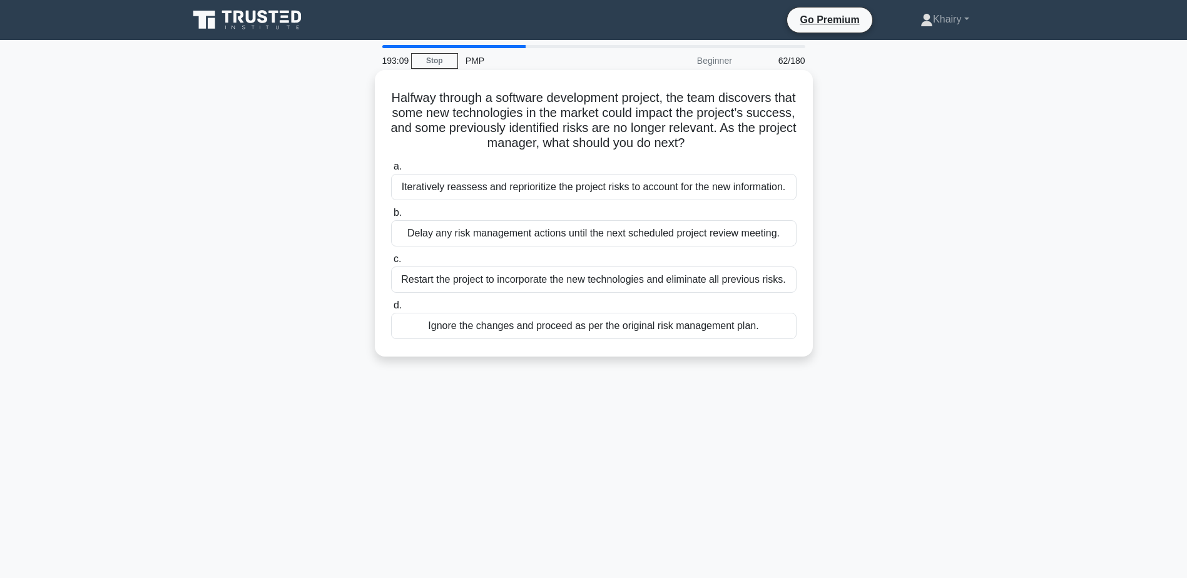
drag, startPoint x: 391, startPoint y: 94, endPoint x: 720, endPoint y: 140, distance: 332.5
click at [720, 140] on h5 "Halfway through a software development project, the team discovers that some ne…" at bounding box center [594, 120] width 408 height 61
click at [521, 189] on div "Iteratively reassess and reprioritize the project risks to account for the new …" at bounding box center [594, 187] width 406 height 26
click at [391, 171] on input "a. Iteratively reassess and reprioritize the project risks to account for the n…" at bounding box center [391, 167] width 0 height 8
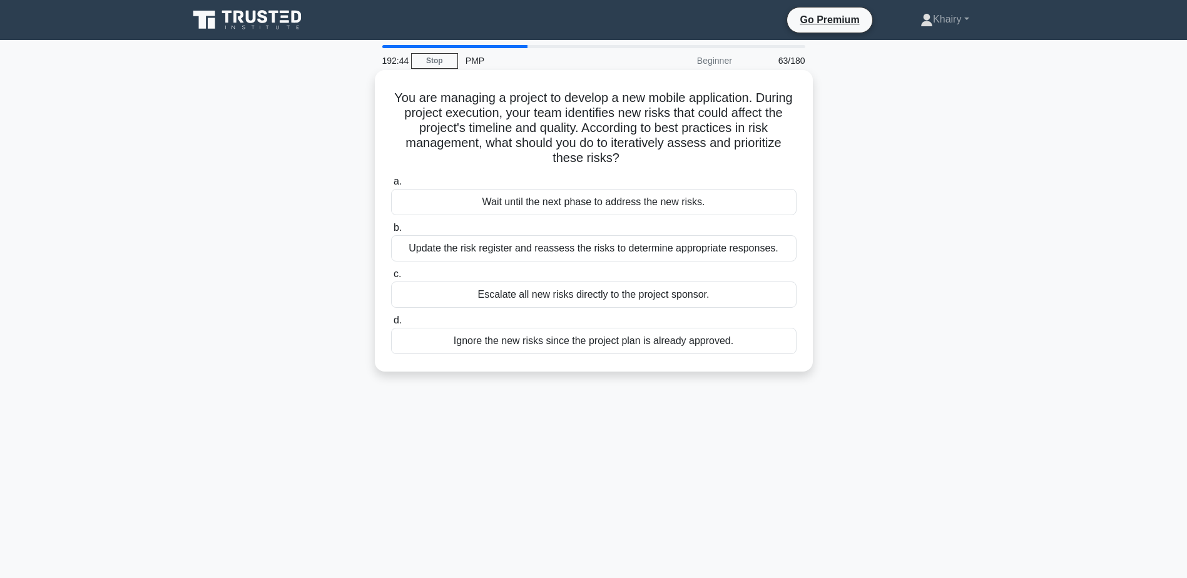
drag, startPoint x: 407, startPoint y: 95, endPoint x: 673, endPoint y: 163, distance: 275.2
click at [673, 163] on h5 "You are managing a project to develop a new mobile application. During project …" at bounding box center [594, 128] width 408 height 76
click at [541, 248] on div "Update the risk register and reassess the risks to determine appropriate respon…" at bounding box center [594, 248] width 406 height 26
click at [391, 232] on input "b. Update the risk register and reassess the risks to determine appropriate res…" at bounding box center [391, 228] width 0 height 8
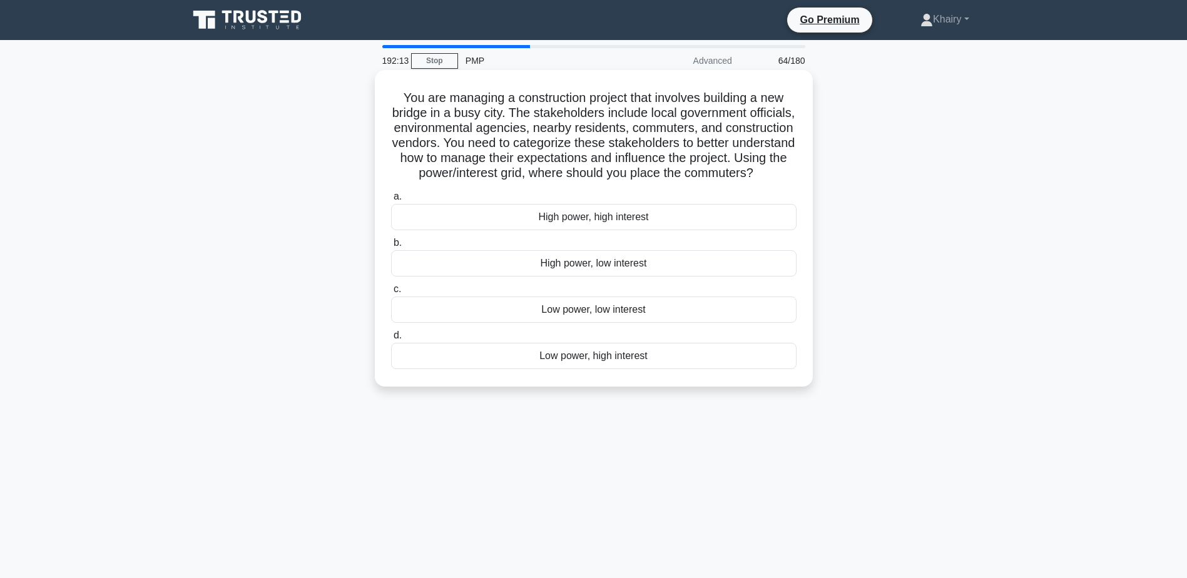
drag, startPoint x: 392, startPoint y: 93, endPoint x: 687, endPoint y: 183, distance: 308.3
click at [687, 182] on h5 "You are managing a construction project that involves building a new bridge in …" at bounding box center [594, 135] width 408 height 91
click at [570, 369] on div "Low power, high interest" at bounding box center [594, 356] width 406 height 26
click at [391, 340] on input "d. Low power, high interest" at bounding box center [391, 336] width 0 height 8
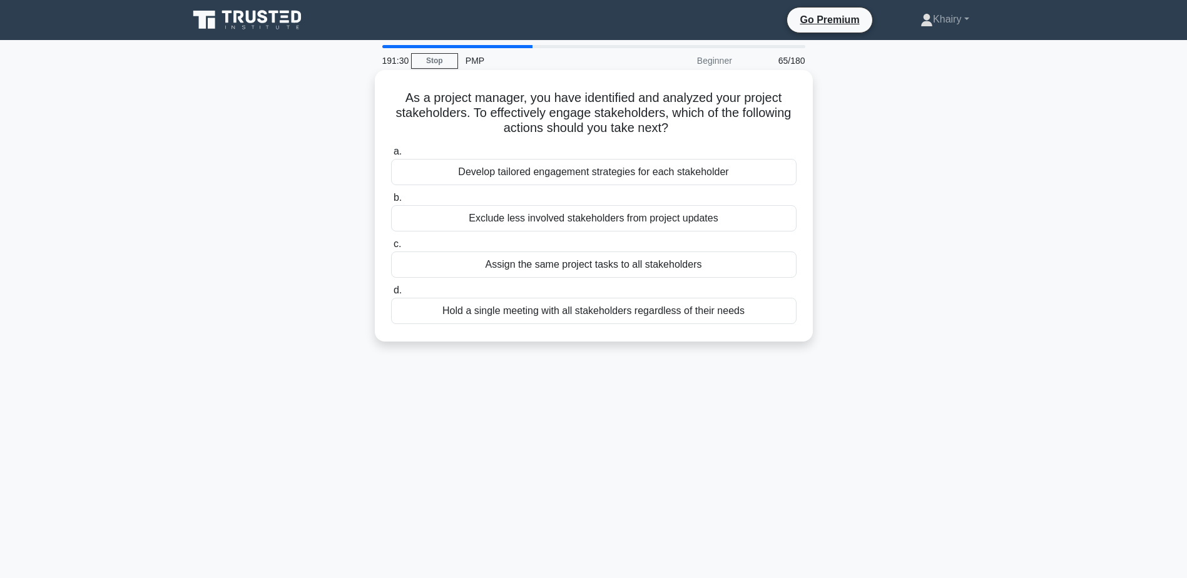
drag, startPoint x: 397, startPoint y: 96, endPoint x: 717, endPoint y: 123, distance: 321.6
click at [717, 123] on h5 "As a project manager, you have identified and analyzed your project stakeholder…" at bounding box center [594, 113] width 408 height 46
click at [516, 174] on div "Develop tailored engagement strategies for each stakeholder" at bounding box center [594, 172] width 406 height 26
click at [391, 156] on input "a. Develop tailored engagement strategies for each stakeholder" at bounding box center [391, 152] width 0 height 8
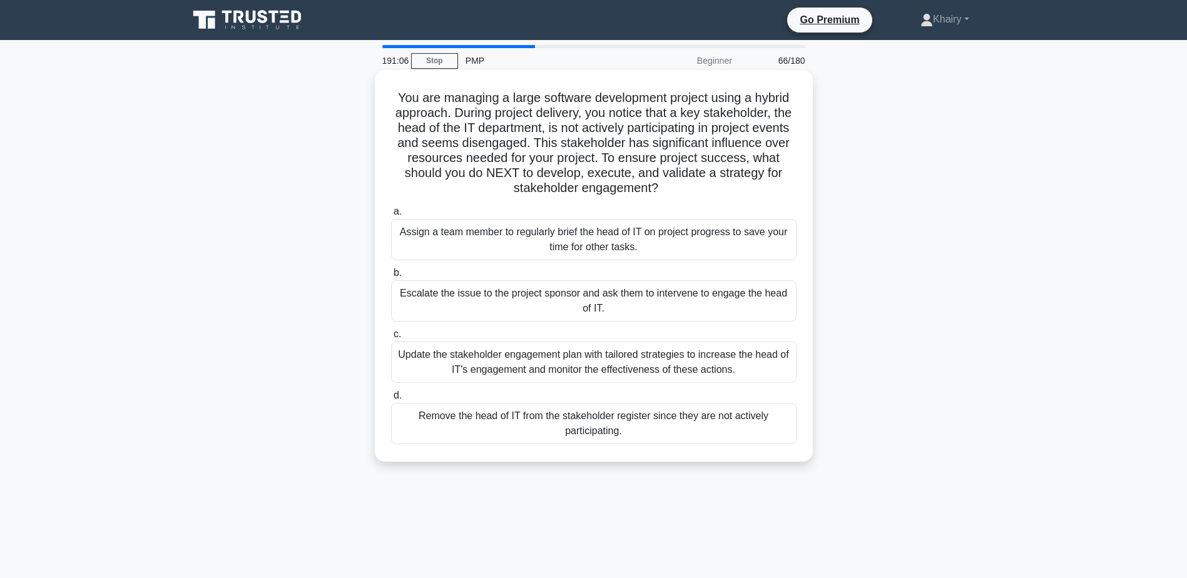
drag, startPoint x: 387, startPoint y: 90, endPoint x: 729, endPoint y: 192, distance: 356.6
click at [729, 192] on div "You are managing a large software development project using a hybrid approach. …" at bounding box center [594, 266] width 428 height 382
click at [578, 364] on div "Update the stakeholder engagement plan with tailored strategies to increase the…" at bounding box center [594, 362] width 406 height 41
click at [391, 339] on input "c. Update the stakeholder engagement plan with tailored strategies to increase …" at bounding box center [391, 334] width 0 height 8
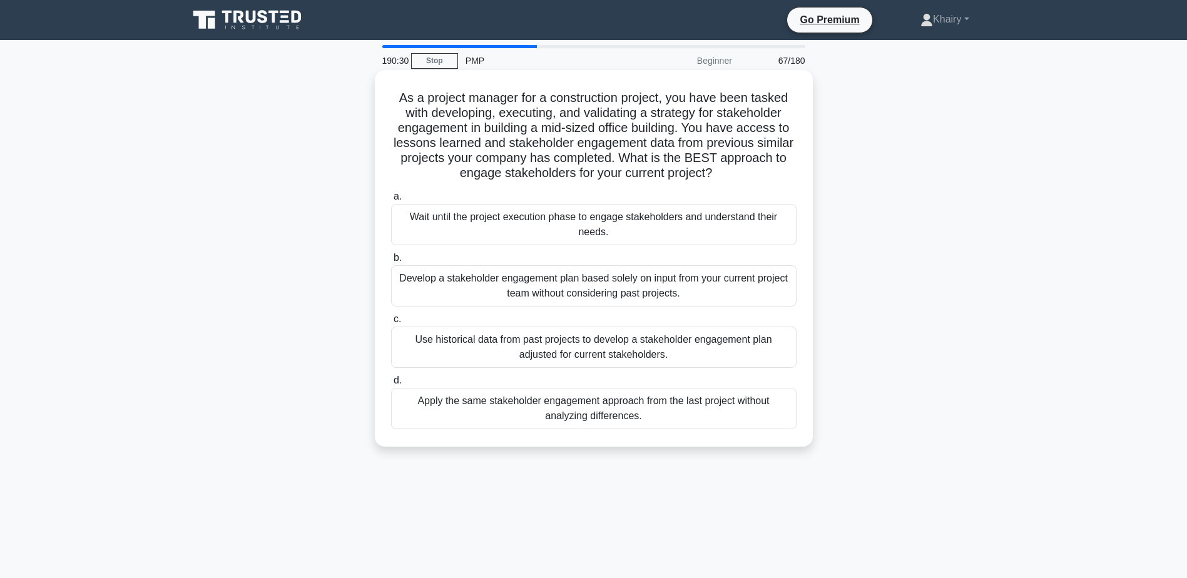
drag, startPoint x: 395, startPoint y: 98, endPoint x: 770, endPoint y: 170, distance: 381.6
click at [770, 170] on h5 "As a project manager for a construction project, you have been tasked with deve…" at bounding box center [594, 135] width 408 height 91
click at [592, 344] on div "Use historical data from past projects to develop a stakeholder engagement plan…" at bounding box center [594, 347] width 406 height 41
click at [391, 324] on input "c. Use historical data from past projects to develop a stakeholder engagement p…" at bounding box center [391, 319] width 0 height 8
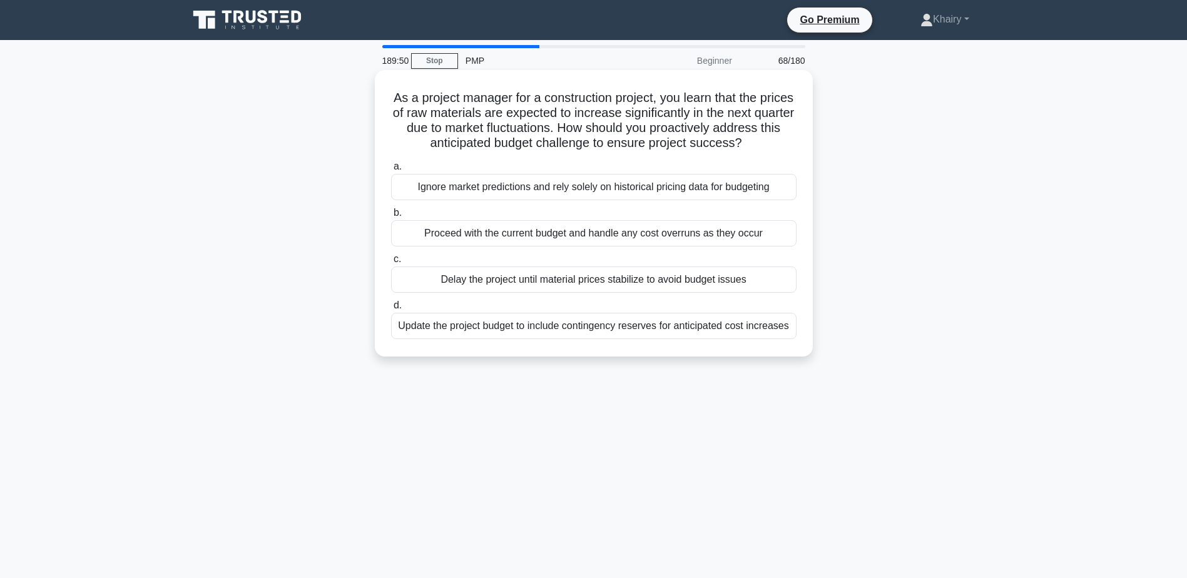
drag, startPoint x: 407, startPoint y: 94, endPoint x: 770, endPoint y: 145, distance: 366.5
click at [770, 145] on h5 "As a project manager for a construction project, you learn that the prices of r…" at bounding box center [594, 120] width 408 height 61
click at [545, 329] on div "Update the project budget to include contingency reserves for anticipated cost …" at bounding box center [594, 326] width 406 height 26
click at [391, 310] on input "d. Update the project budget to include contingency reserves for anticipated co…" at bounding box center [391, 306] width 0 height 8
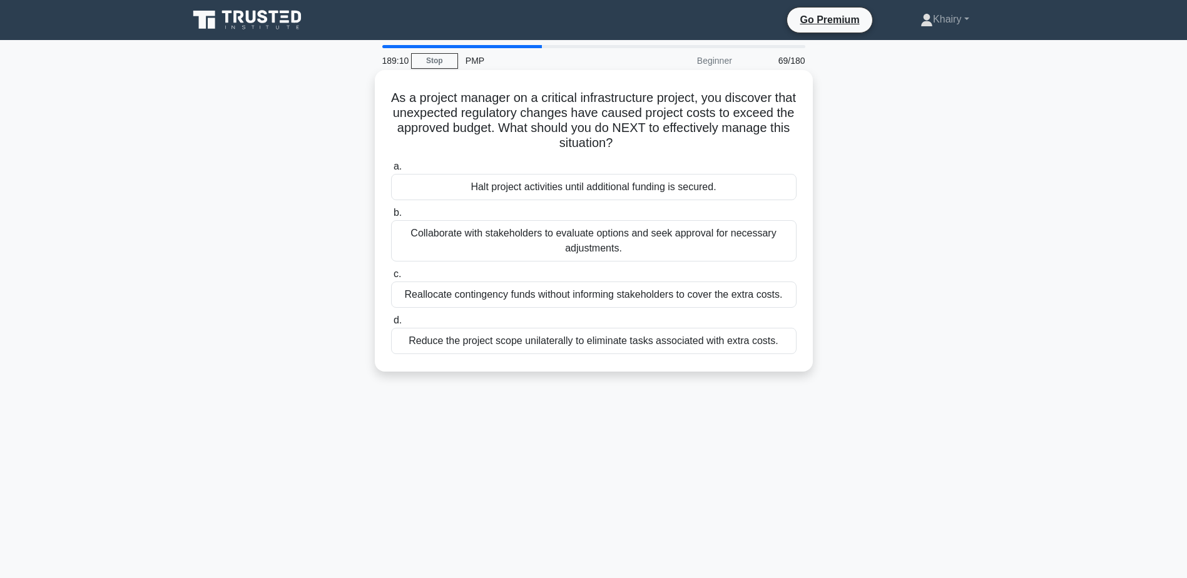
drag, startPoint x: 394, startPoint y: 93, endPoint x: 661, endPoint y: 141, distance: 271.6
click at [661, 141] on h5 "As a project manager on a critical infrastructure project, you discover that un…" at bounding box center [594, 120] width 408 height 61
click at [578, 240] on div "Collaborate with stakeholders to evaluate options and seek approval for necessa…" at bounding box center [594, 240] width 406 height 41
click at [391, 217] on input "b. Collaborate with stakeholders to evaluate options and seek approval for nece…" at bounding box center [391, 213] width 0 height 8
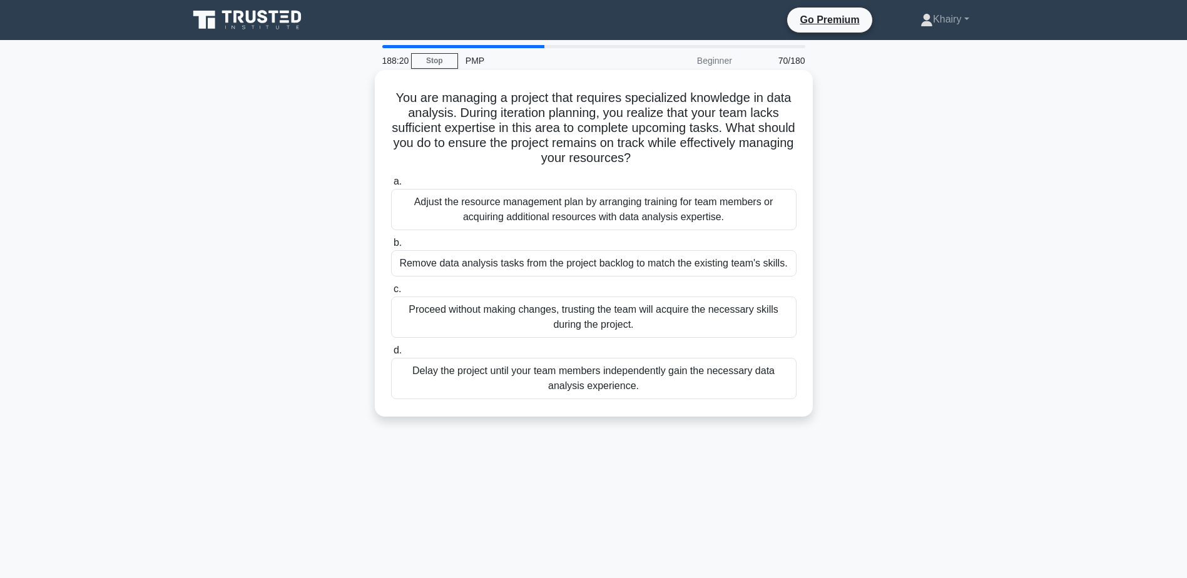
drag, startPoint x: 390, startPoint y: 98, endPoint x: 695, endPoint y: 168, distance: 312.8
click at [695, 168] on div "You are managing a project that requires specialized knowledge in data analysis…" at bounding box center [594, 243] width 428 height 337
click at [517, 212] on div "Adjust the resource management plan by arranging training for team members or a…" at bounding box center [594, 209] width 406 height 41
click at [391, 186] on input "a. Adjust the resource management plan by arranging training for team members o…" at bounding box center [391, 182] width 0 height 8
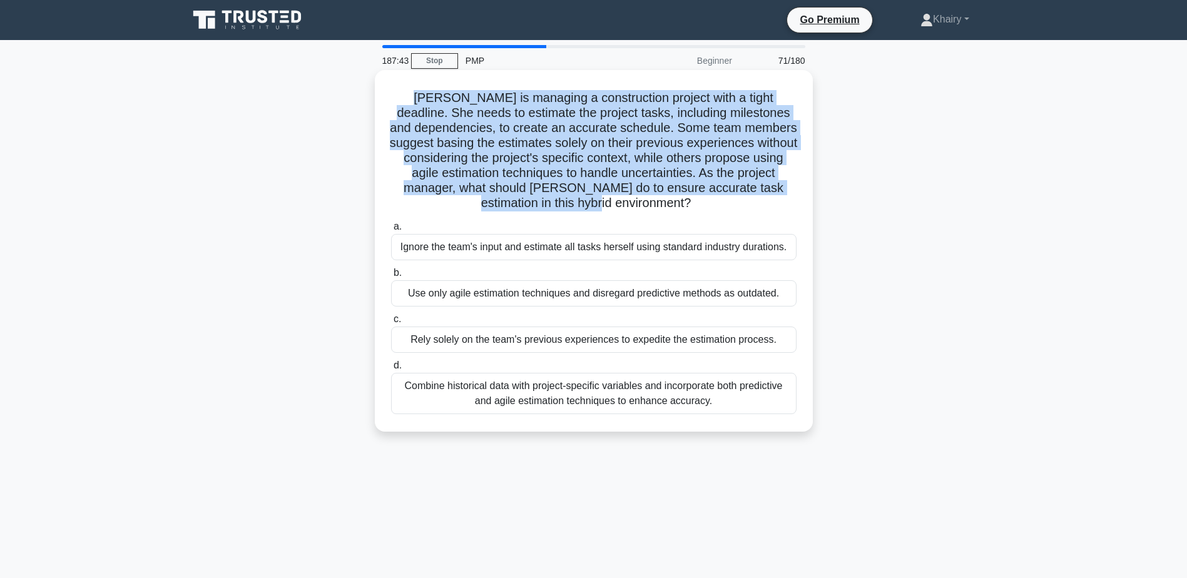
drag, startPoint x: 403, startPoint y: 95, endPoint x: 717, endPoint y: 209, distance: 333.6
click at [717, 209] on h5 "[PERSON_NAME] is managing a construction project with a tight deadline. She nee…" at bounding box center [594, 150] width 408 height 121
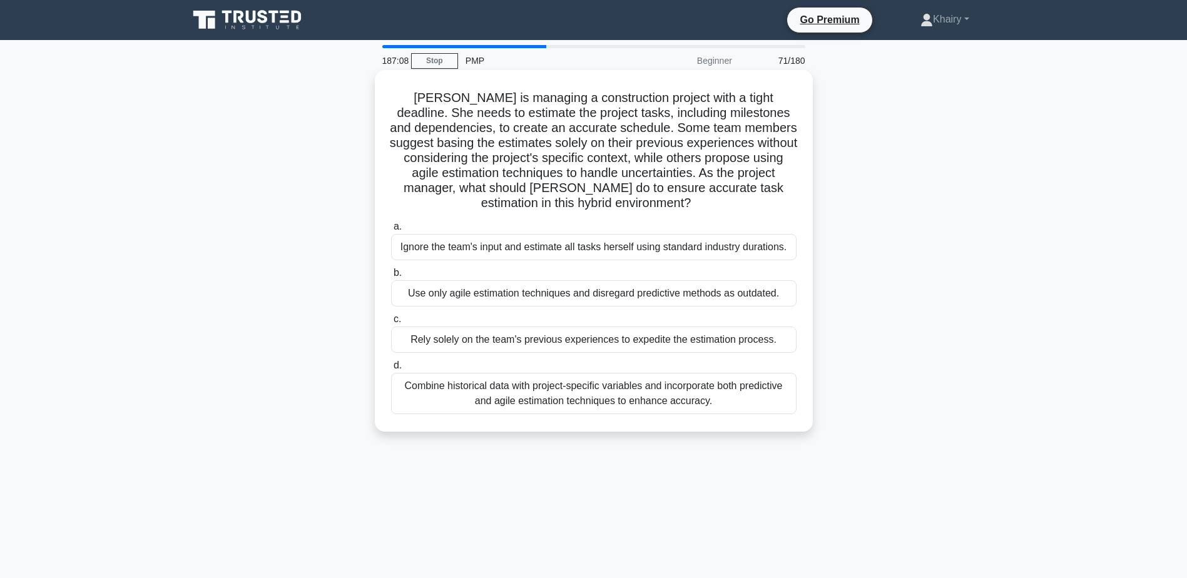
click at [652, 397] on div "Combine historical data with project-specific variables and incorporate both pr…" at bounding box center [594, 393] width 406 height 41
click at [391, 370] on input "d. Combine historical data with project-specific variables and incorporate both…" at bounding box center [391, 366] width 0 height 8
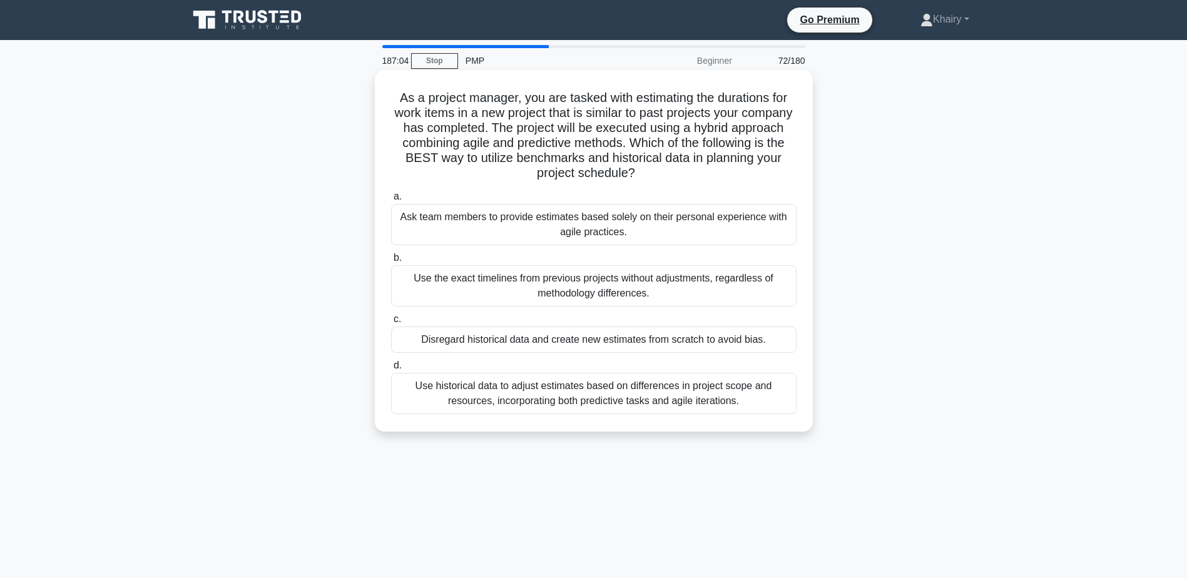
drag, startPoint x: 395, startPoint y: 93, endPoint x: 694, endPoint y: 180, distance: 311.6
click at [694, 180] on h5 "As a project manager, you are tasked with estimating the durations for work ite…" at bounding box center [594, 135] width 408 height 91
click at [584, 398] on div "Use historical data to adjust estimates based on differences in project scope a…" at bounding box center [594, 393] width 406 height 41
click at [391, 370] on input "d. Use historical data to adjust estimates based on differences in project scop…" at bounding box center [391, 366] width 0 height 8
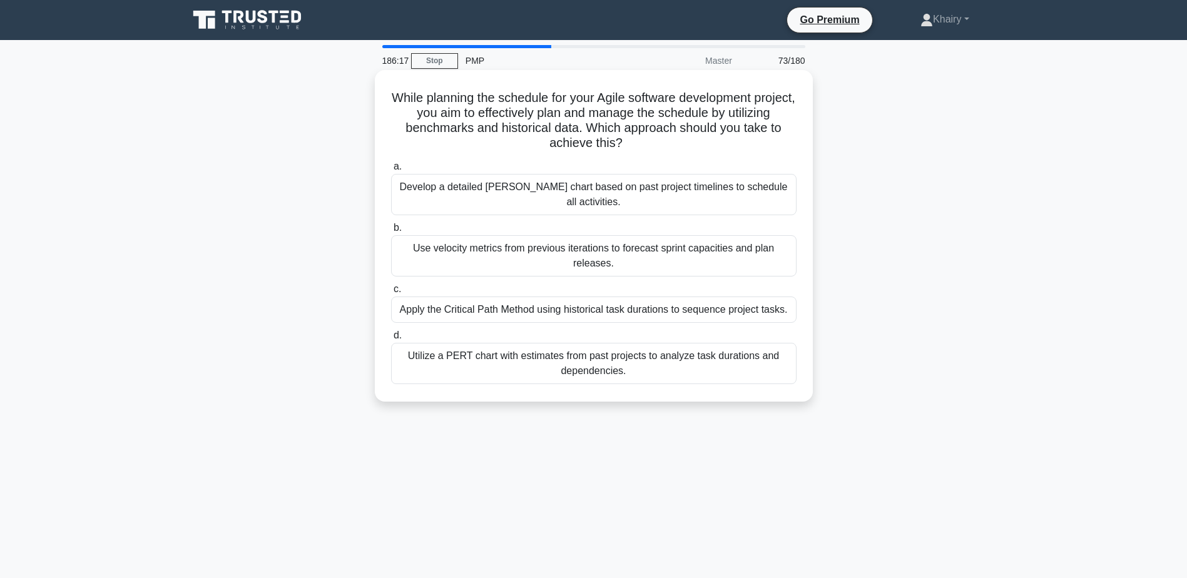
drag, startPoint x: 401, startPoint y: 96, endPoint x: 668, endPoint y: 144, distance: 271.5
click at [668, 144] on h5 "While planning the schedule for your Agile software development project, you ai…" at bounding box center [594, 120] width 408 height 61
click at [590, 238] on div "Use velocity metrics from previous iterations to forecast sprint capacities and…" at bounding box center [594, 255] width 406 height 41
click at [391, 232] on input "b. Use velocity metrics from previous iterations to forecast sprint capacities …" at bounding box center [391, 228] width 0 height 8
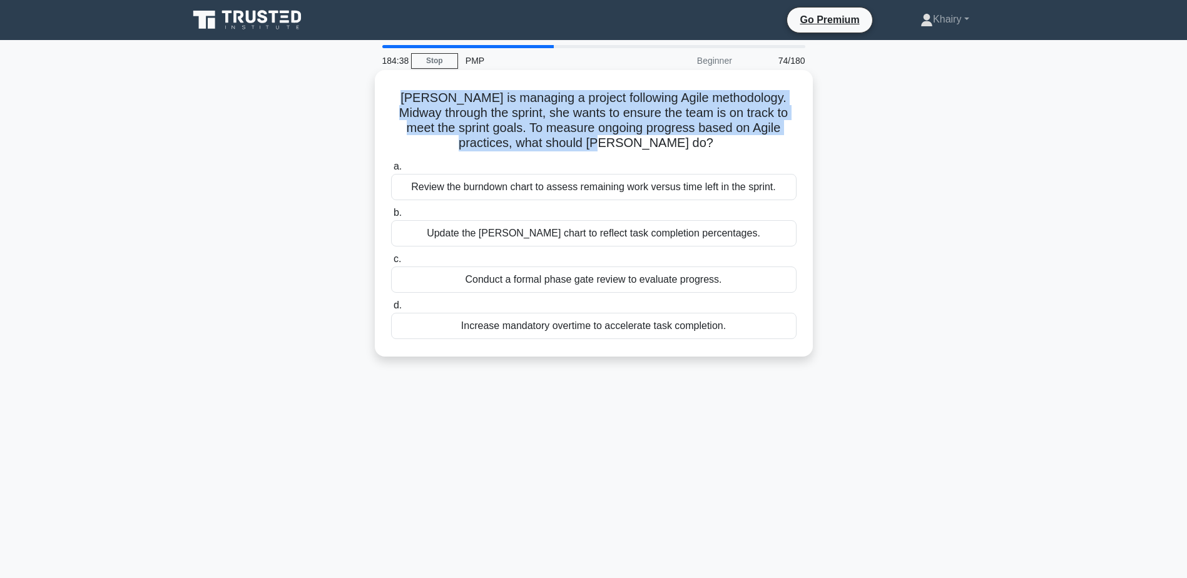
drag, startPoint x: 406, startPoint y: 91, endPoint x: 662, endPoint y: 150, distance: 262.8
click at [662, 150] on h5 "[PERSON_NAME] is managing a project following Agile methodology. Midway through…" at bounding box center [594, 120] width 408 height 61
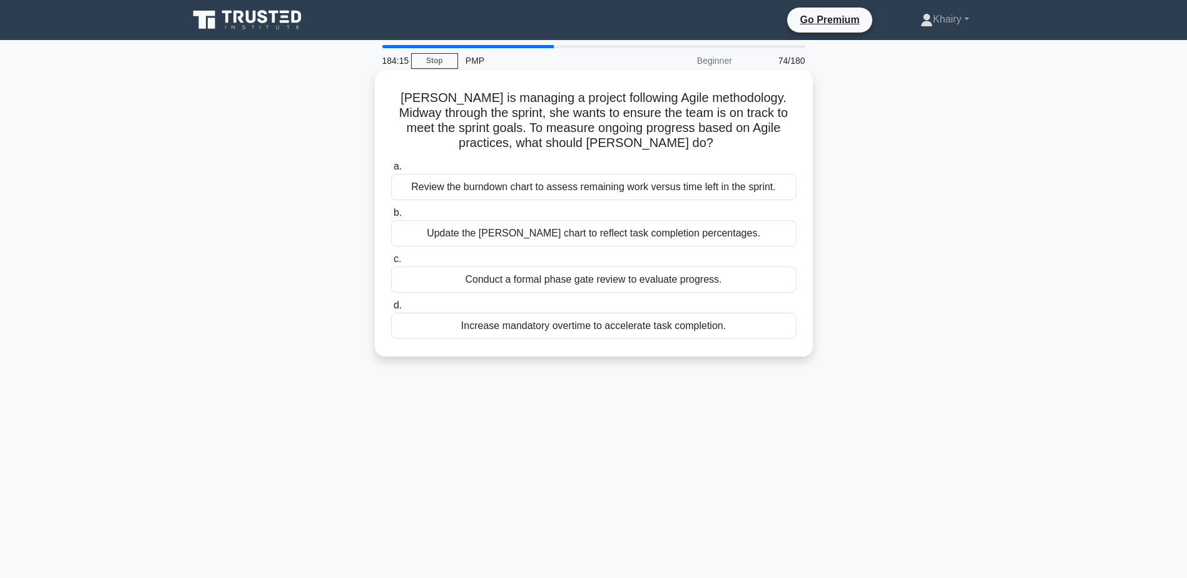
click at [548, 190] on div "Review the burndown chart to assess remaining work versus time left in the spri…" at bounding box center [594, 187] width 406 height 26
click at [391, 171] on input "a. Review the burndown chart to assess remaining work versus time left in the s…" at bounding box center [391, 167] width 0 height 8
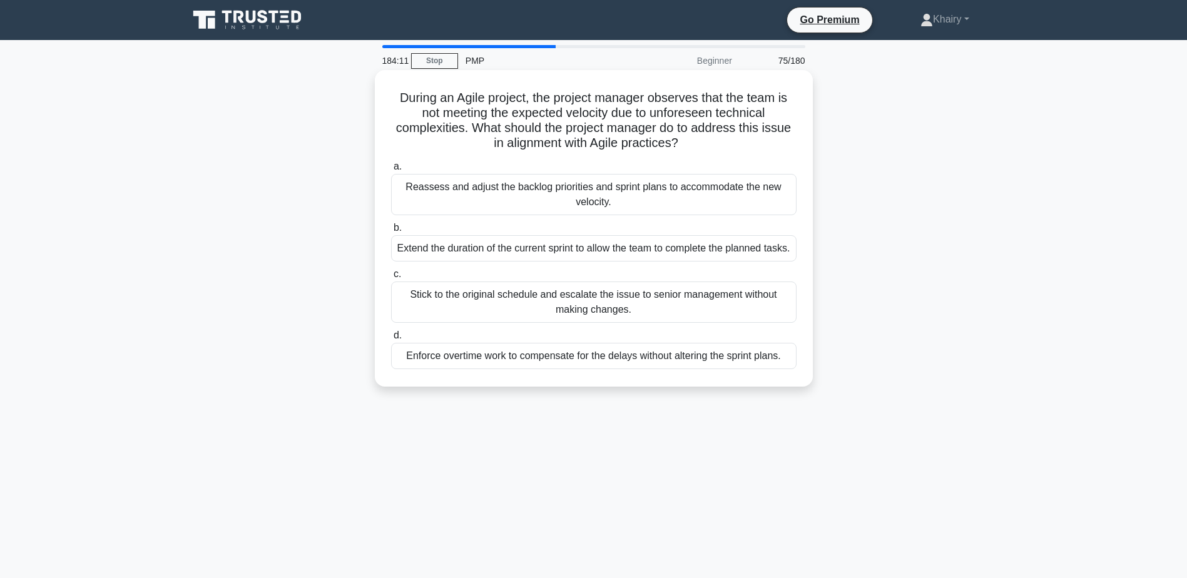
drag, startPoint x: 391, startPoint y: 95, endPoint x: 689, endPoint y: 145, distance: 302.8
click at [689, 145] on h5 "During an Agile project, the project manager observes that the team is not meet…" at bounding box center [594, 120] width 408 height 61
click at [509, 191] on div "Reassess and adjust the backlog priorities and sprint plans to accommodate the …" at bounding box center [594, 194] width 406 height 41
click at [391, 171] on input "a. Reassess and adjust the backlog priorities and sprint plans to accommodate t…" at bounding box center [391, 167] width 0 height 8
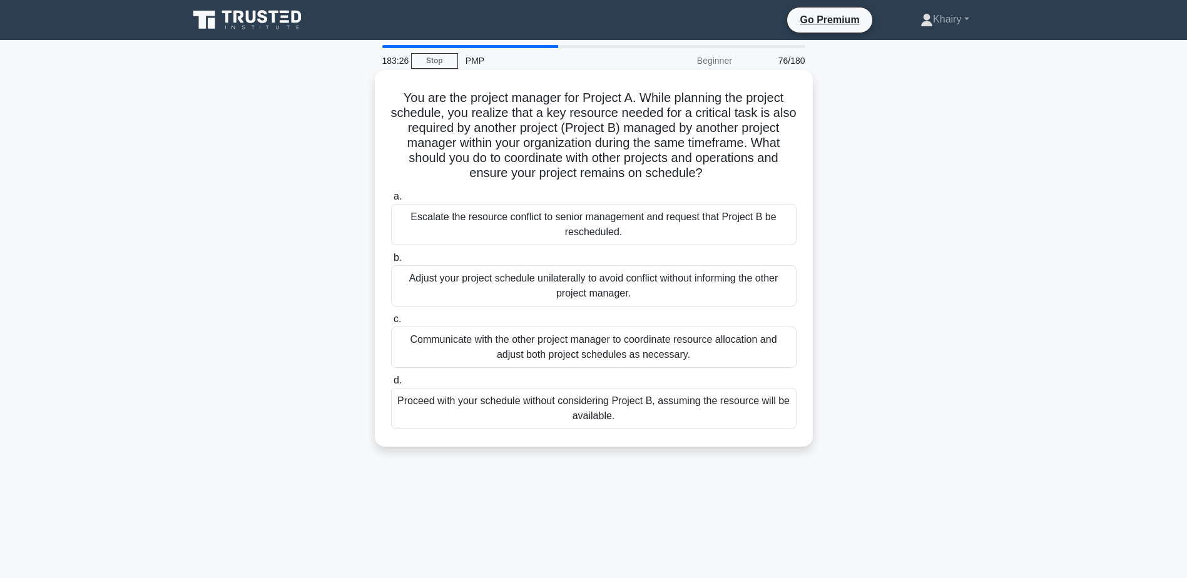
drag, startPoint x: 398, startPoint y: 90, endPoint x: 735, endPoint y: 173, distance: 347.0
click at [735, 173] on h5 "You are the project manager for Project A. While planning the project schedule,…" at bounding box center [594, 135] width 408 height 91
click at [555, 345] on div "Communicate with the other project manager to coordinate resource allocation an…" at bounding box center [594, 347] width 406 height 41
click at [391, 324] on input "c. Communicate with the other project manager to coordinate resource allocation…" at bounding box center [391, 319] width 0 height 8
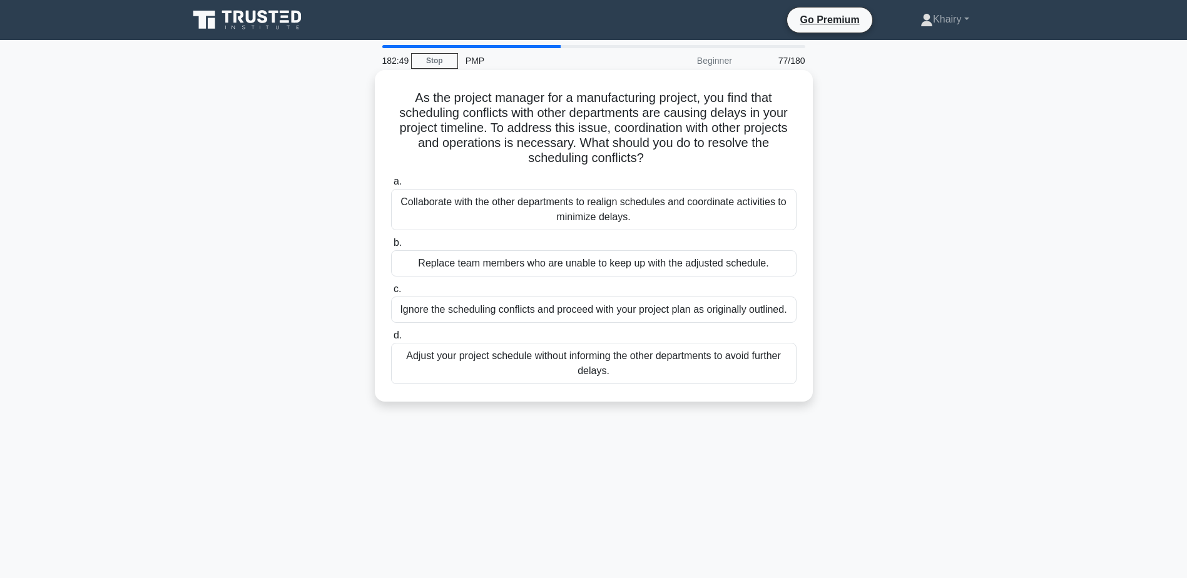
drag, startPoint x: 399, startPoint y: 96, endPoint x: 653, endPoint y: 169, distance: 263.9
click at [653, 169] on div "As the project manager for a manufacturing project, you find that scheduling co…" at bounding box center [594, 236] width 428 height 322
click at [539, 210] on div "Collaborate with the other departments to realign schedules and coordinate acti…" at bounding box center [594, 209] width 406 height 41
click at [391, 186] on input "a. Collaborate with the other departments to realign schedules and coordinate a…" at bounding box center [391, 182] width 0 height 8
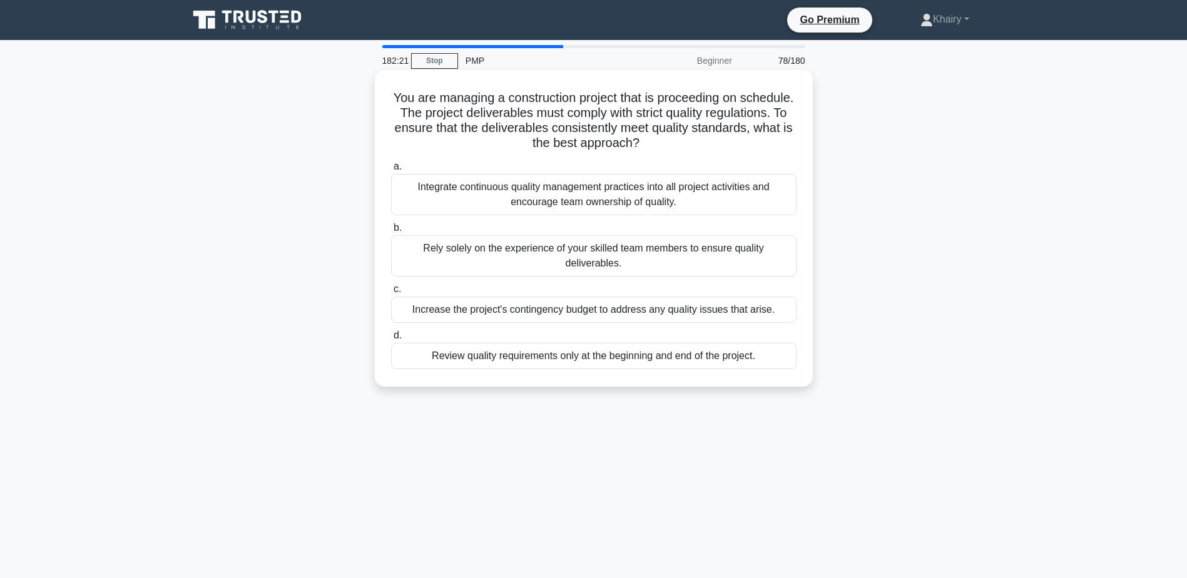
drag, startPoint x: 410, startPoint y: 94, endPoint x: 715, endPoint y: 143, distance: 309.3
click at [715, 143] on h5 "You are managing a construction project that is proceeding on schedule. The pro…" at bounding box center [594, 120] width 408 height 61
click at [561, 191] on div "Integrate continuous quality management practices into all project activities a…" at bounding box center [594, 194] width 406 height 41
click at [391, 171] on input "a. Integrate continuous quality management practices into all project activitie…" at bounding box center [391, 167] width 0 height 8
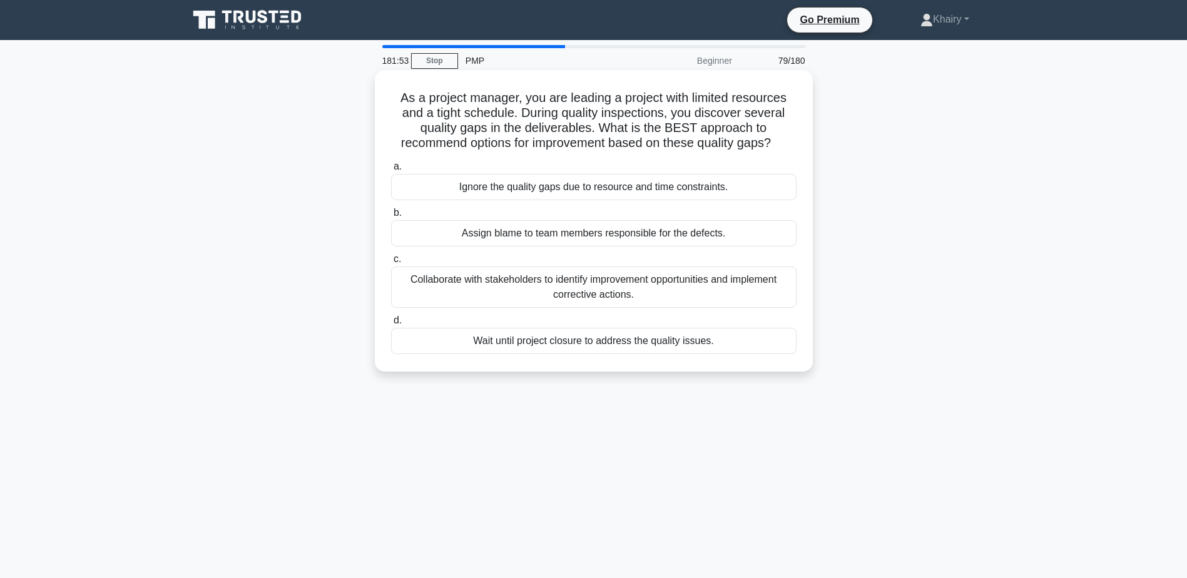
drag, startPoint x: 396, startPoint y: 93, endPoint x: 804, endPoint y: 147, distance: 411.6
click at [804, 147] on div "As a project manager, you are leading a project with limited resources and a ti…" at bounding box center [594, 221] width 428 height 292
click at [564, 284] on div "Collaborate with stakeholders to identify improvement opportunities and impleme…" at bounding box center [594, 287] width 406 height 41
click at [391, 264] on input "c. Collaborate with stakeholders to identify improvement opportunities and impl…" at bounding box center [391, 259] width 0 height 8
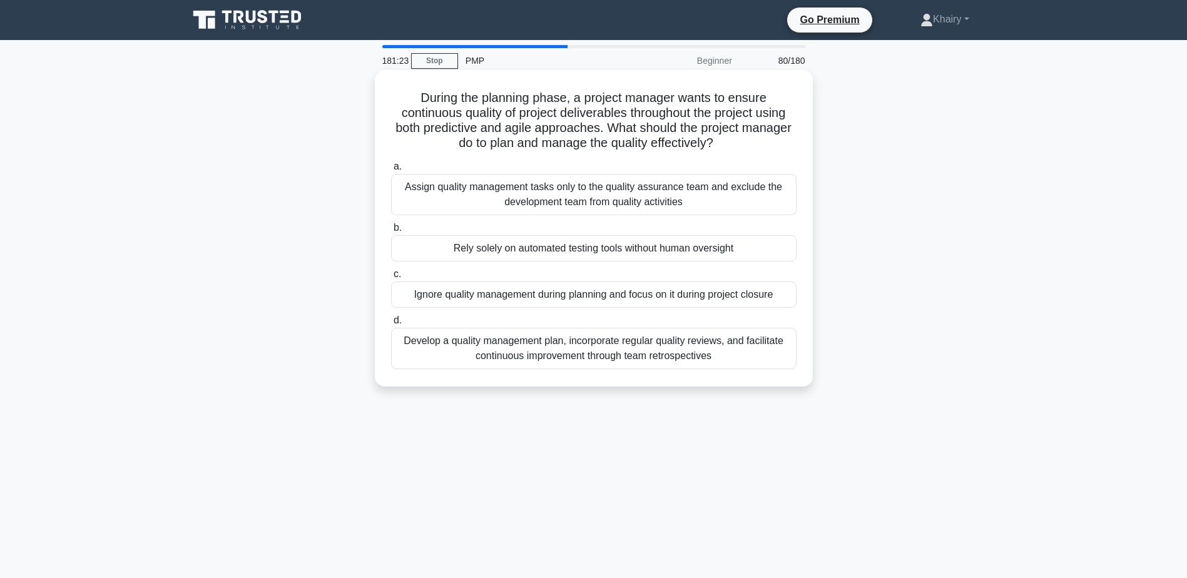
drag, startPoint x: 414, startPoint y: 95, endPoint x: 749, endPoint y: 145, distance: 338.0
click at [749, 145] on h5 "During the planning phase, a project manager wants to ensure continuous quality…" at bounding box center [594, 120] width 408 height 61
click at [570, 359] on div "Develop a quality management plan, incorporate regular quality reviews, and fac…" at bounding box center [594, 348] width 406 height 41
click at [391, 325] on input "d. Develop a quality management plan, incorporate regular quality reviews, and …" at bounding box center [391, 321] width 0 height 8
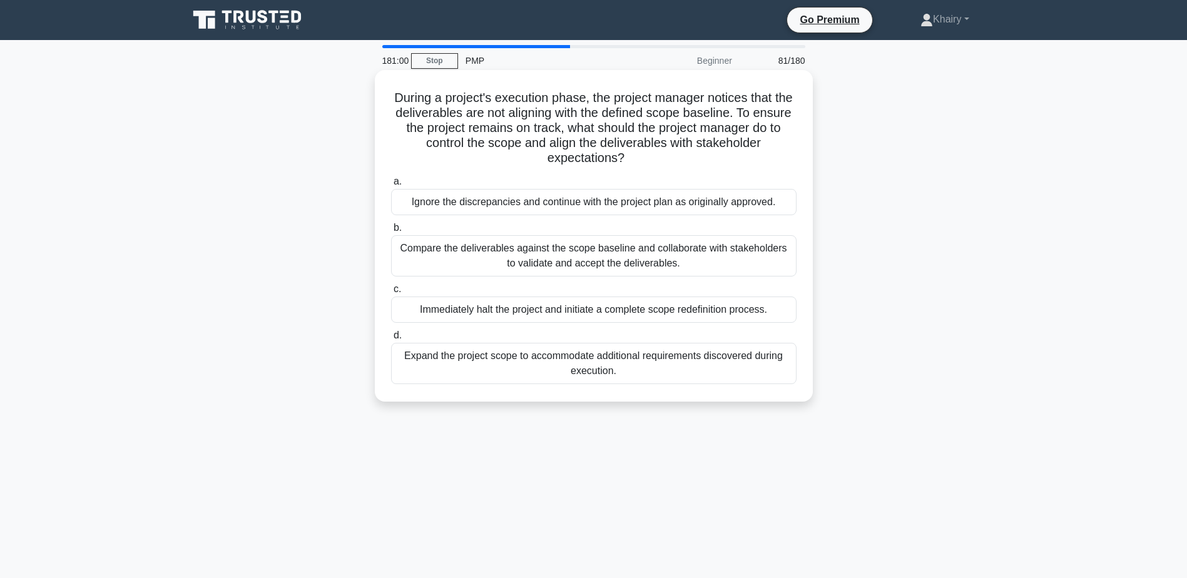
drag, startPoint x: 399, startPoint y: 94, endPoint x: 683, endPoint y: 168, distance: 293.6
click at [683, 168] on div "During a project's execution phase, the project manager notices that the delive…" at bounding box center [594, 236] width 428 height 322
click at [558, 252] on div "Compare the deliverables against the scope baseline and collaborate with stakeh…" at bounding box center [594, 255] width 406 height 41
click at [391, 232] on input "b. Compare the deliverables against the scope baseline and collaborate with sta…" at bounding box center [391, 228] width 0 height 8
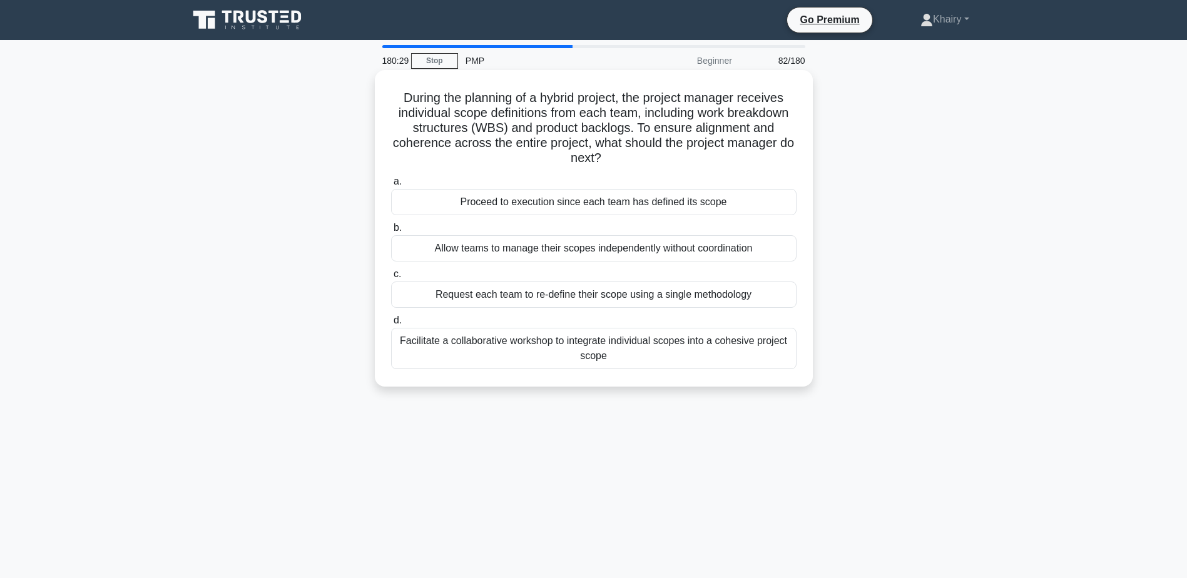
drag, startPoint x: 392, startPoint y: 94, endPoint x: 671, endPoint y: 155, distance: 285.7
click at [671, 155] on h5 "During the planning of a hybrid project, the project manager receives individua…" at bounding box center [594, 128] width 408 height 76
drag, startPoint x: 396, startPoint y: 99, endPoint x: 646, endPoint y: 161, distance: 258.1
click at [646, 161] on h5 "During the planning of a hybrid project, the project manager receives individua…" at bounding box center [594, 128] width 408 height 76
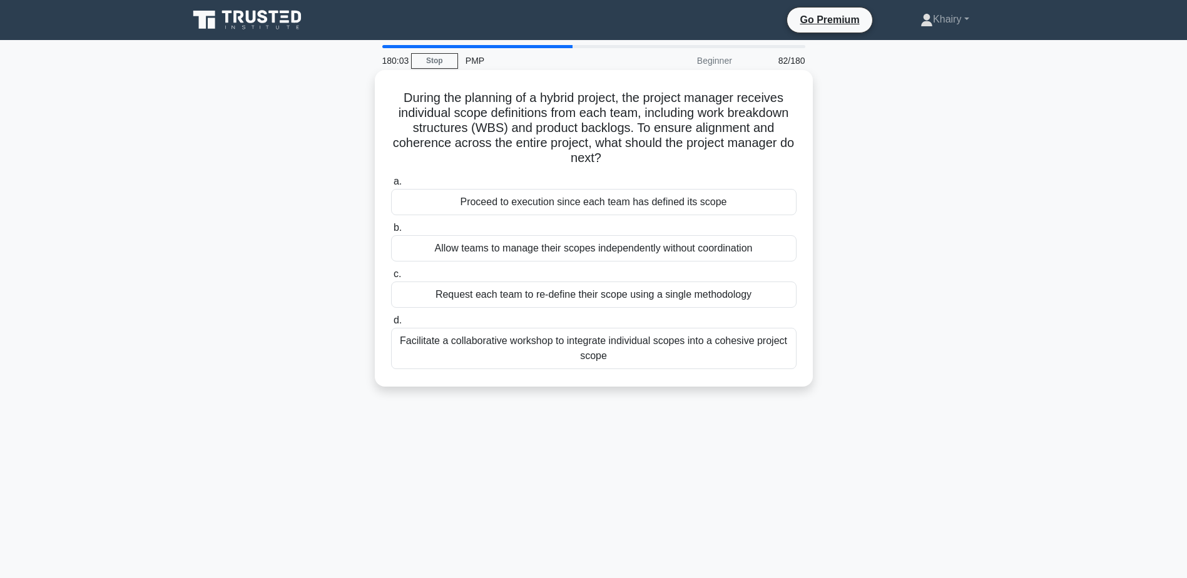
click at [554, 340] on div "Facilitate a collaborative workshop to integrate individual scopes into a cohes…" at bounding box center [594, 348] width 406 height 41
click at [391, 325] on input "d. Facilitate a collaborative workshop to integrate individual scopes into a co…" at bounding box center [391, 321] width 0 height 8
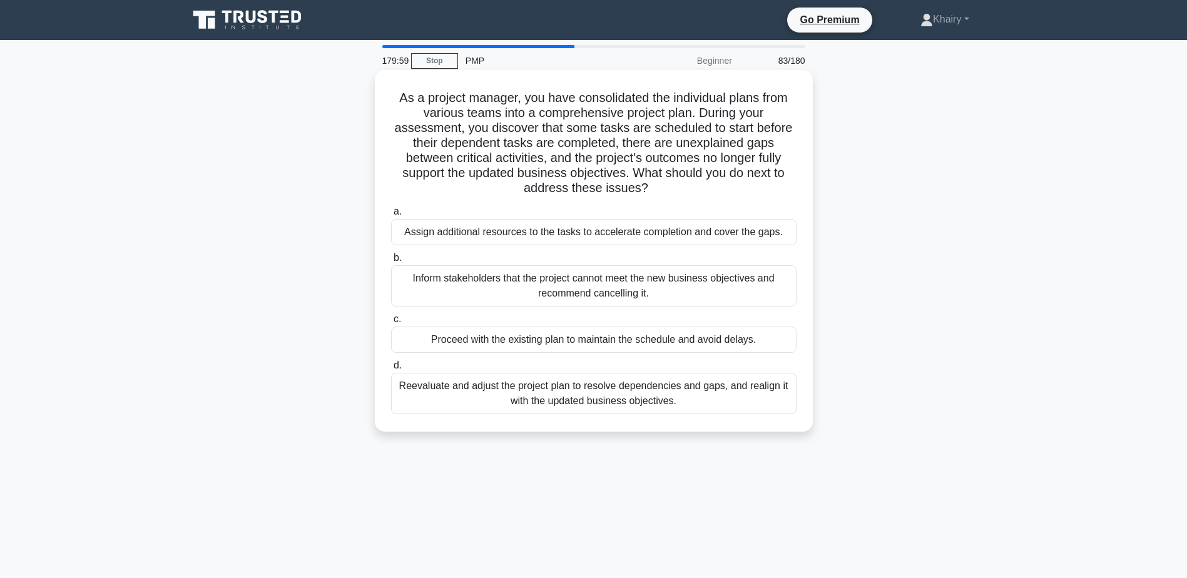
drag, startPoint x: 394, startPoint y: 96, endPoint x: 677, endPoint y: 182, distance: 295.0
click at [677, 182] on h5 "As a project manager, you have consolidated the individual plans from various t…" at bounding box center [594, 143] width 408 height 106
click at [556, 395] on div "Reevaluate and adjust the project plan to resolve dependencies and gaps, and re…" at bounding box center [594, 393] width 406 height 41
click at [391, 370] on input "d. Reevaluate and adjust the project plan to resolve dependencies and gaps, and…" at bounding box center [391, 366] width 0 height 8
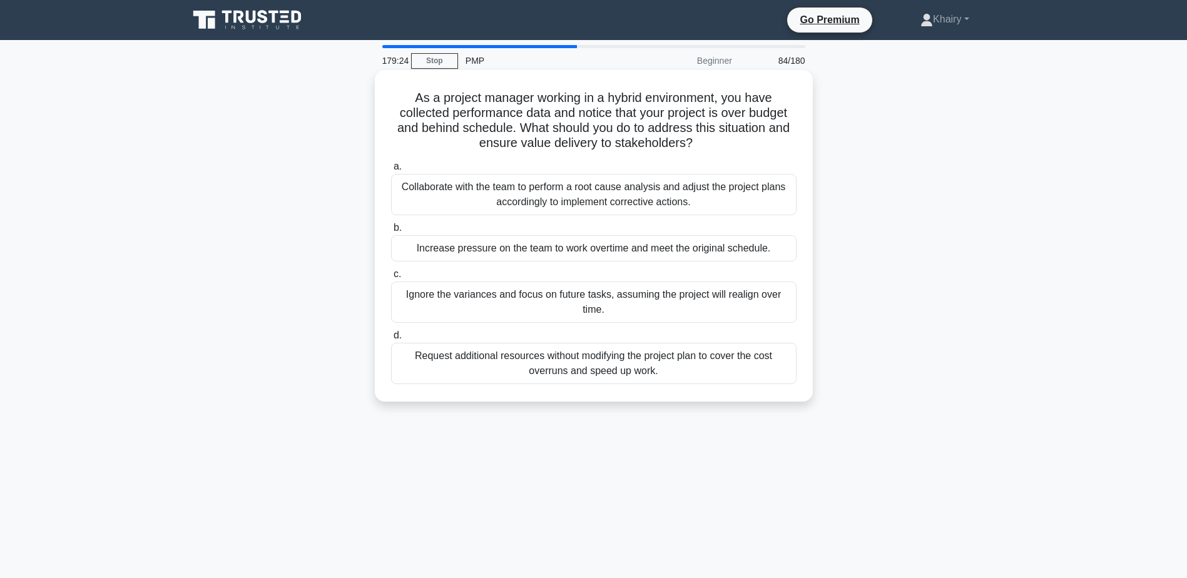
drag, startPoint x: 407, startPoint y: 92, endPoint x: 733, endPoint y: 143, distance: 329.4
click at [733, 143] on h5 "As a project manager working in a hybrid environment, you have collected perfor…" at bounding box center [594, 120] width 408 height 61
click at [550, 190] on div "Collaborate with the team to perform a root cause analysis and adjust the proje…" at bounding box center [594, 194] width 406 height 41
click at [391, 171] on input "a. Collaborate with the team to perform a root cause analysis and adjust the pr…" at bounding box center [391, 167] width 0 height 8
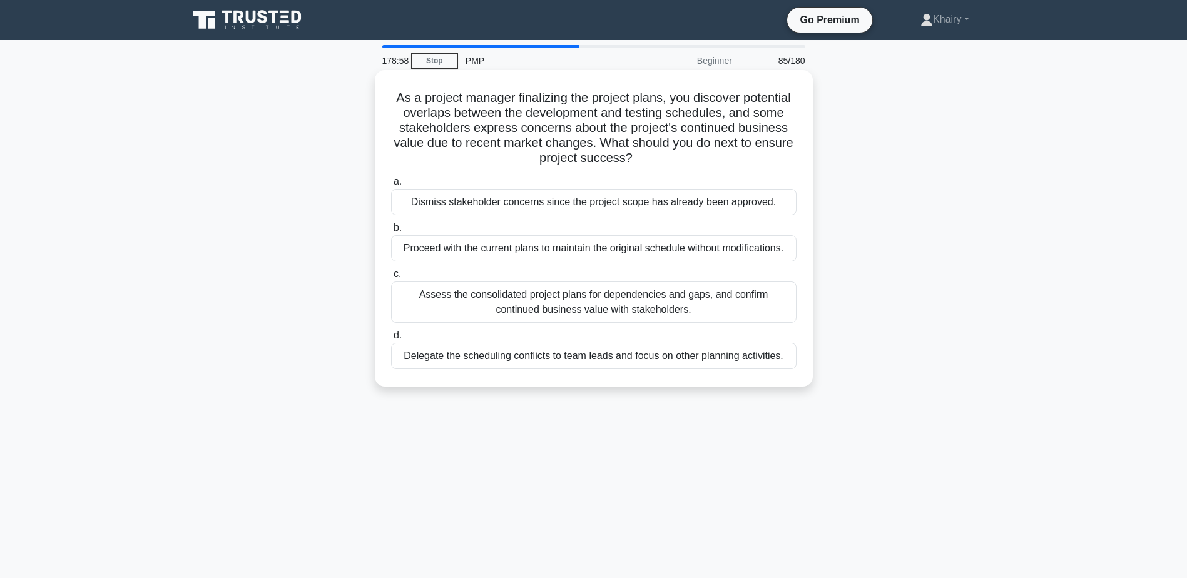
drag, startPoint x: 389, startPoint y: 91, endPoint x: 687, endPoint y: 153, distance: 303.7
click at [687, 153] on h5 "As a project manager finalizing the project plans, you discover potential overl…" at bounding box center [594, 128] width 408 height 76
click at [556, 306] on div "Assess the consolidated project plans for dependencies and gaps, and confirm co…" at bounding box center [594, 302] width 406 height 41
click at [391, 279] on input "c. Assess the consolidated project plans for dependencies and gaps, and confirm…" at bounding box center [391, 274] width 0 height 8
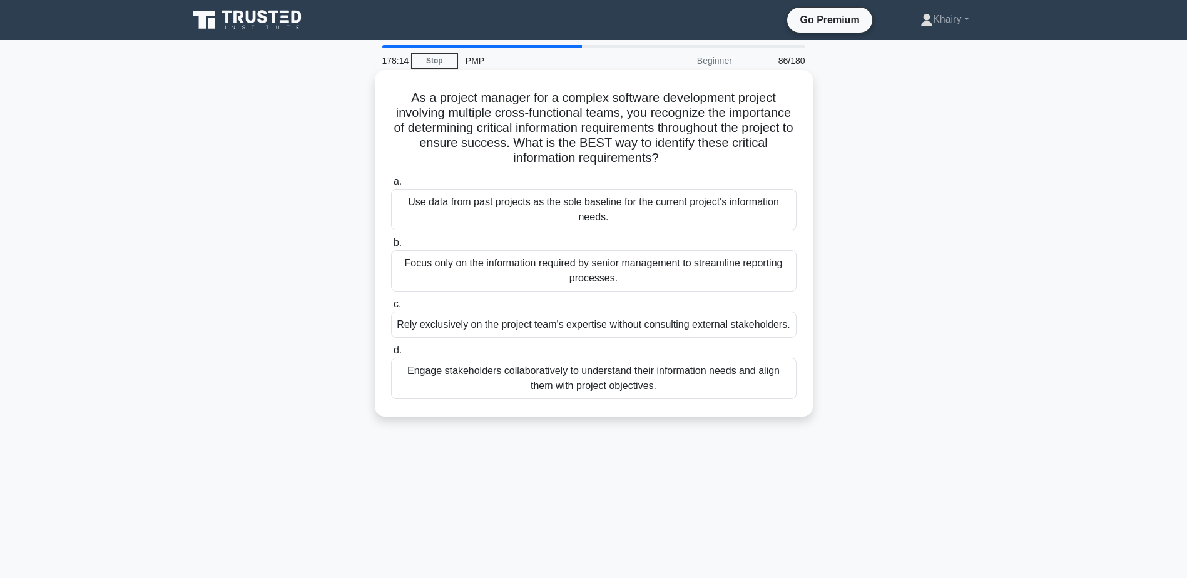
drag, startPoint x: 397, startPoint y: 96, endPoint x: 737, endPoint y: 156, distance: 344.5
click at [737, 156] on h5 "As a project manager for a complex software development project involving multi…" at bounding box center [594, 128] width 408 height 76
click at [561, 380] on div "Engage stakeholders collaboratively to understand their information needs and a…" at bounding box center [594, 378] width 406 height 41
click at [391, 355] on input "d. Engage stakeholders collaboratively to understand their information needs an…" at bounding box center [391, 351] width 0 height 8
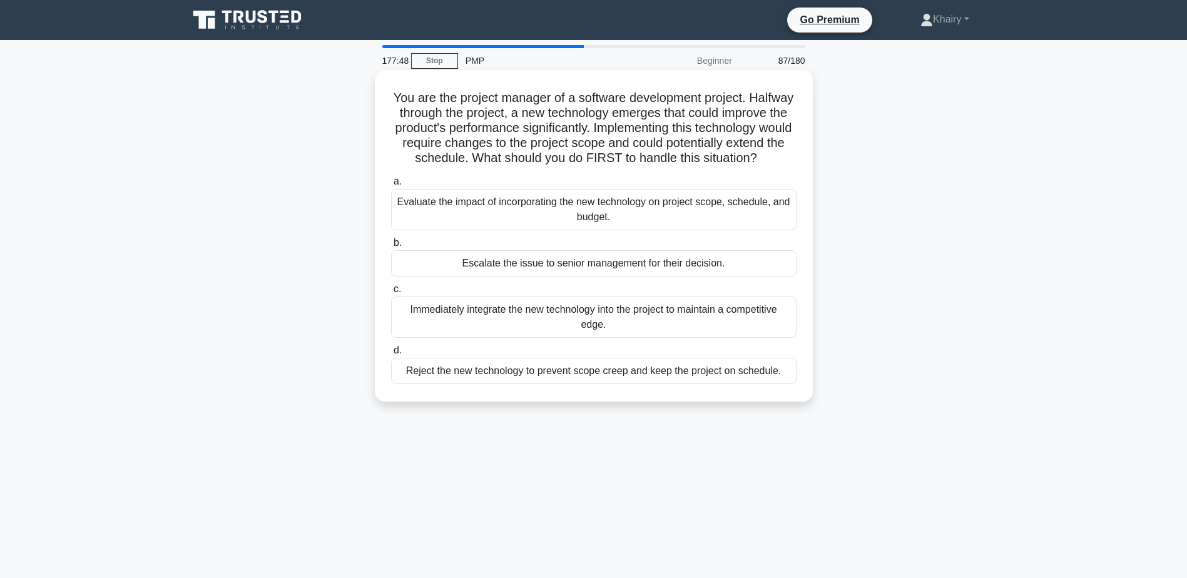
drag, startPoint x: 397, startPoint y: 95, endPoint x: 690, endPoint y: 168, distance: 302.4
click at [690, 166] on h5 "You are the project manager of a software development project. Halfway through …" at bounding box center [594, 128] width 408 height 76
click at [466, 222] on div "Evaluate the impact of incorporating the new technology on project scope, sched…" at bounding box center [594, 209] width 406 height 41
click at [391, 186] on input "a. Evaluate the impact of incorporating the new technology on project scope, sc…" at bounding box center [391, 182] width 0 height 8
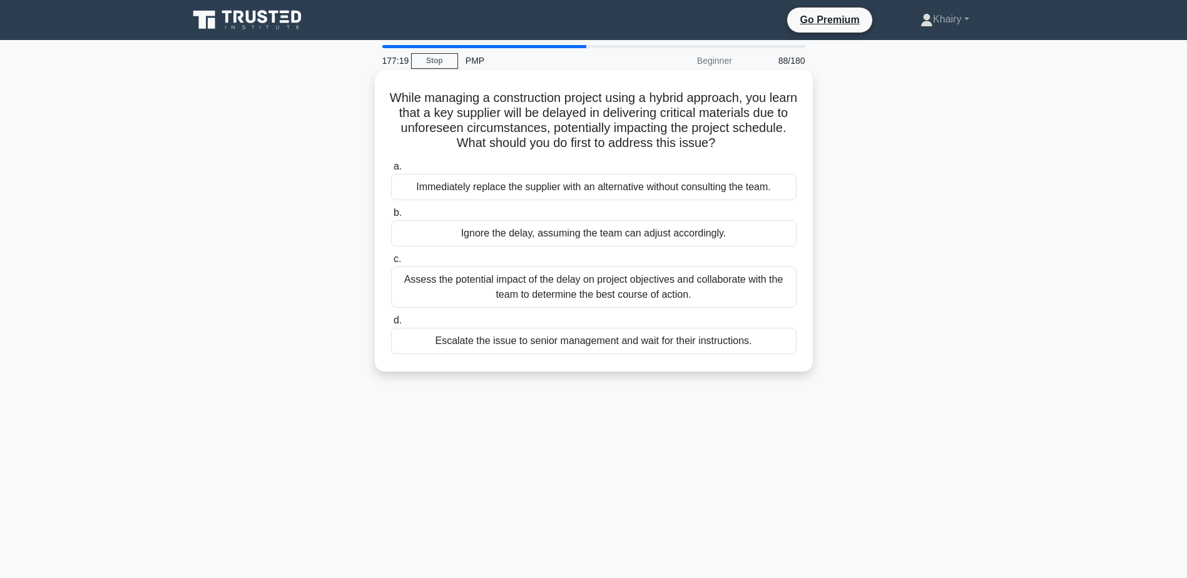
drag, startPoint x: 394, startPoint y: 90, endPoint x: 759, endPoint y: 143, distance: 368.2
click at [759, 143] on div "While managing a construction project using a hybrid approach, you learn that a…" at bounding box center [594, 221] width 428 height 292
click at [598, 294] on div "Assess the potential impact of the delay on project objectives and collaborate …" at bounding box center [594, 287] width 406 height 41
click at [391, 264] on input "c. Assess the potential impact of the delay on project objectives and collabora…" at bounding box center [391, 259] width 0 height 8
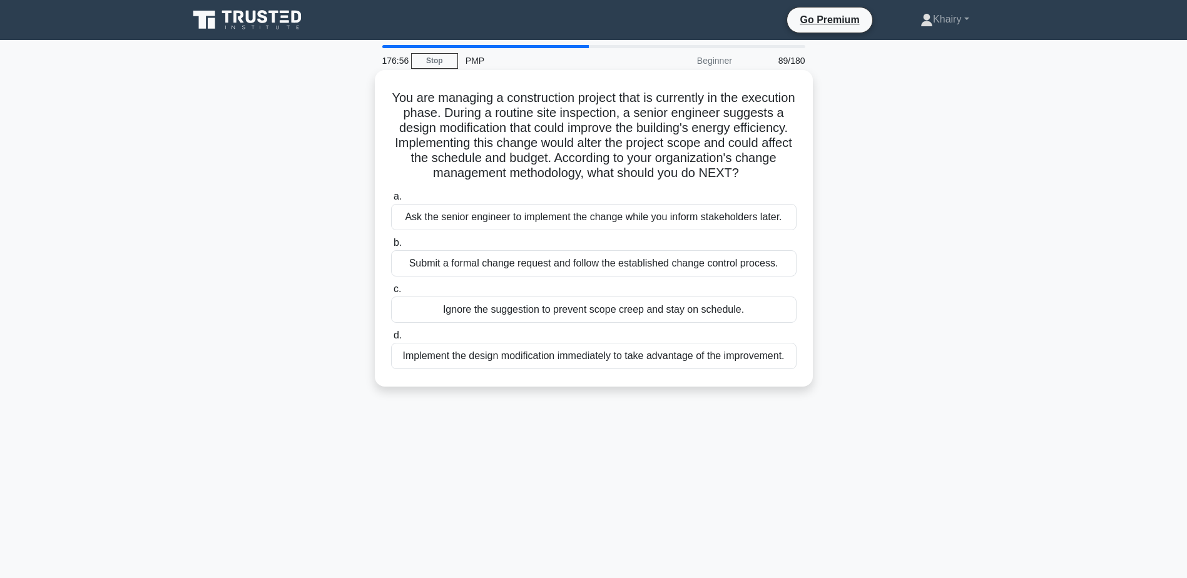
drag, startPoint x: 414, startPoint y: 101, endPoint x: 659, endPoint y: 192, distance: 261.6
click at [659, 182] on h5 "You are managing a construction project that is currently in the execution phas…" at bounding box center [594, 135] width 408 height 91
click at [575, 277] on div "Submit a formal change request and follow the established change control proces…" at bounding box center [594, 263] width 406 height 26
click at [391, 247] on input "b. Submit a formal change request and follow the established change control pro…" at bounding box center [391, 243] width 0 height 8
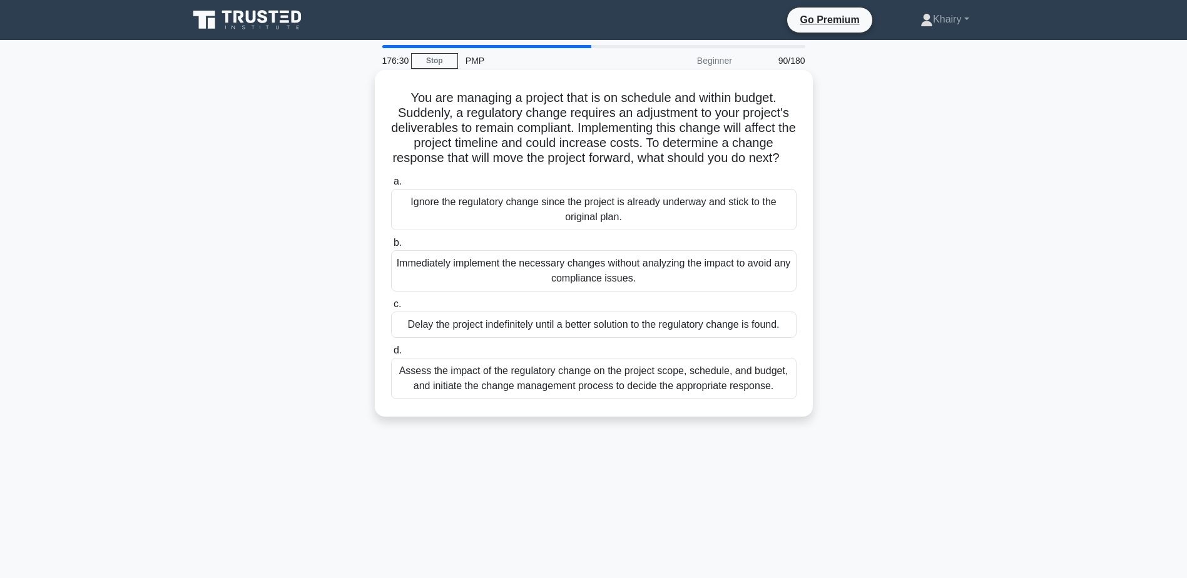
drag, startPoint x: 401, startPoint y: 95, endPoint x: 665, endPoint y: 173, distance: 275.6
click at [665, 166] on h5 "You are managing a project that is on schedule and within budget. Suddenly, a r…" at bounding box center [594, 128] width 408 height 76
click at [466, 391] on div "Assess the impact of the regulatory change on the project scope, schedule, and …" at bounding box center [594, 378] width 406 height 41
click at [391, 355] on input "d. Assess the impact of the regulatory change on the project scope, schedule, a…" at bounding box center [391, 351] width 0 height 8
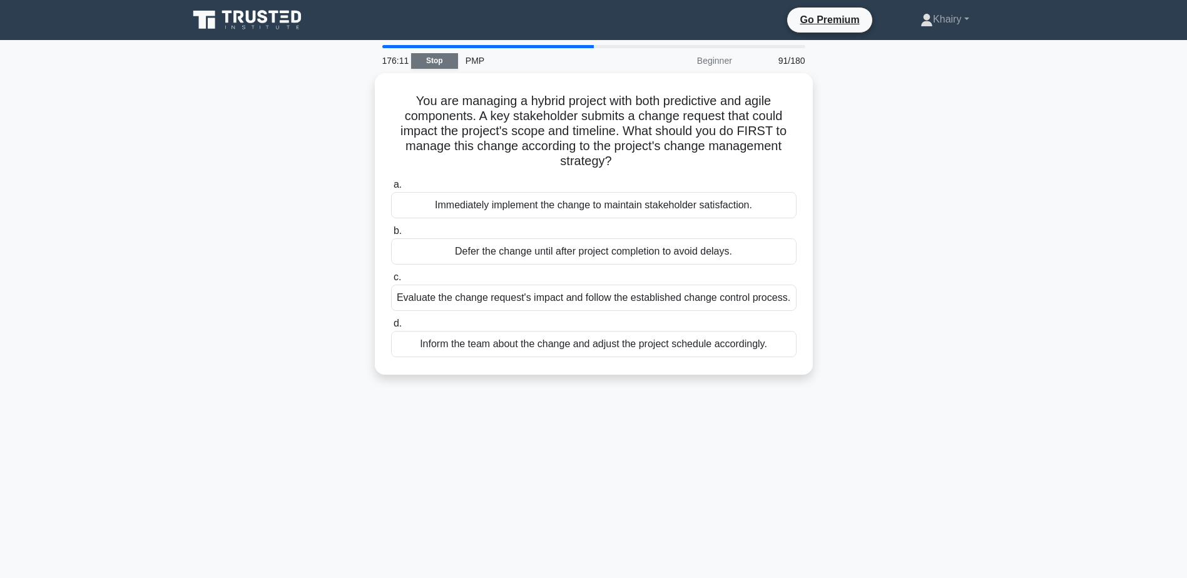
click at [431, 60] on link "Stop" at bounding box center [434, 61] width 47 height 16
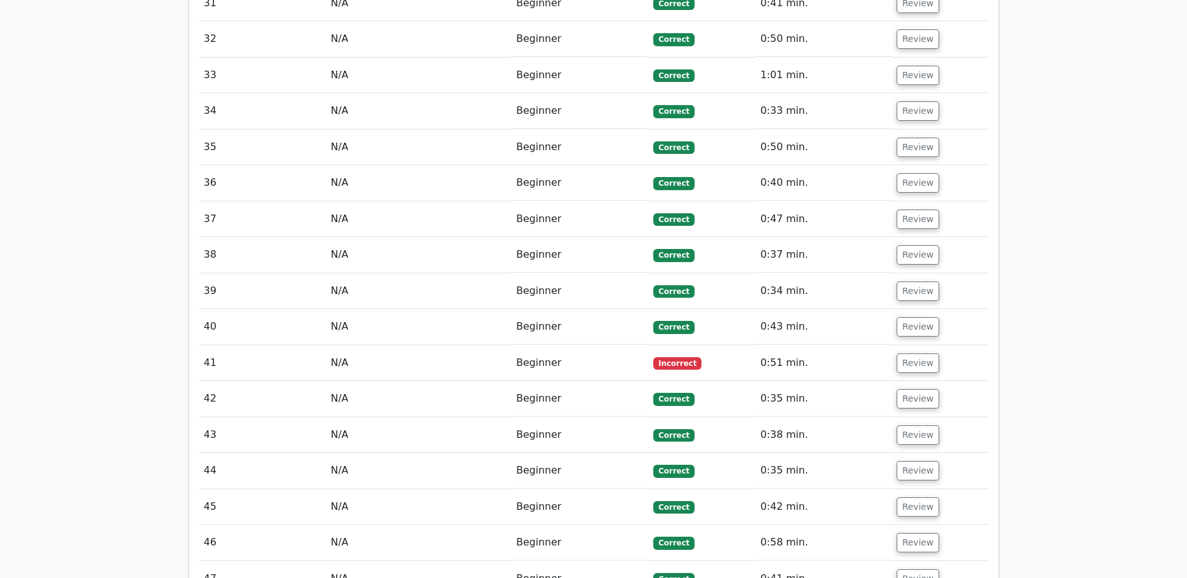
scroll to position [2629, 0]
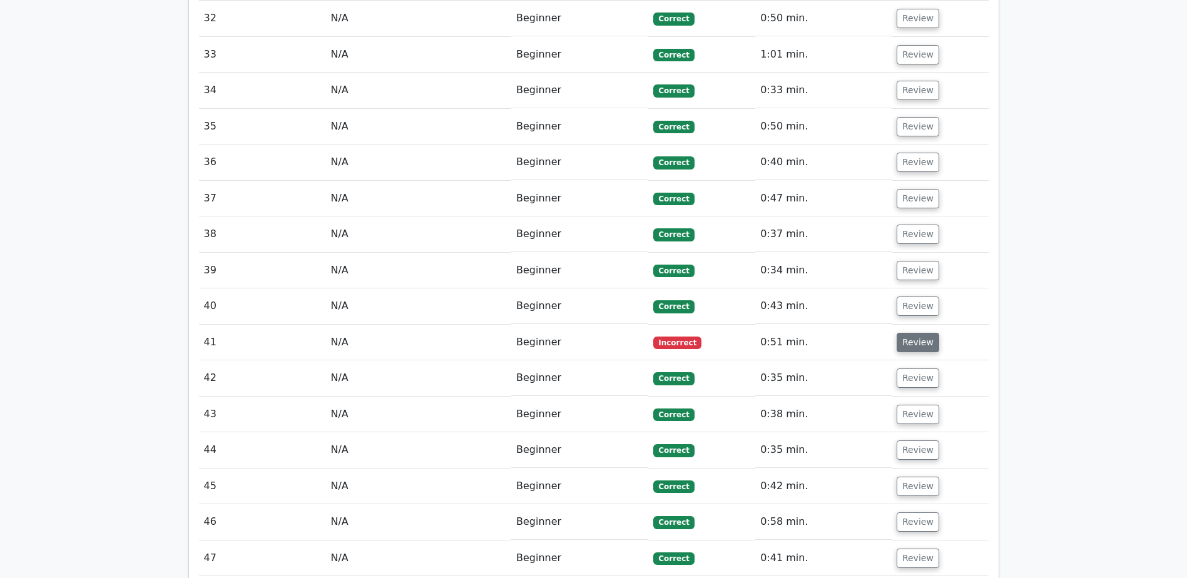
click at [902, 333] on button "Review" at bounding box center [918, 342] width 43 height 19
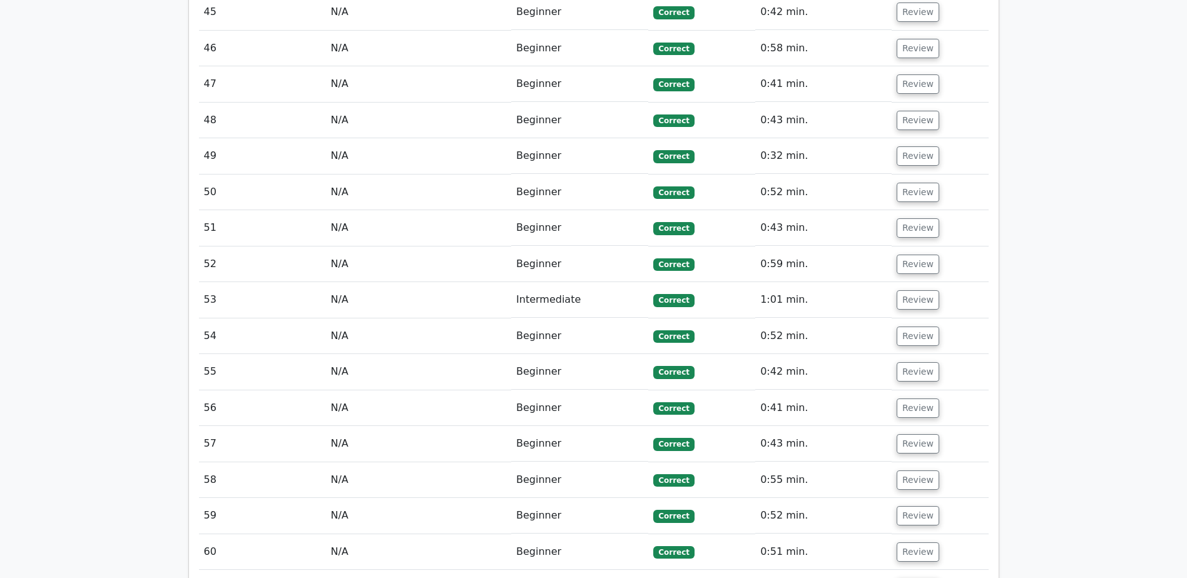
scroll to position [3568, 0]
